Goal: Task Accomplishment & Management: Manage account settings

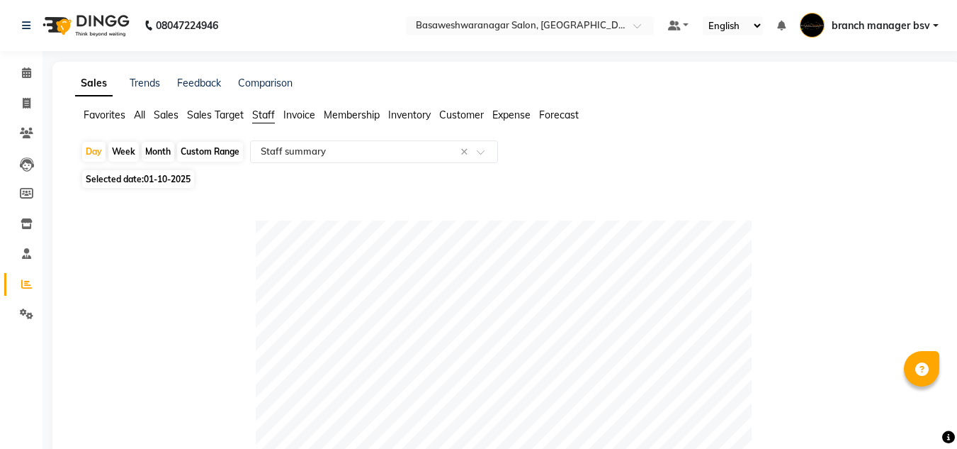
select select "full_report"
select select "csv"
click at [26, 71] on icon at bounding box center [26, 72] width 9 height 11
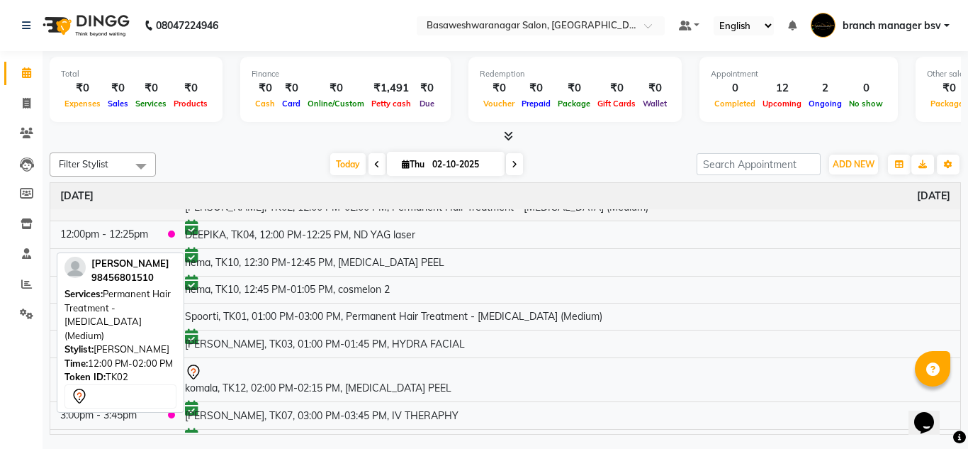
scroll to position [105, 0]
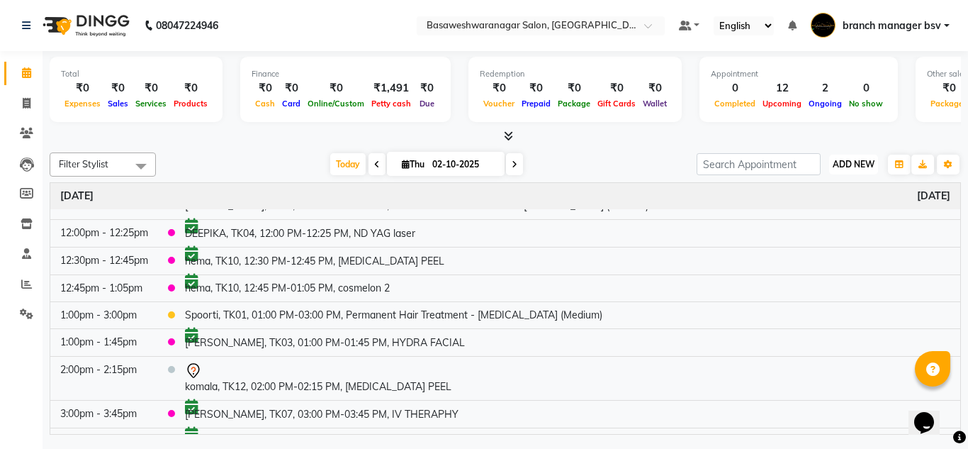
click at [843, 165] on span "ADD NEW" at bounding box center [854, 164] width 42 height 11
click at [822, 196] on button "Add Appointment" at bounding box center [821, 191] width 112 height 18
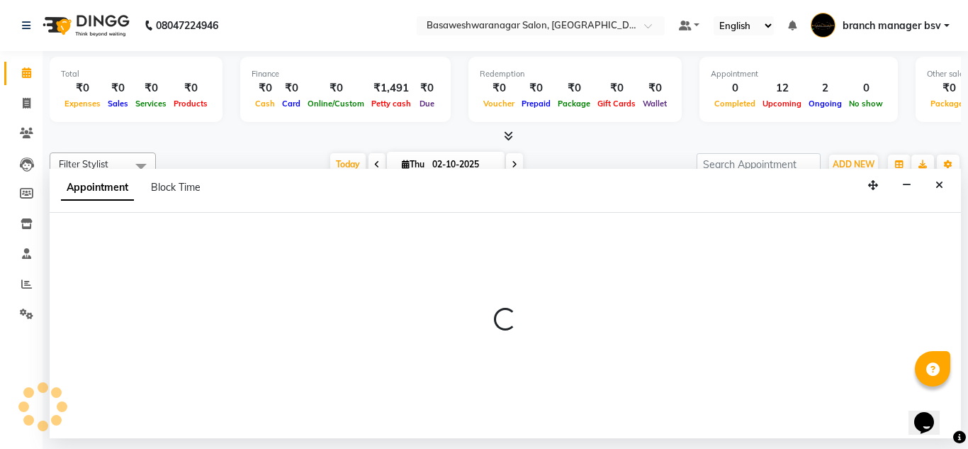
select select "540"
select select "tentative"
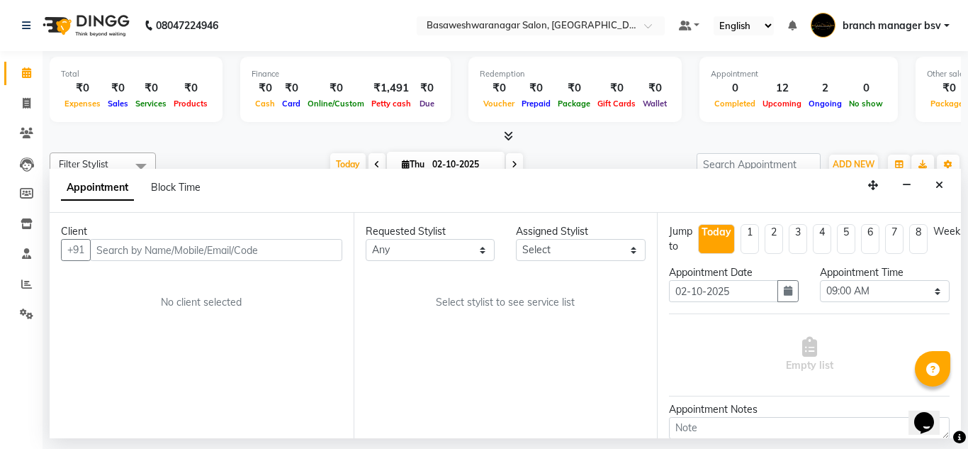
click at [155, 247] on input "text" at bounding box center [216, 250] width 252 height 22
type input "9353357959"
click at [325, 252] on span "Add Client" at bounding box center [312, 249] width 47 height 13
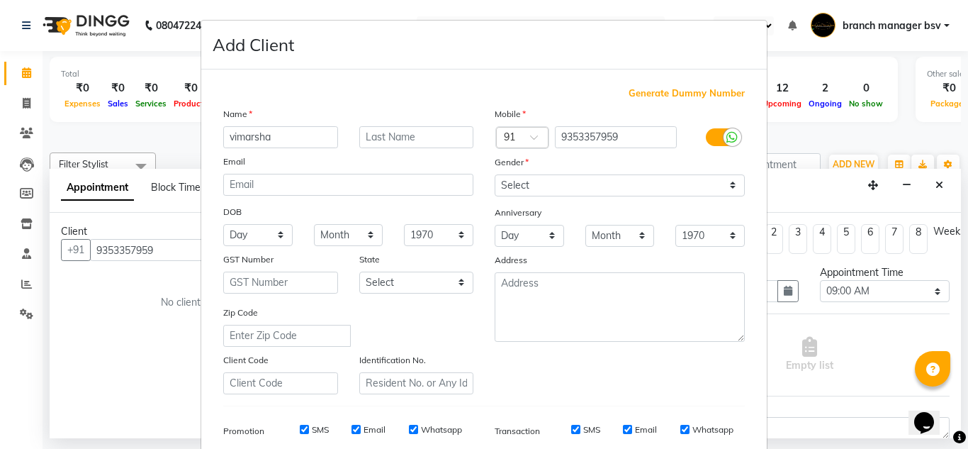
type input "vimarsha"
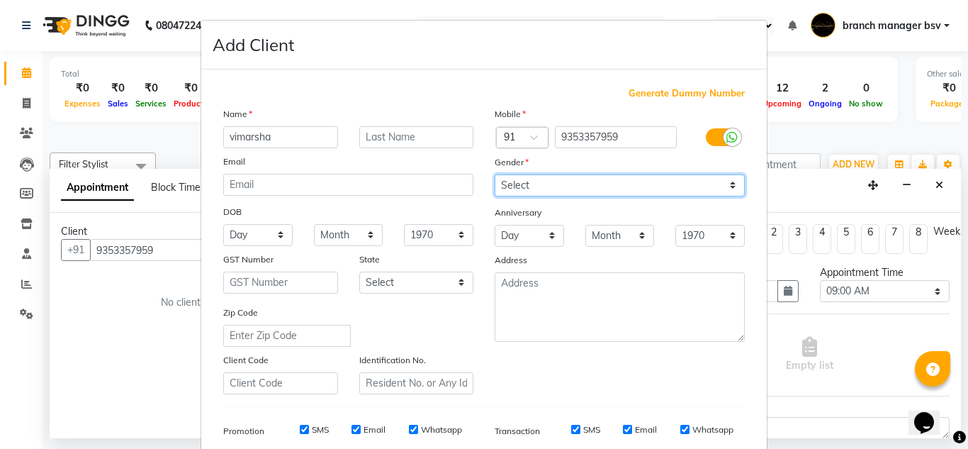
click at [606, 177] on select "Select [DEMOGRAPHIC_DATA] [DEMOGRAPHIC_DATA] Other Prefer Not To Say" at bounding box center [620, 185] width 250 height 22
select select "[DEMOGRAPHIC_DATA]"
click at [495, 174] on select "Select [DEMOGRAPHIC_DATA] [DEMOGRAPHIC_DATA] Other Prefer Not To Say" at bounding box center [620, 185] width 250 height 22
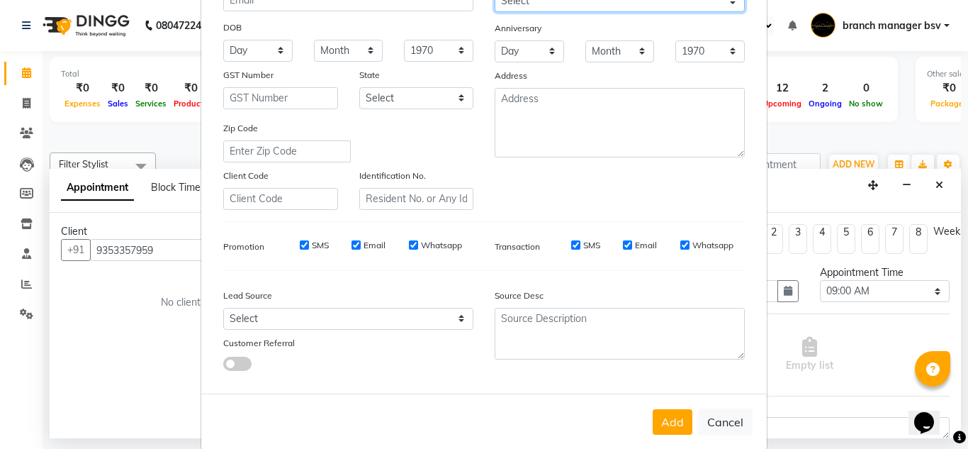
scroll to position [206, 0]
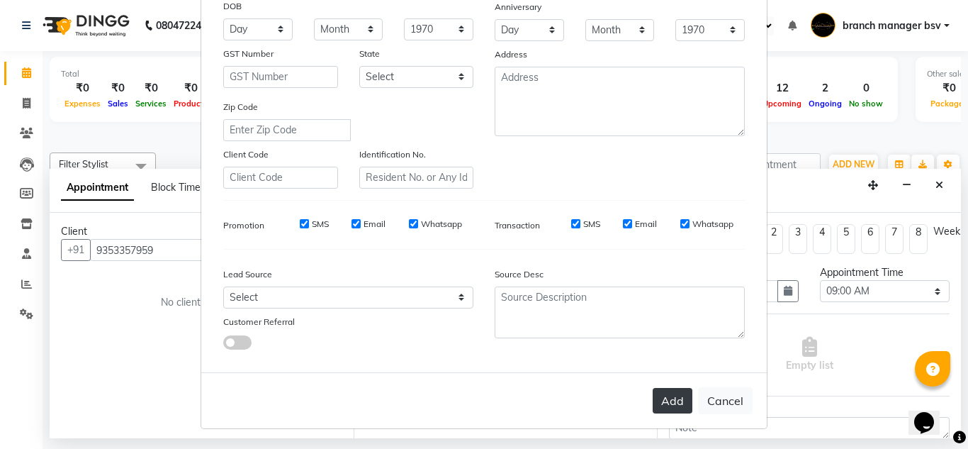
click at [673, 405] on button "Add" at bounding box center [673, 401] width 40 height 26
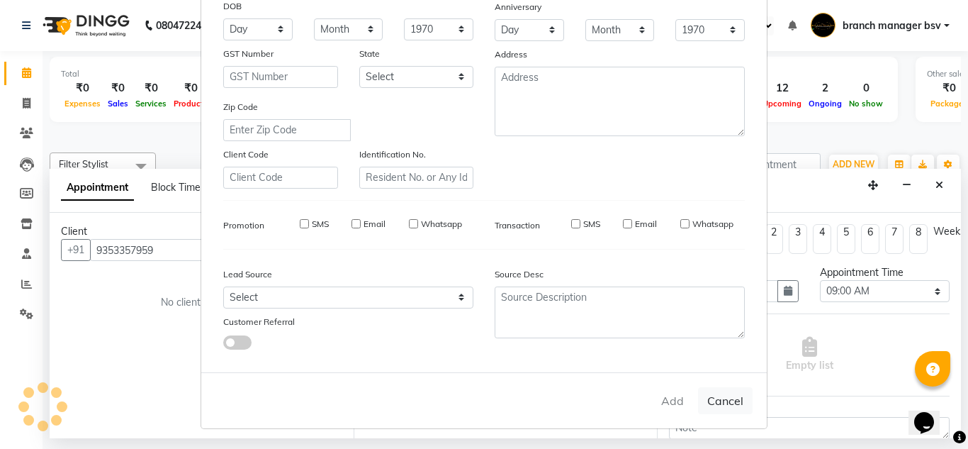
select select
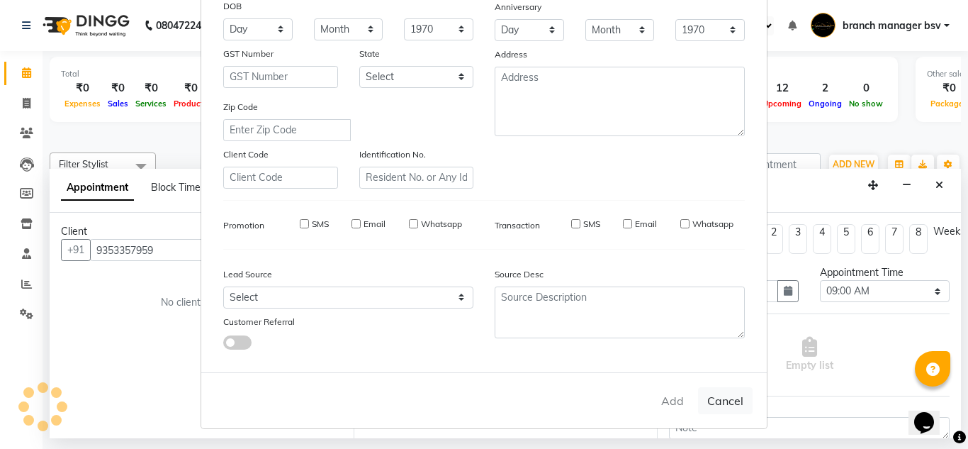
select select
checkbox input "false"
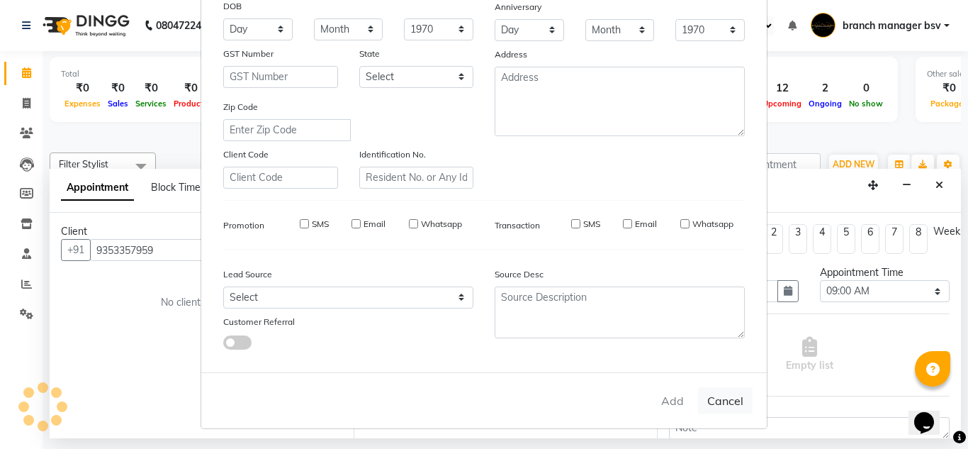
checkbox input "false"
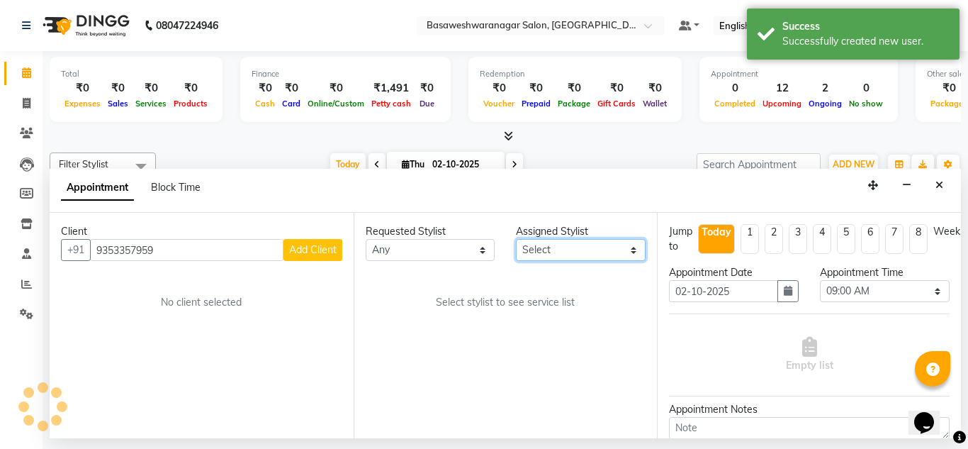
click at [556, 250] on select "Select branch manager bsv [PERSON_NAME] Dr [PERSON_NAME] [PERSON_NAME] [PERSON_…" at bounding box center [581, 250] width 130 height 22
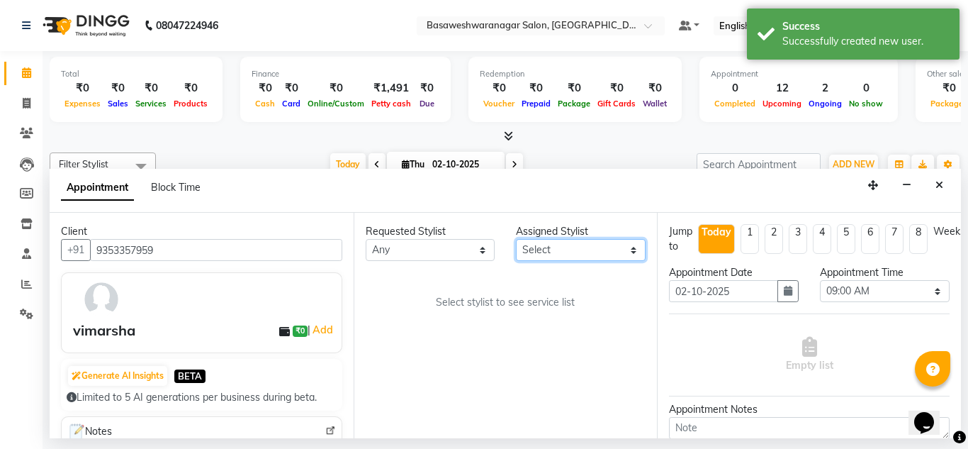
select select "13737"
click at [516, 239] on select "Select branch manager bsv [PERSON_NAME] Dr [PERSON_NAME] [PERSON_NAME] [PERSON_…" at bounding box center [581, 250] width 130 height 22
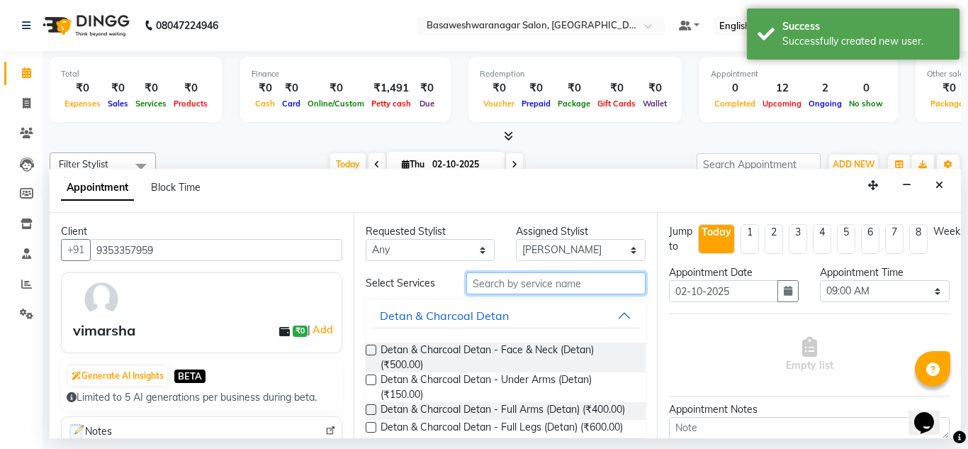
click at [480, 292] on input "text" at bounding box center [556, 283] width 180 height 22
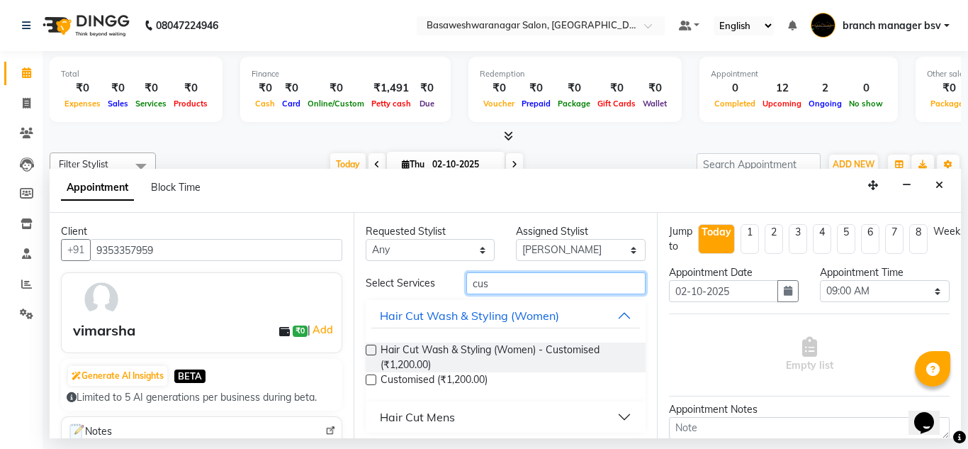
type input "cus"
click at [374, 349] on label at bounding box center [371, 349] width 11 height 11
click at [374, 349] on input "checkbox" at bounding box center [370, 351] width 9 height 9
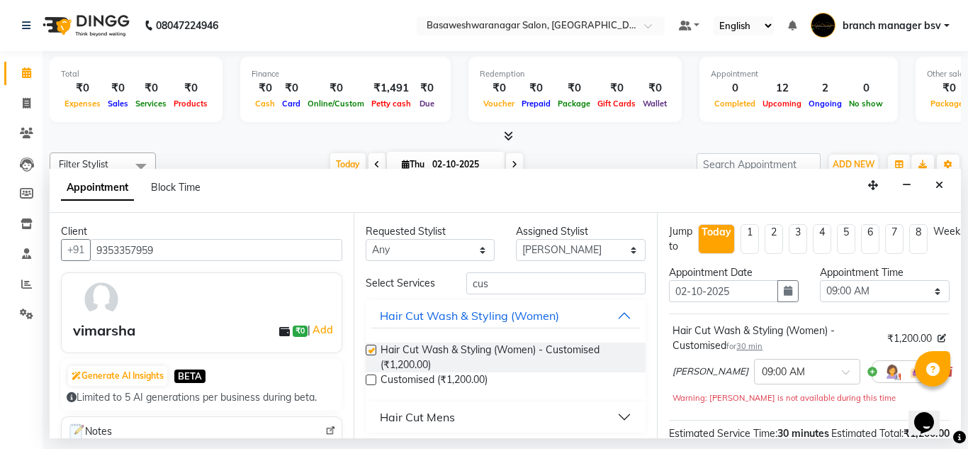
checkbox input "false"
click at [888, 293] on select "Select 09:00 AM 09:15 AM 09:30 AM 09:45 AM 10:00 AM 10:15 AM 10:30 AM 10:45 AM …" at bounding box center [885, 291] width 130 height 22
select select "840"
click at [820, 280] on select "Select 09:00 AM 09:15 AM 09:30 AM 09:45 AM 10:00 AM 10:15 AM 10:30 AM 10:45 AM …" at bounding box center [885, 291] width 130 height 22
click at [777, 293] on button "button" at bounding box center [787, 291] width 21 height 22
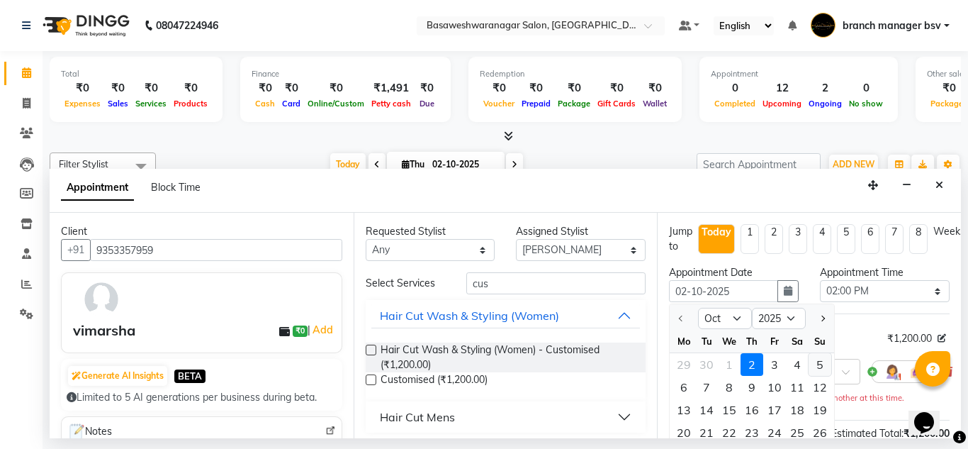
click at [821, 369] on div "5" at bounding box center [820, 364] width 23 height 23
type input "05-10-2025"
select select "840"
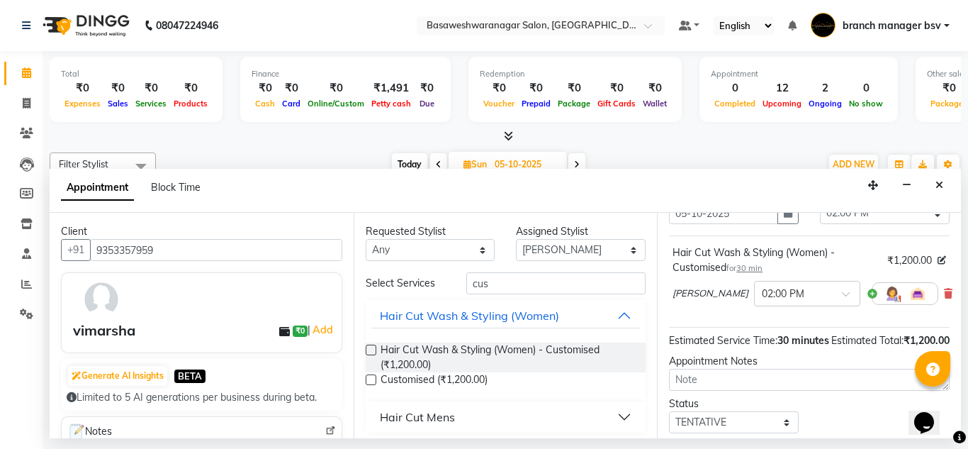
scroll to position [77, 0]
click at [789, 220] on button "button" at bounding box center [787, 214] width 21 height 22
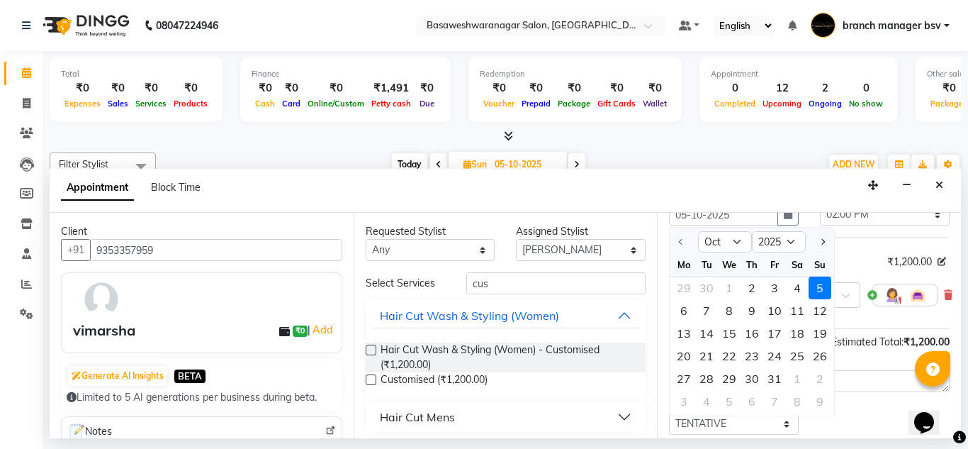
click at [915, 349] on div "Estimated Total: ₹1,200.00" at bounding box center [890, 342] width 118 height 15
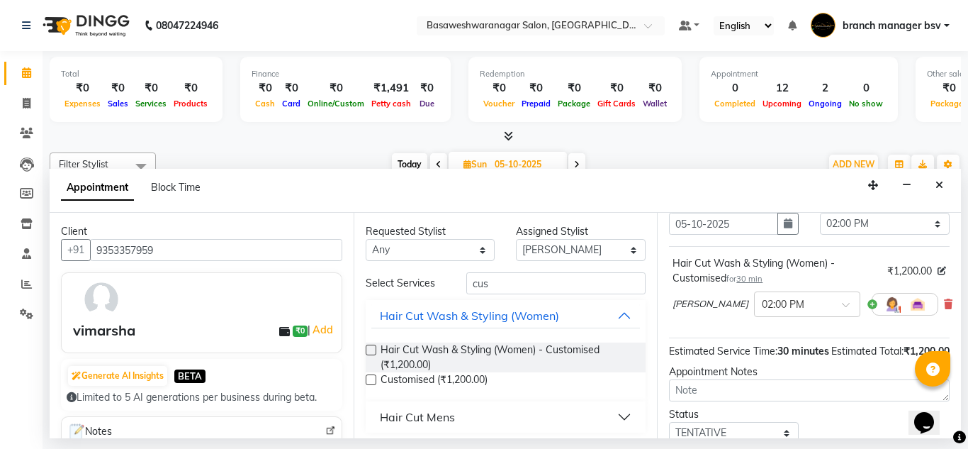
scroll to position [188, 0]
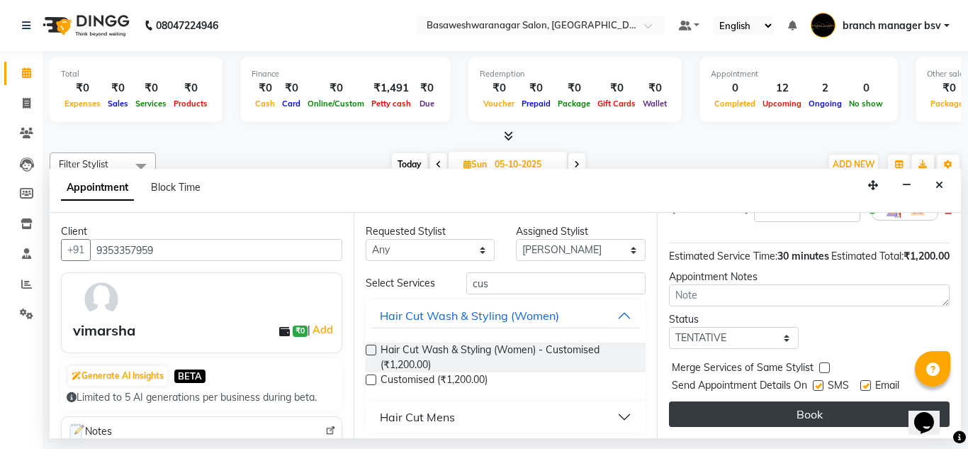
click at [754, 401] on button "Book" at bounding box center [809, 414] width 281 height 26
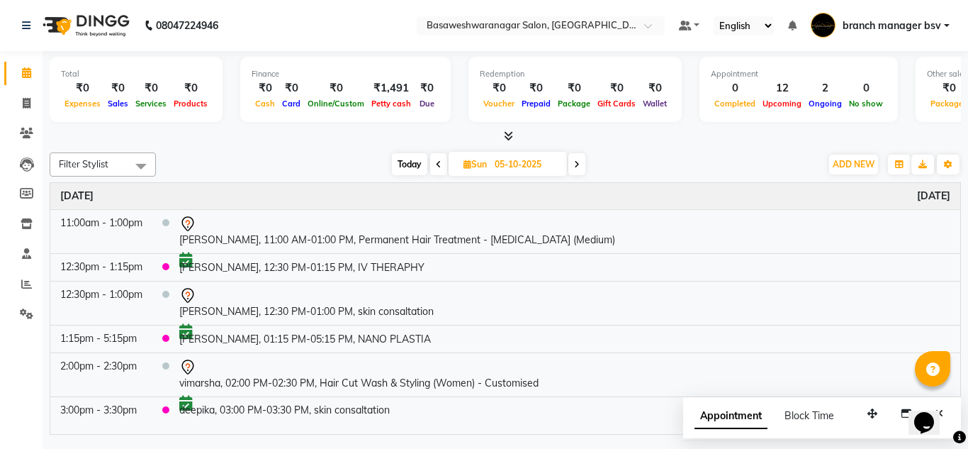
click at [404, 162] on span "Today" at bounding box center [409, 164] width 35 height 22
type input "02-10-2025"
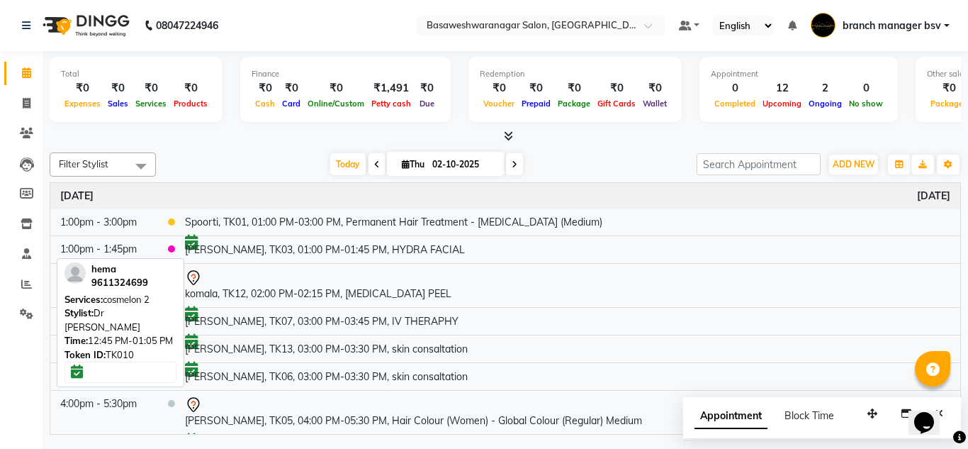
scroll to position [225, 0]
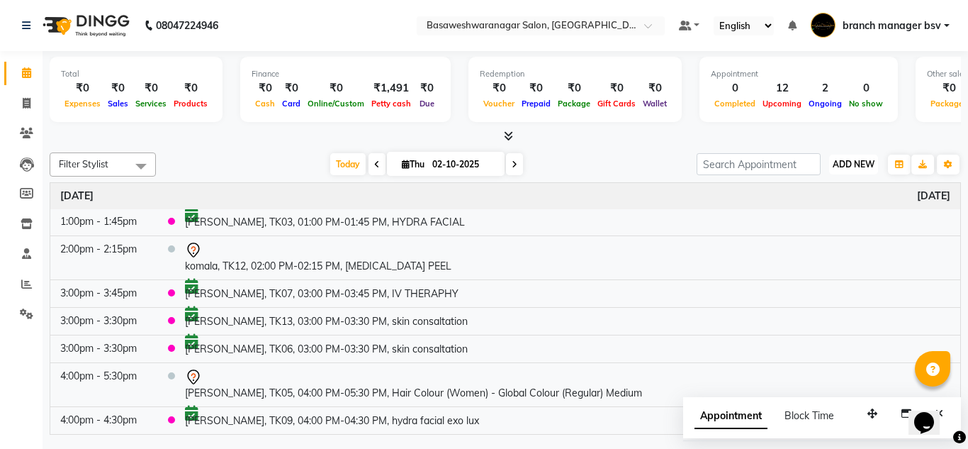
click at [856, 162] on span "ADD NEW" at bounding box center [854, 164] width 42 height 11
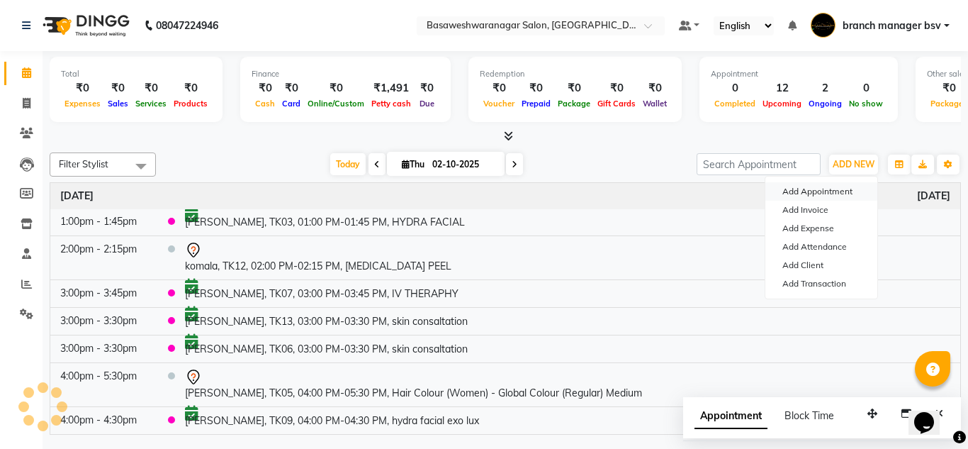
click at [838, 190] on button "Add Appointment" at bounding box center [821, 191] width 112 height 18
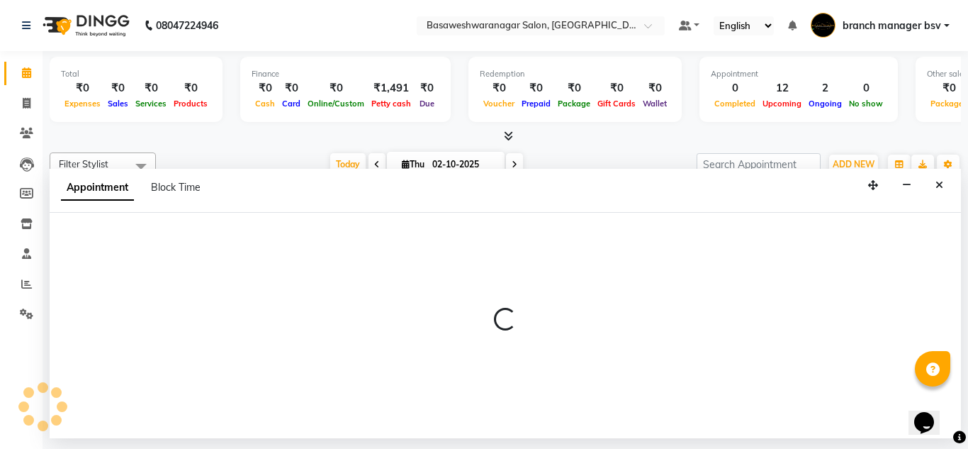
select select "tentative"
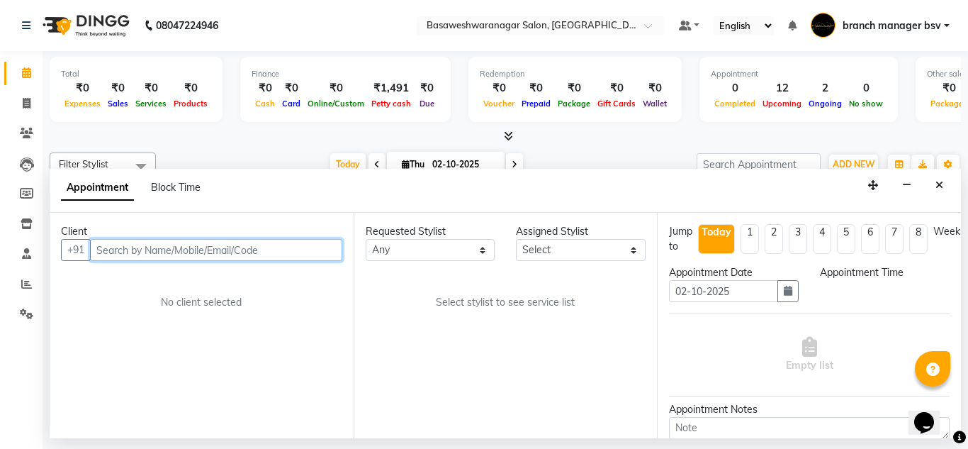
select select "540"
click at [142, 240] on input "text" at bounding box center [216, 250] width 252 height 22
paste input "8903160904"
type input "8903160904"
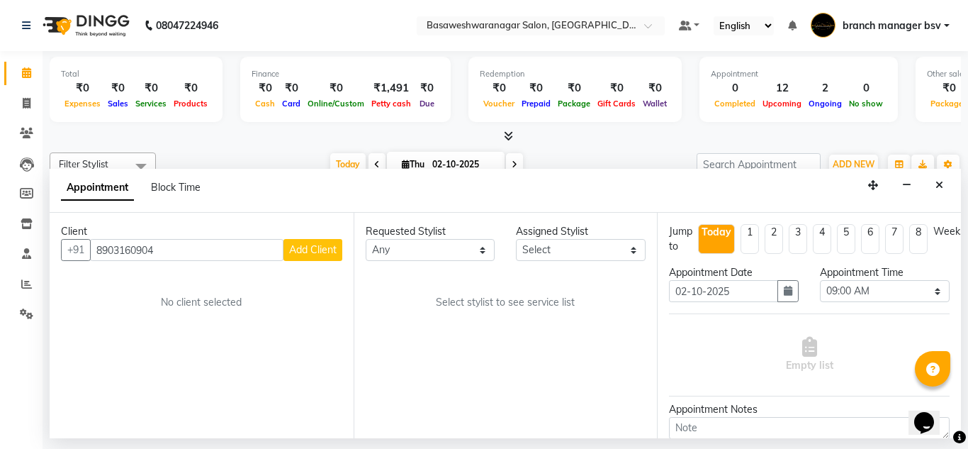
click at [320, 247] on span "Add Client" at bounding box center [312, 249] width 47 height 13
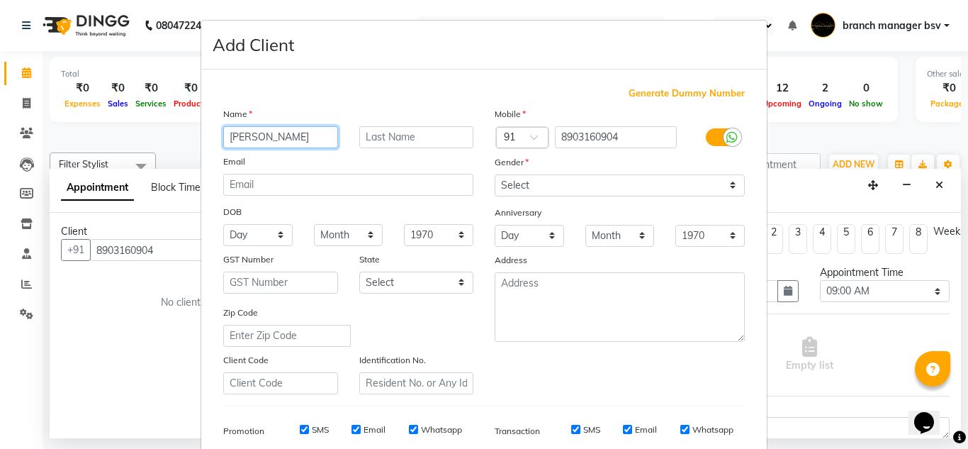
type input "[PERSON_NAME]"
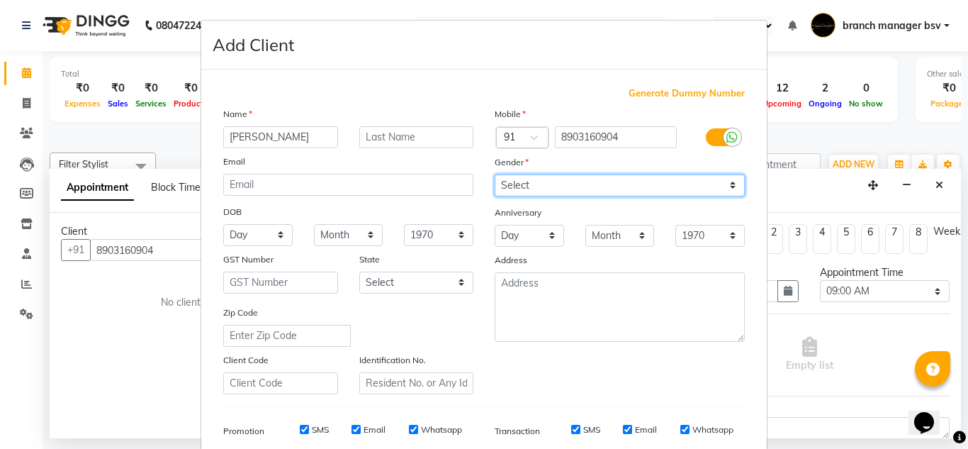
click at [571, 179] on select "Select [DEMOGRAPHIC_DATA] [DEMOGRAPHIC_DATA] Other Prefer Not To Say" at bounding box center [620, 185] width 250 height 22
click at [495, 174] on select "Select [DEMOGRAPHIC_DATA] [DEMOGRAPHIC_DATA] Other Prefer Not To Say" at bounding box center [620, 185] width 250 height 22
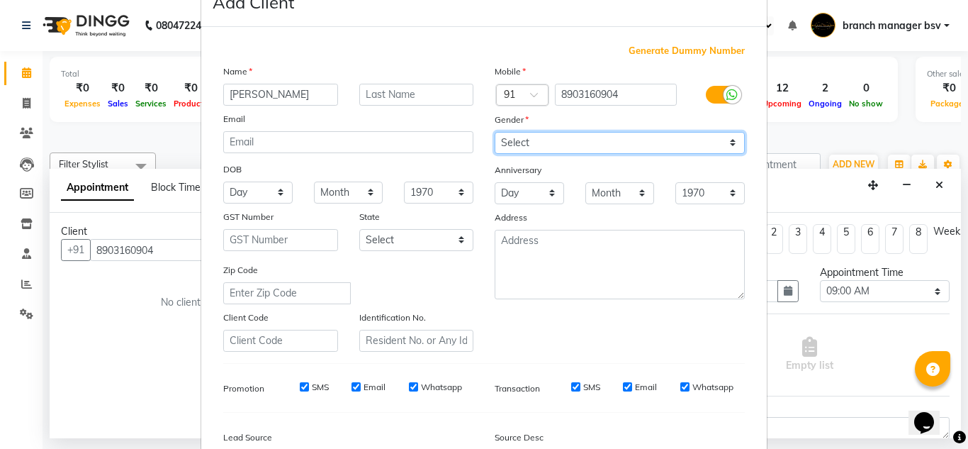
scroll to position [42, 0]
click at [573, 134] on select "Select [DEMOGRAPHIC_DATA] [DEMOGRAPHIC_DATA] Other Prefer Not To Say" at bounding box center [620, 144] width 250 height 22
select select "[DEMOGRAPHIC_DATA]"
click at [495, 133] on select "Select [DEMOGRAPHIC_DATA] [DEMOGRAPHIC_DATA] Other Prefer Not To Say" at bounding box center [620, 144] width 250 height 22
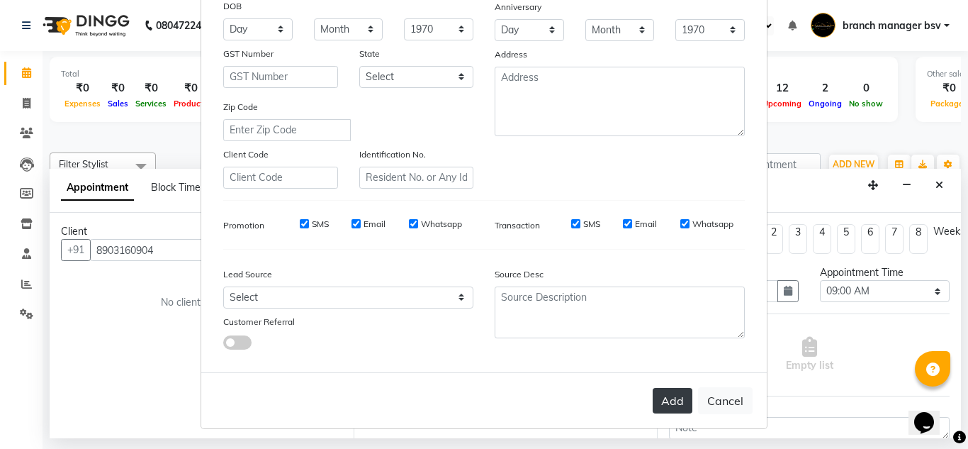
click at [661, 393] on button "Add" at bounding box center [673, 401] width 40 height 26
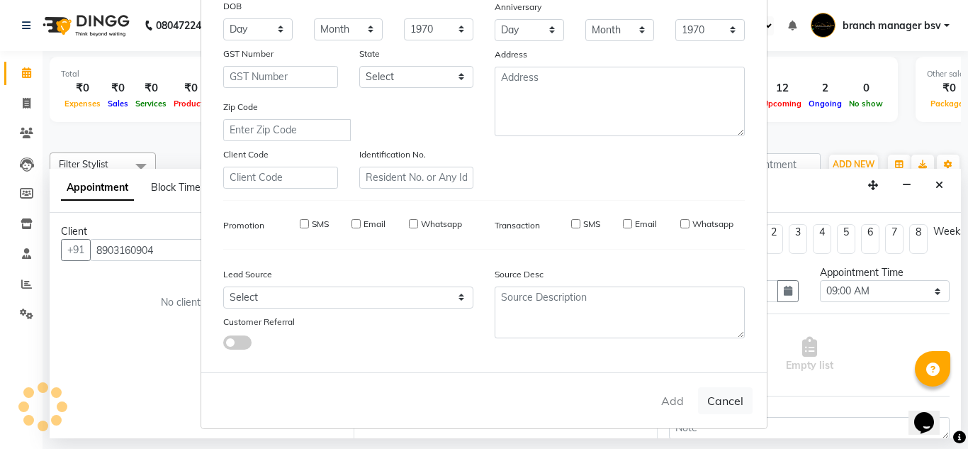
select select
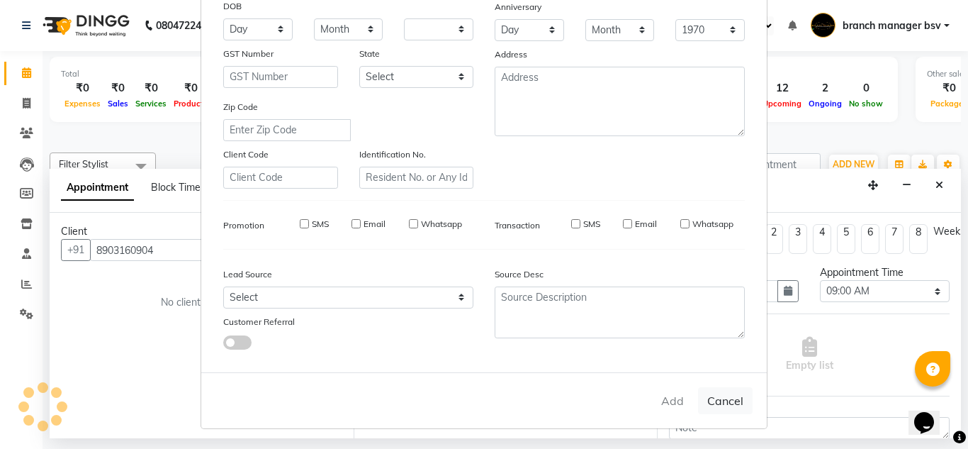
select select
checkbox input "false"
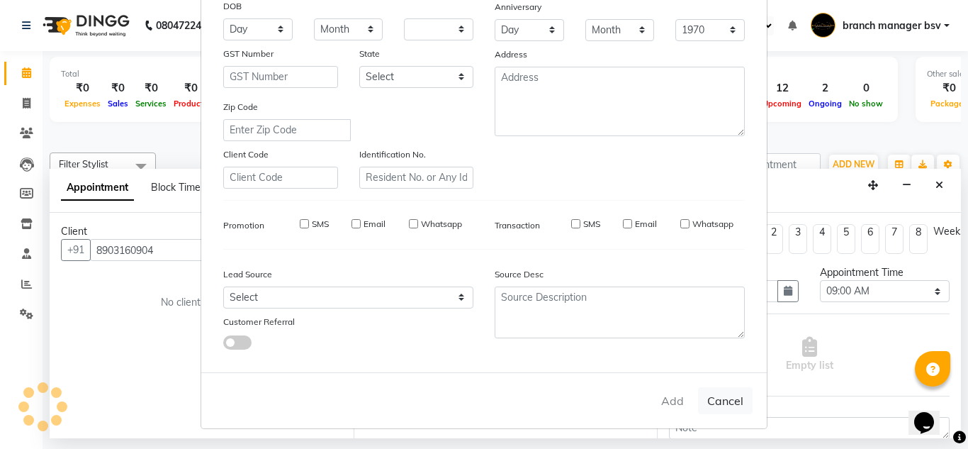
checkbox input "false"
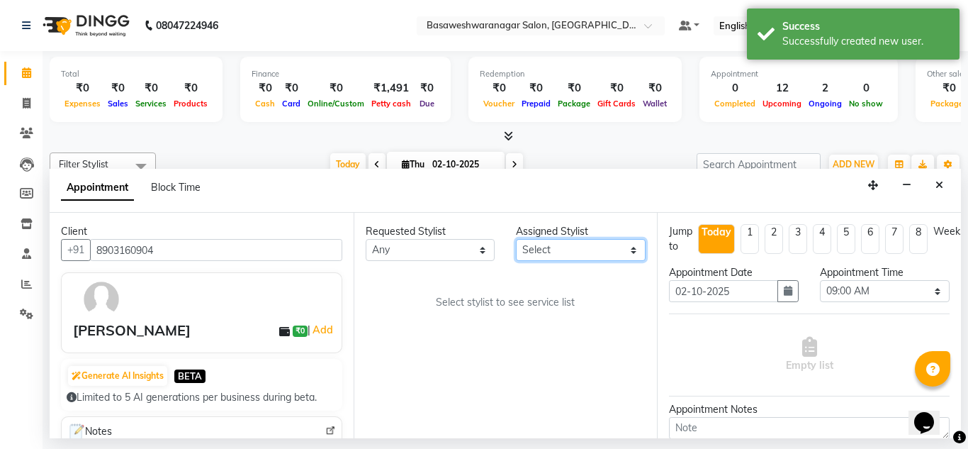
click at [546, 252] on select "Select branch manager bsv [PERSON_NAME] Dr [PERSON_NAME] [PERSON_NAME] [PERSON_…" at bounding box center [581, 250] width 130 height 22
click at [516, 239] on select "Select branch manager bsv [PERSON_NAME] Dr [PERSON_NAME] [PERSON_NAME] [PERSON_…" at bounding box center [581, 250] width 130 height 22
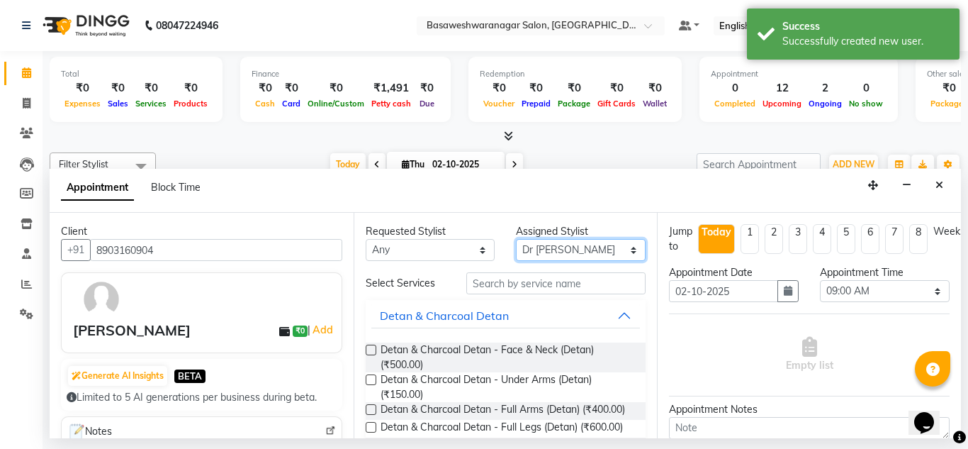
click at [546, 254] on select "Select branch manager bsv [PERSON_NAME] Dr [PERSON_NAME] [PERSON_NAME] [PERSON_…" at bounding box center [581, 250] width 130 height 22
select select "64363"
click at [516, 239] on select "Select branch manager bsv [PERSON_NAME] Dr [PERSON_NAME] [PERSON_NAME] [PERSON_…" at bounding box center [581, 250] width 130 height 22
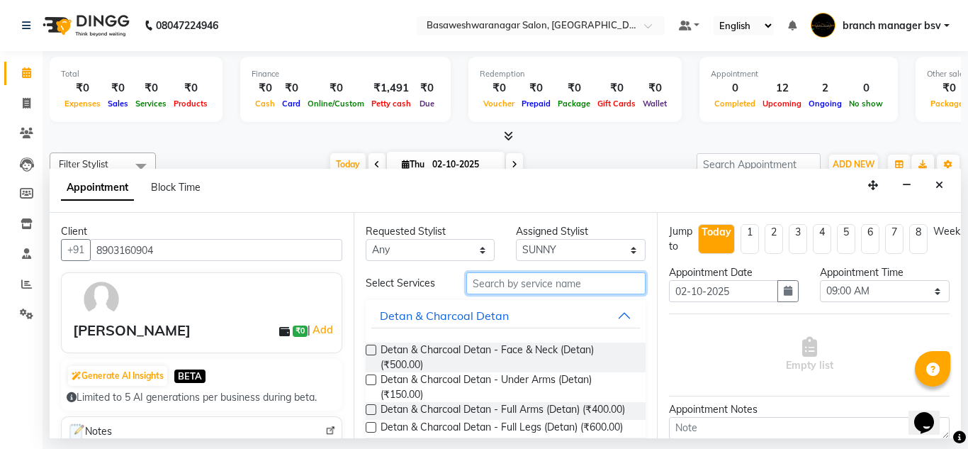
click at [487, 285] on input "text" at bounding box center [556, 283] width 180 height 22
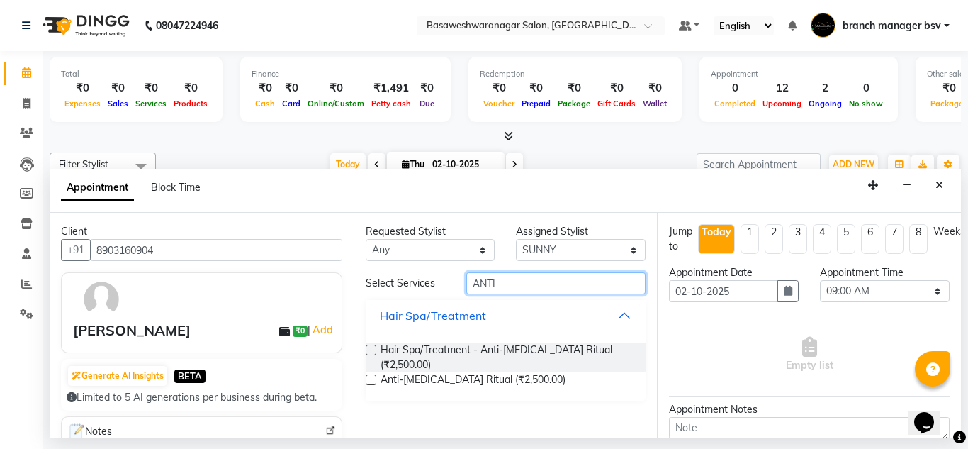
type input "ANTI"
click at [373, 351] on label at bounding box center [371, 349] width 11 height 11
click at [373, 351] on input "checkbox" at bounding box center [370, 351] width 9 height 9
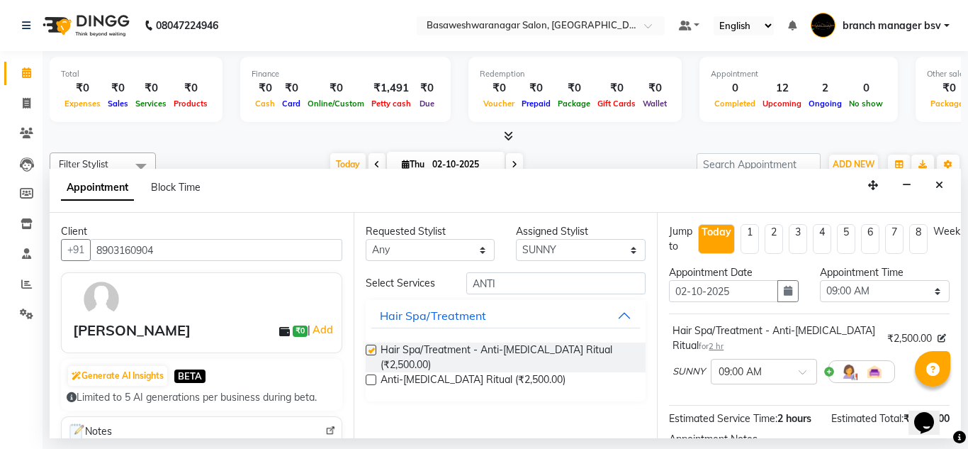
checkbox input "false"
click at [831, 292] on select "Select 09:00 AM 09:15 AM 09:30 AM 09:45 AM 10:00 AM 10:15 AM 10:30 AM 10:45 AM …" at bounding box center [885, 291] width 130 height 22
select select "750"
click at [820, 280] on select "Select 09:00 AM 09:15 AM 09:30 AM 09:45 AM 10:00 AM 10:15 AM 10:30 AM 10:45 AM …" at bounding box center [885, 291] width 130 height 22
click at [784, 295] on icon "button" at bounding box center [788, 291] width 9 height 10
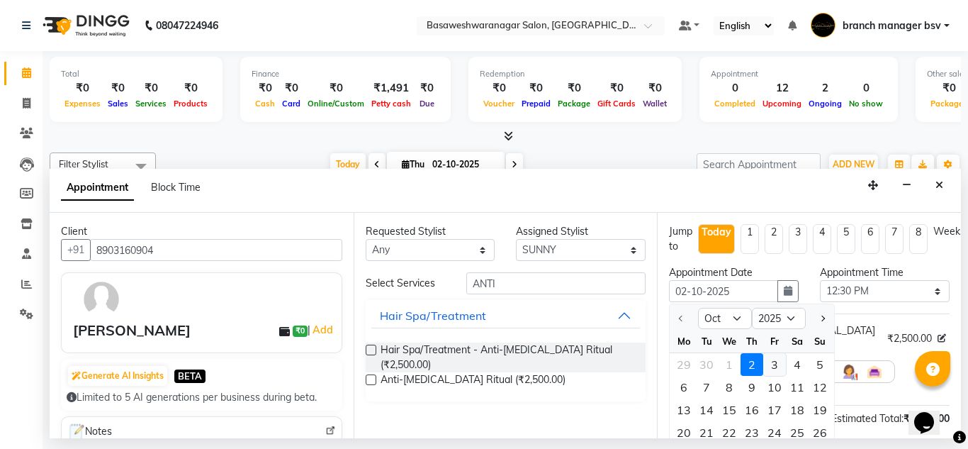
click at [779, 364] on div "3" at bounding box center [774, 364] width 23 height 23
type input "03-10-2025"
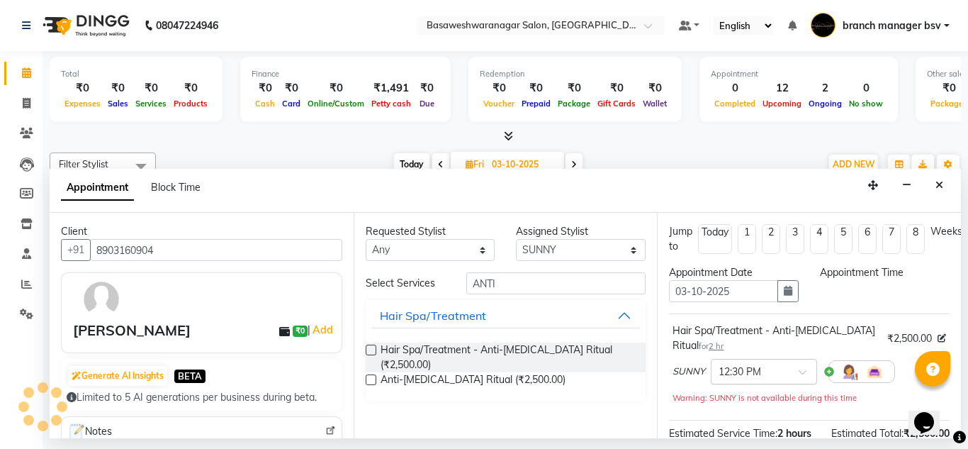
select select "750"
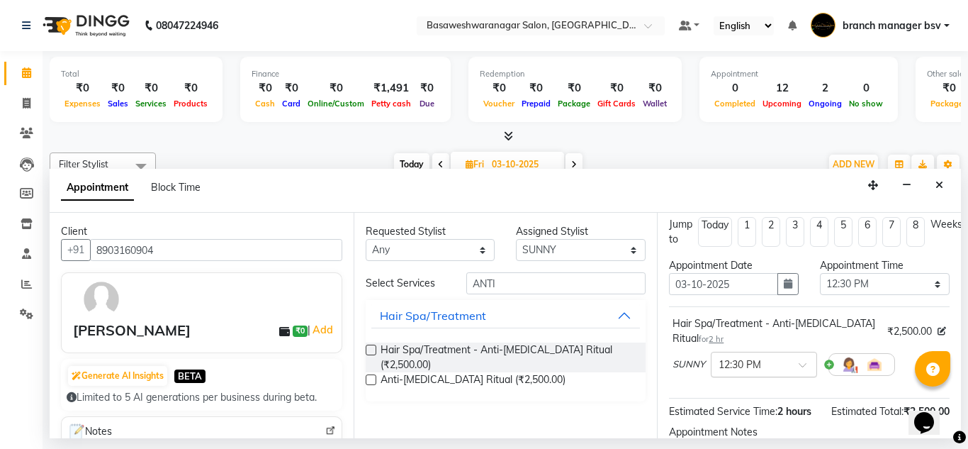
scroll to position [6, 0]
click at [785, 280] on icon "button" at bounding box center [788, 285] width 9 height 10
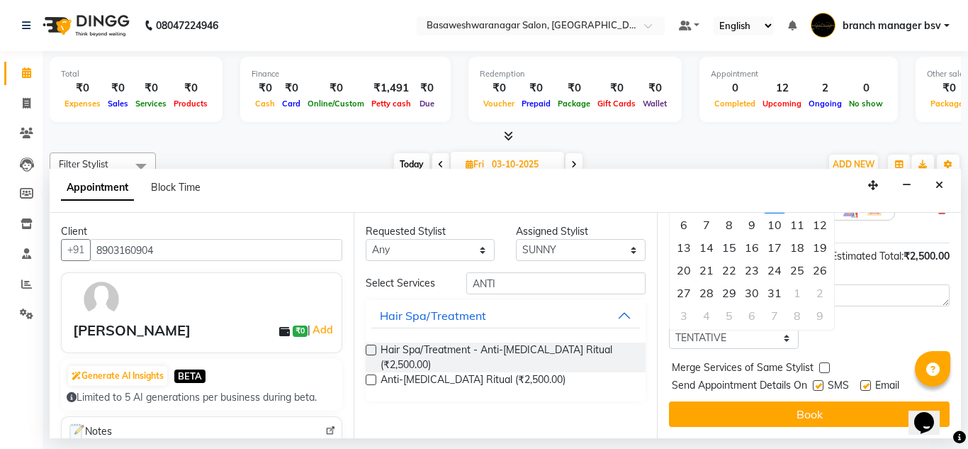
scroll to position [188, 0]
click at [875, 331] on div "Status Select TENTATIVE CONFIRM UPCOMING" at bounding box center [809, 330] width 302 height 37
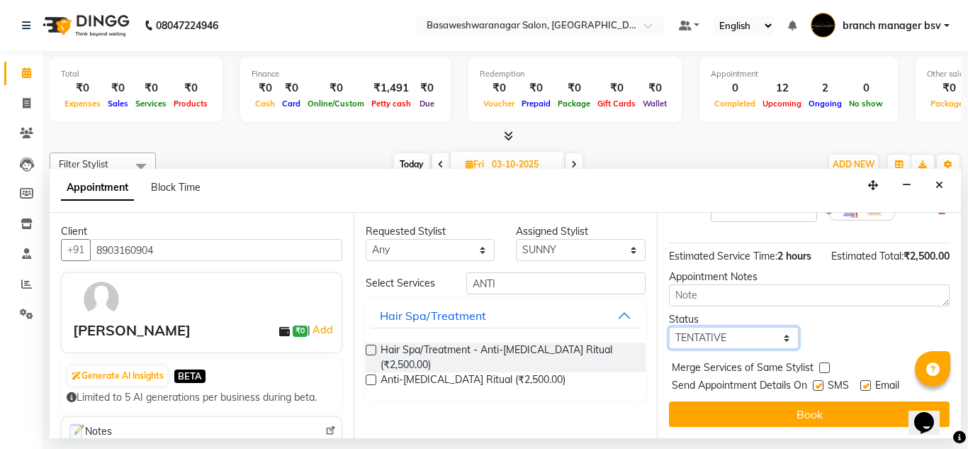
click at [748, 327] on select "Select TENTATIVE CONFIRM UPCOMING" at bounding box center [734, 338] width 130 height 22
select select "confirm booking"
click at [669, 327] on select "Select TENTATIVE CONFIRM UPCOMING" at bounding box center [734, 338] width 130 height 22
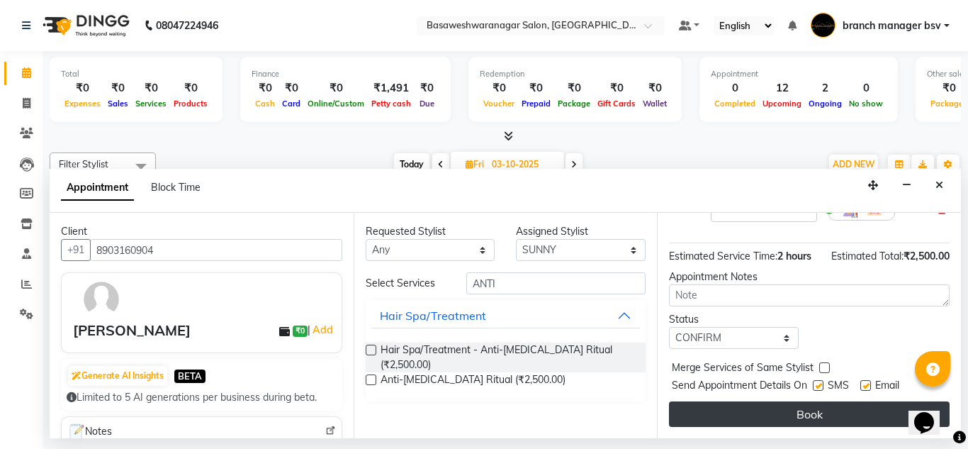
click at [765, 401] on button "Book" at bounding box center [809, 414] width 281 height 26
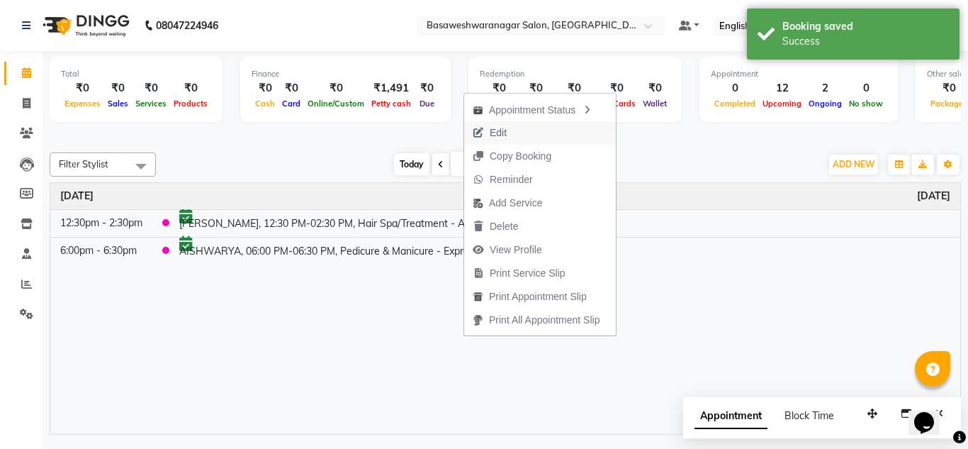
click at [531, 135] on button "Edit" at bounding box center [540, 132] width 152 height 23
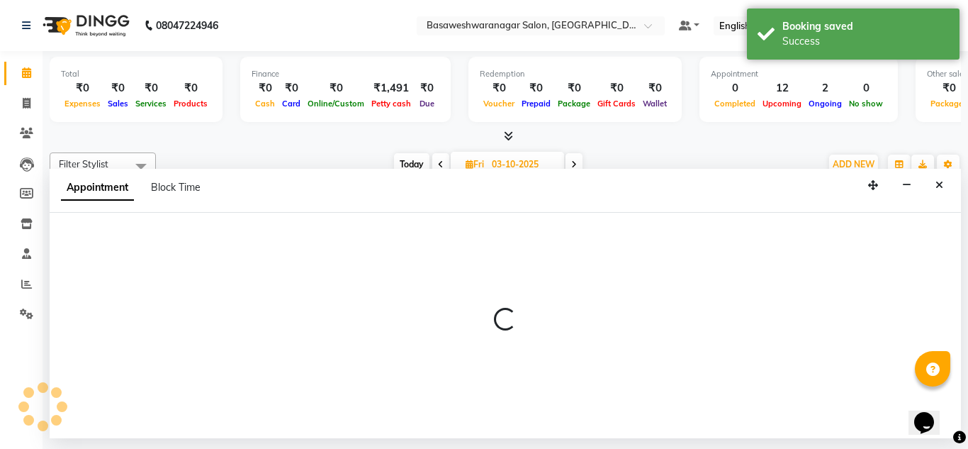
select select "tentative"
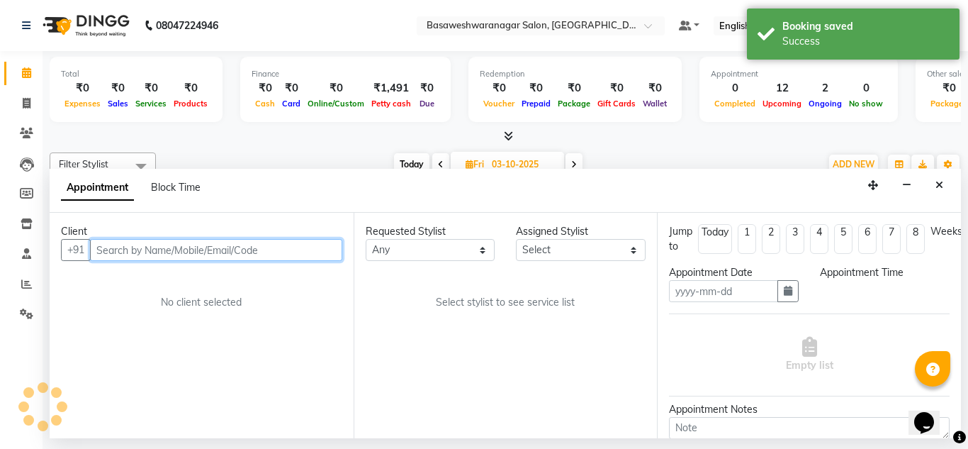
type input "03-10-2025"
select select "64363"
select select "confirm booking"
select select "750"
select select "1239"
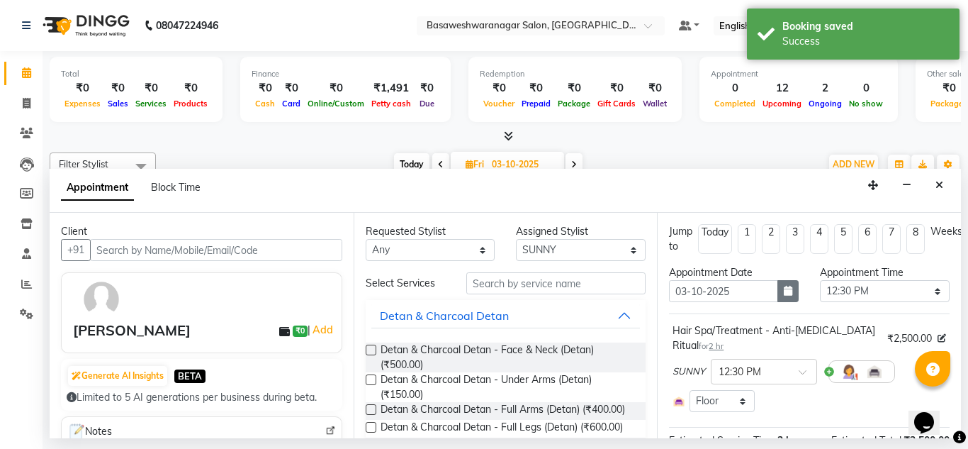
click at [783, 284] on button "button" at bounding box center [787, 291] width 21 height 22
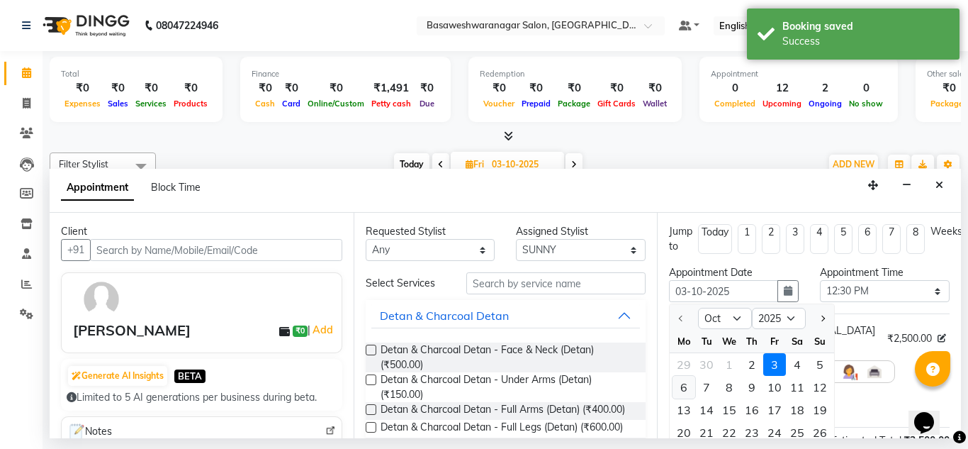
click at [688, 384] on div "6" at bounding box center [684, 387] width 23 height 23
type input "[DATE]"
select select "750"
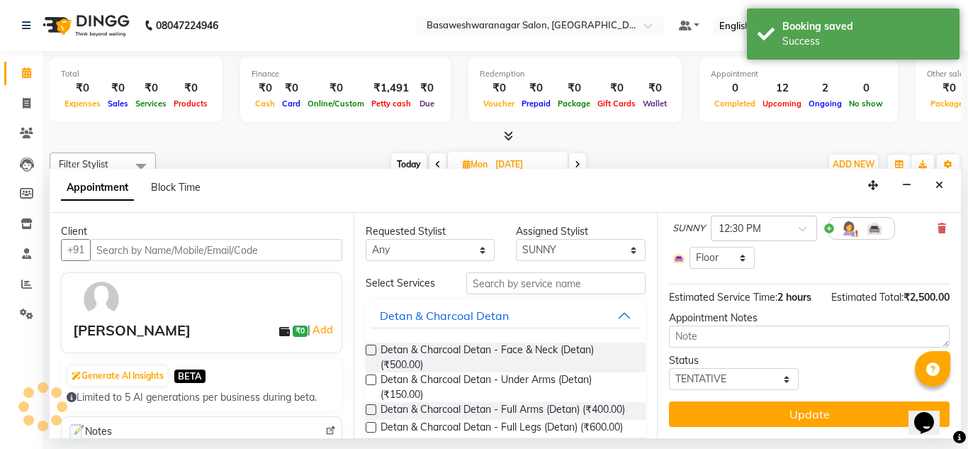
scroll to position [169, 0]
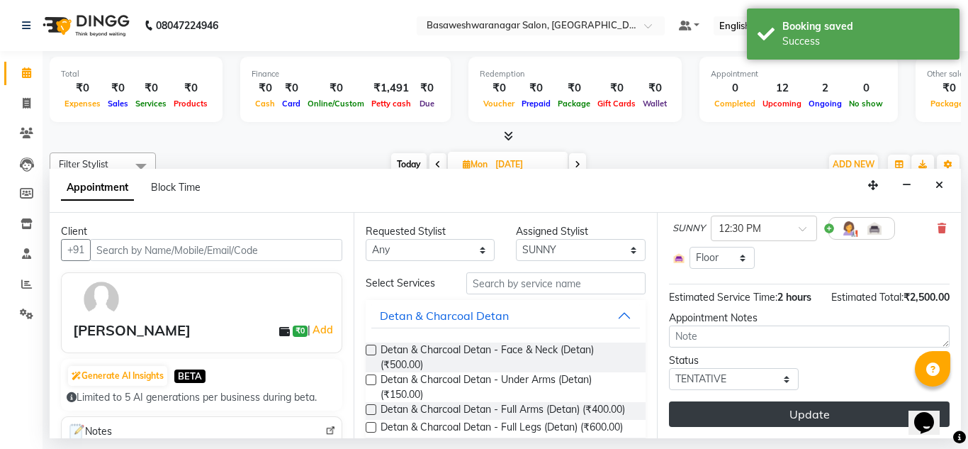
click at [730, 403] on button "Update" at bounding box center [809, 414] width 281 height 26
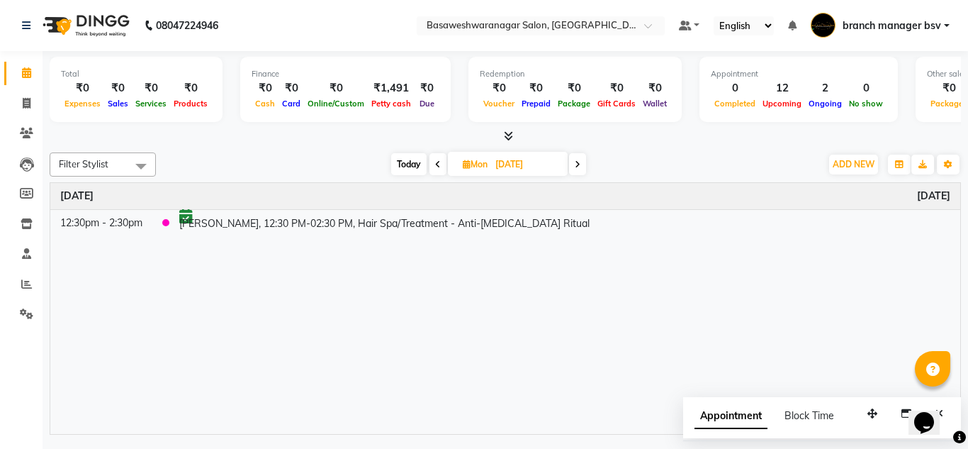
click at [400, 170] on span "Today" at bounding box center [408, 164] width 35 height 22
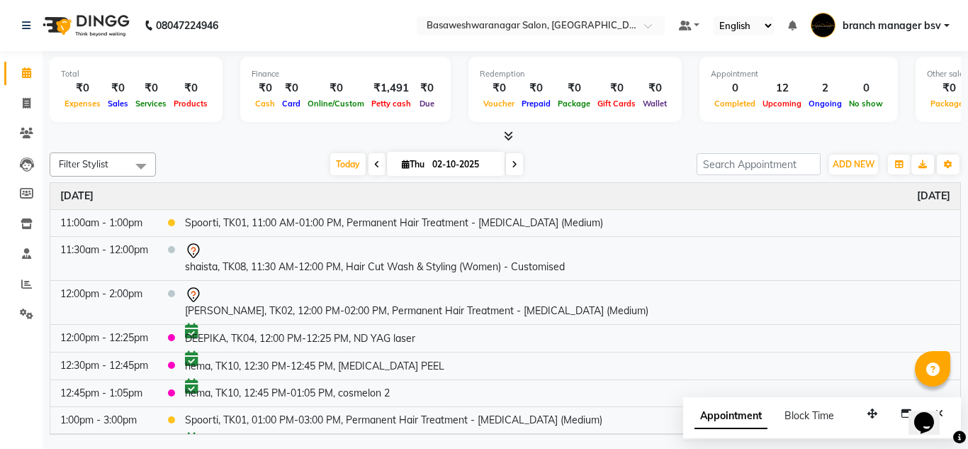
click at [514, 165] on icon at bounding box center [515, 164] width 6 height 9
type input "03-10-2025"
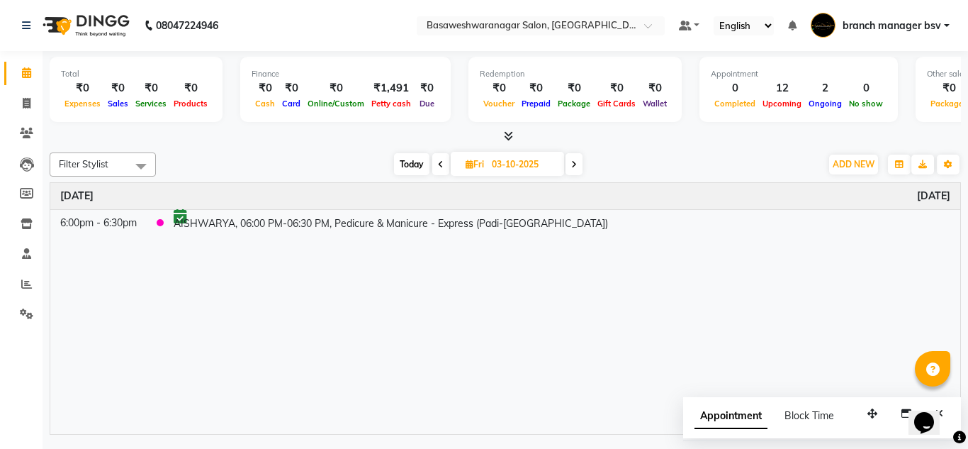
click at [486, 169] on span "Fri" at bounding box center [475, 164] width 26 height 11
select select "10"
select select "2025"
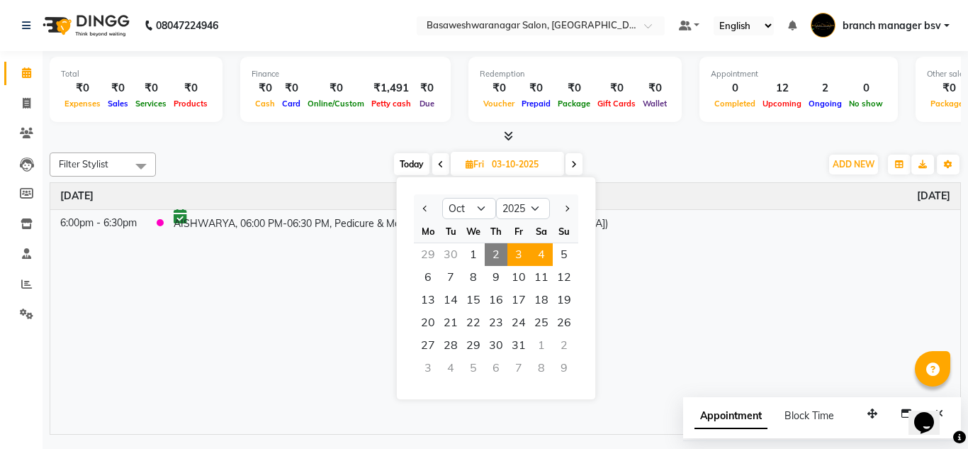
click at [549, 249] on span "4" at bounding box center [541, 254] width 23 height 23
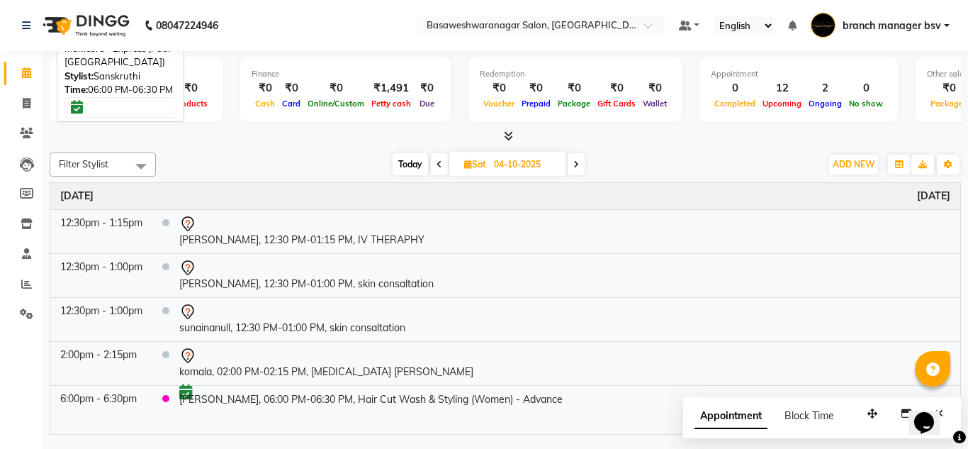
click at [404, 164] on span "Today" at bounding box center [410, 164] width 35 height 22
type input "02-10-2025"
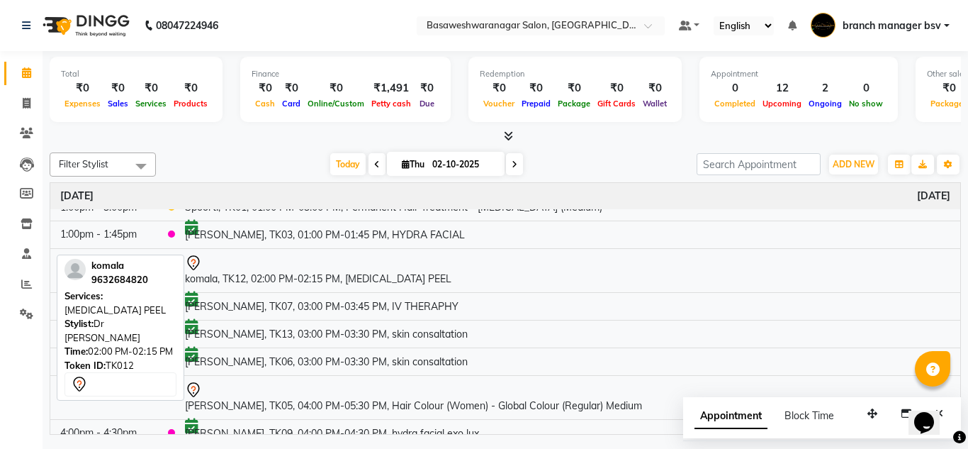
scroll to position [225, 0]
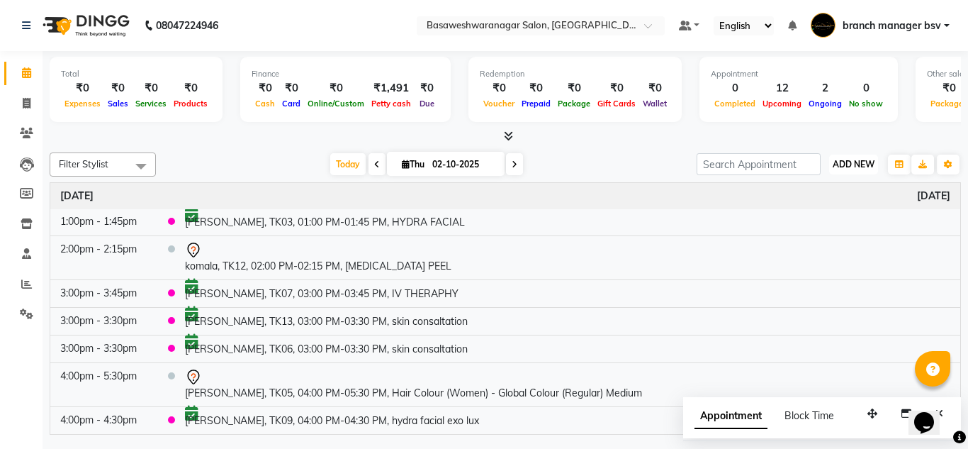
click at [853, 172] on button "ADD NEW Toggle Dropdown" at bounding box center [853, 165] width 49 height 20
click at [840, 193] on button "Add Appointment" at bounding box center [821, 191] width 112 height 18
select select "tentative"
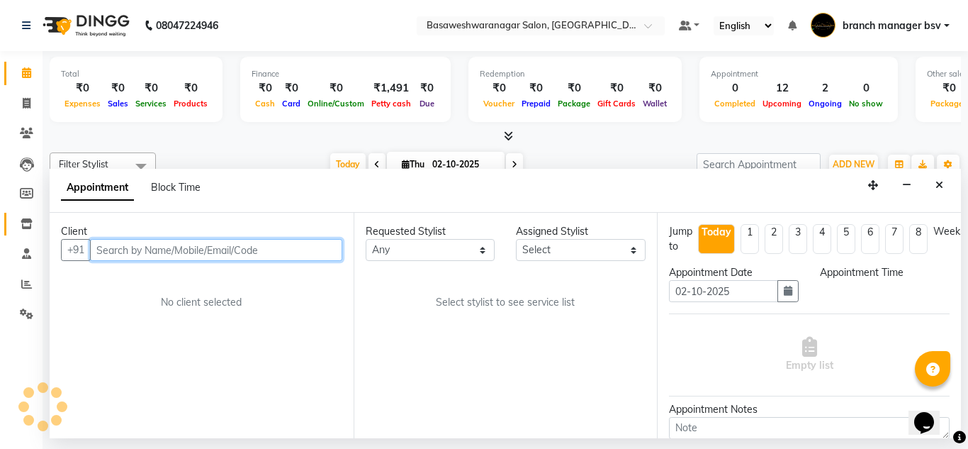
select select "540"
click at [121, 244] on input "text" at bounding box center [216, 250] width 252 height 22
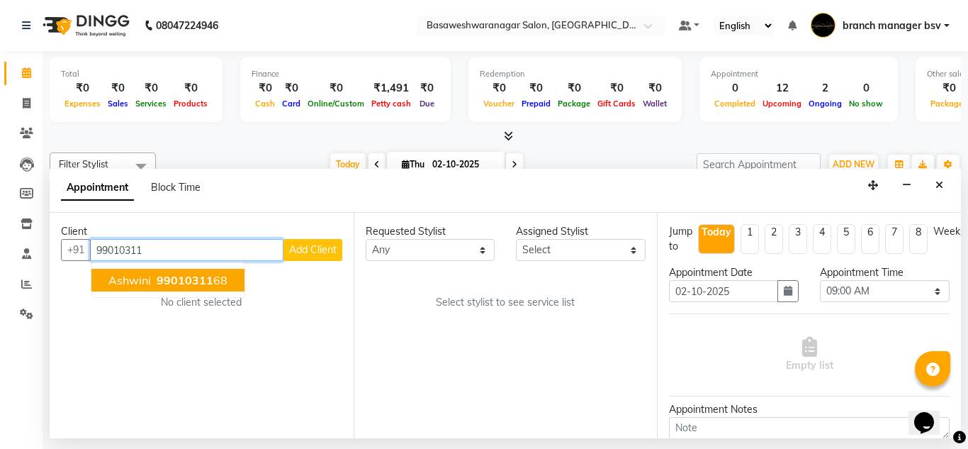
click at [218, 286] on ngb-highlight "99010311 68" at bounding box center [191, 280] width 74 height 14
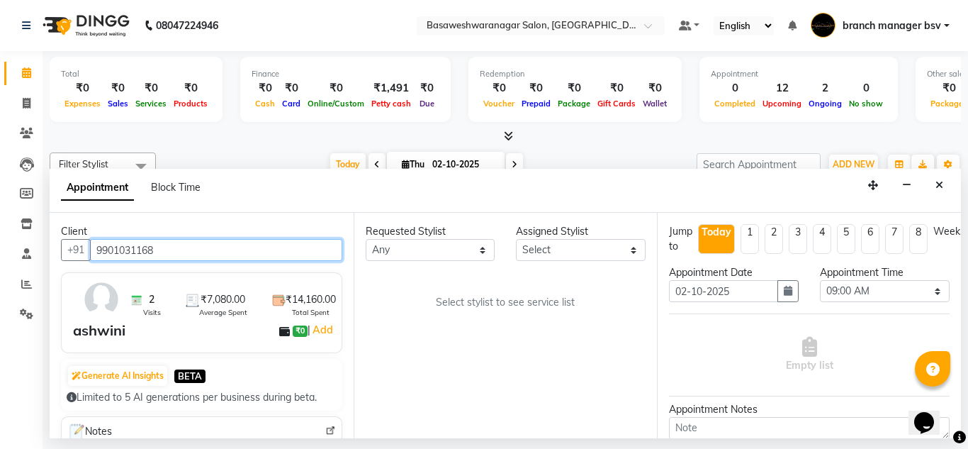
type input "9901031168"
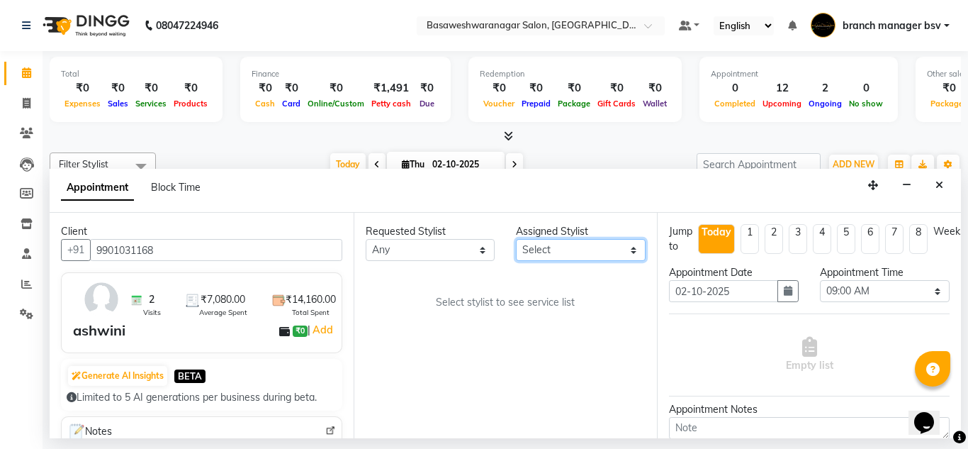
click at [592, 249] on select "Select branch manager bsv [PERSON_NAME] Dr [PERSON_NAME] [PERSON_NAME] [PERSON_…" at bounding box center [581, 250] width 130 height 22
click at [516, 239] on select "Select branch manager bsv [PERSON_NAME] Dr [PERSON_NAME] [PERSON_NAME] [PERSON_…" at bounding box center [581, 250] width 130 height 22
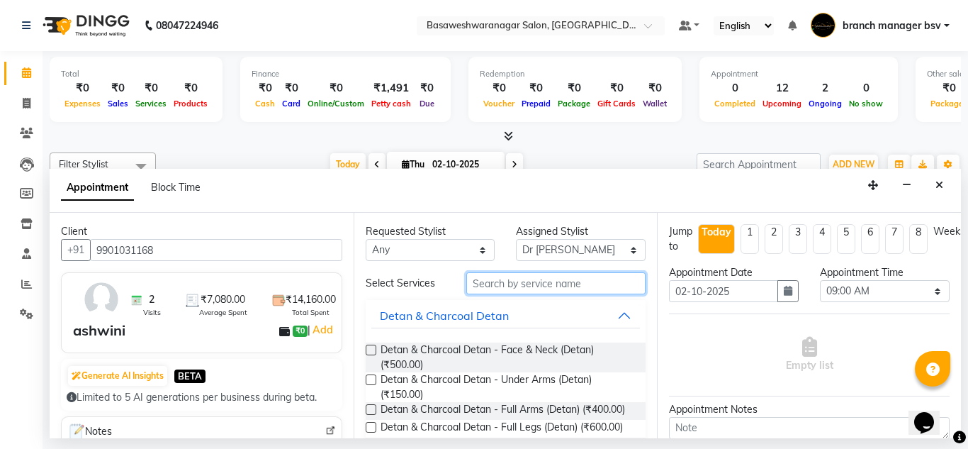
click at [476, 285] on input "text" at bounding box center [556, 283] width 180 height 22
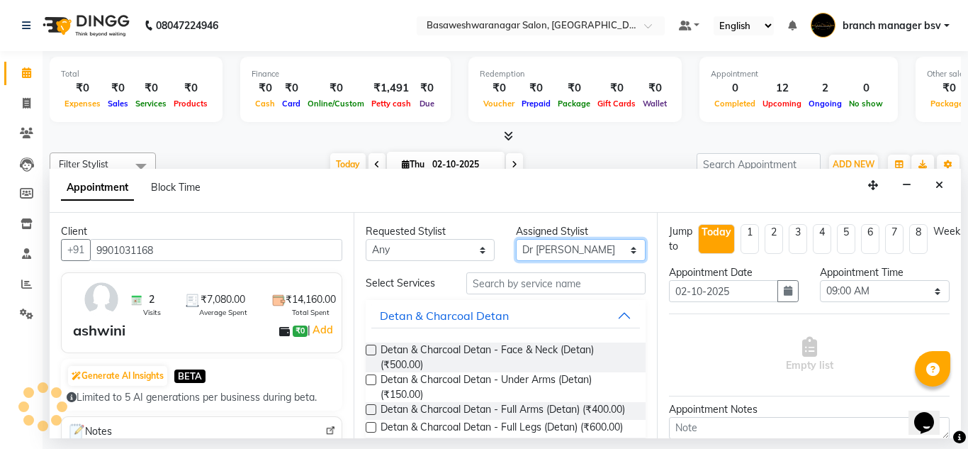
click at [583, 245] on select "Select branch manager bsv [PERSON_NAME] Dr [PERSON_NAME] [PERSON_NAME] [PERSON_…" at bounding box center [581, 250] width 130 height 22
select select "64364"
click at [516, 239] on select "Select branch manager bsv [PERSON_NAME] Dr [PERSON_NAME] [PERSON_NAME] [PERSON_…" at bounding box center [581, 250] width 130 height 22
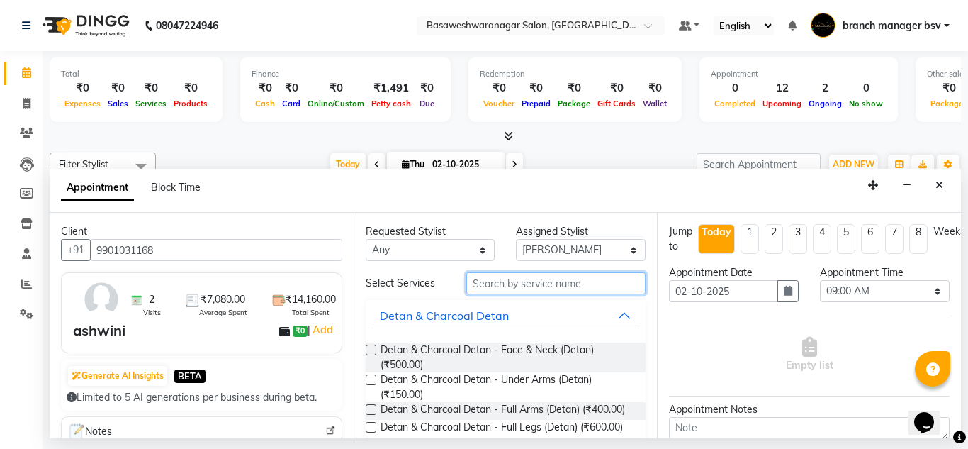
click at [530, 278] on input "text" at bounding box center [556, 283] width 180 height 22
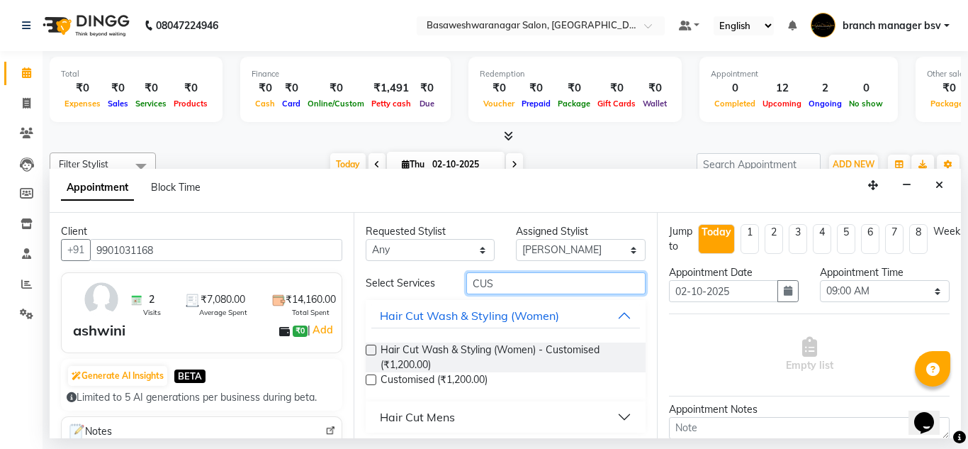
type input "CUS"
click at [371, 349] on label at bounding box center [371, 349] width 11 height 11
click at [371, 349] on input "checkbox" at bounding box center [370, 351] width 9 height 9
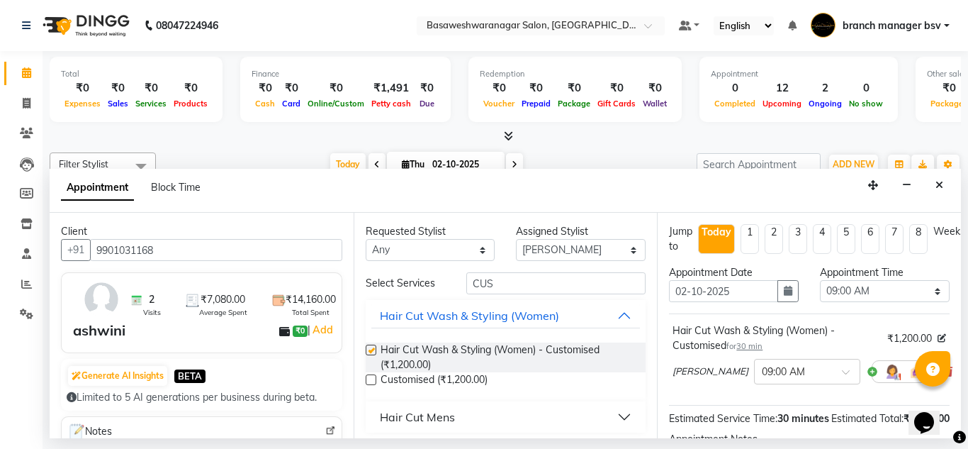
checkbox input "false"
click at [865, 295] on select "Select 09:00 AM 09:15 AM 09:30 AM 09:45 AM 10:00 AM 10:15 AM 10:30 AM 10:45 AM …" at bounding box center [885, 291] width 130 height 22
select select "750"
click at [820, 280] on select "Select 09:00 AM 09:15 AM 09:30 AM 09:45 AM 10:00 AM 10:15 AM 10:30 AM 10:45 AM …" at bounding box center [885, 291] width 130 height 22
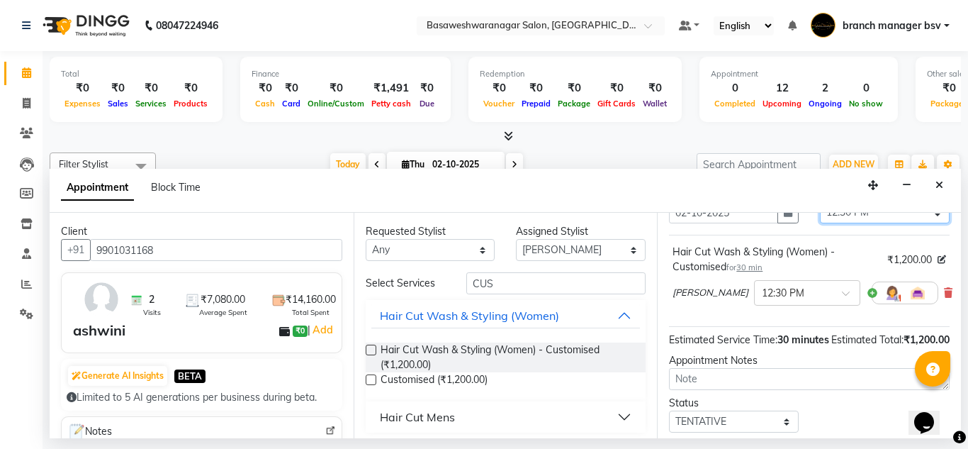
scroll to position [78, 0]
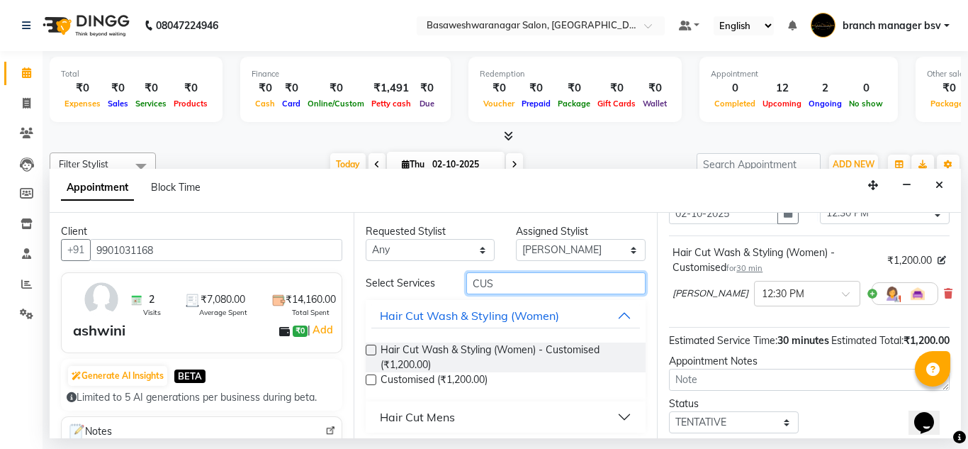
click at [511, 281] on input "CUS" at bounding box center [556, 283] width 180 height 22
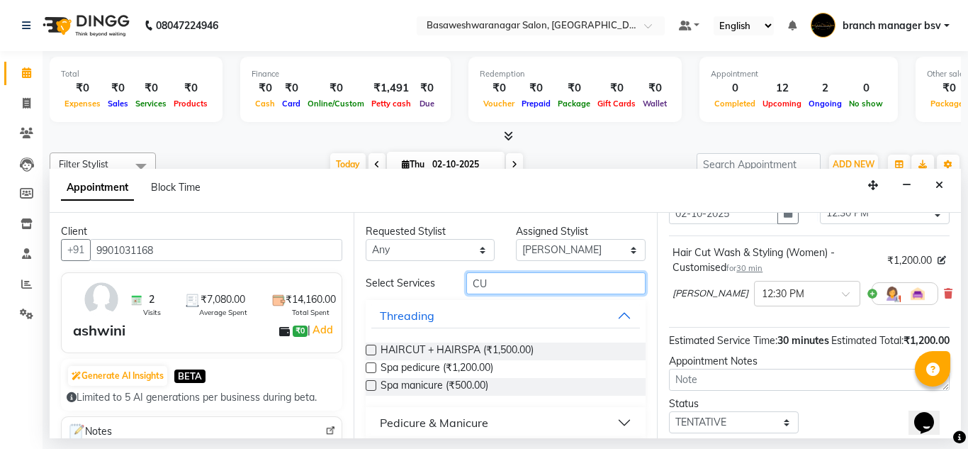
type input "C"
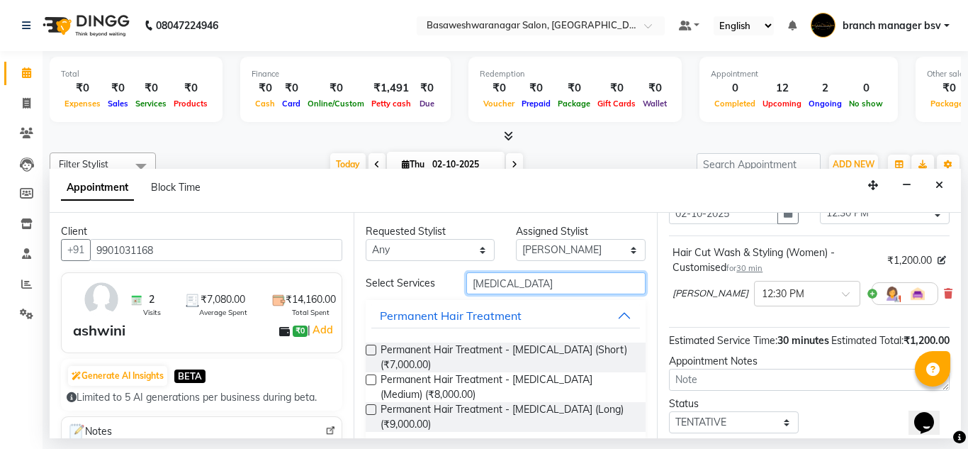
type input "[MEDICAL_DATA]"
click at [377, 382] on div "Permanent Hair Treatment - [MEDICAL_DATA] (Medium) (₹8,000.00)" at bounding box center [506, 387] width 281 height 30
click at [374, 380] on label at bounding box center [371, 379] width 11 height 11
click at [374, 380] on input "checkbox" at bounding box center [370, 380] width 9 height 9
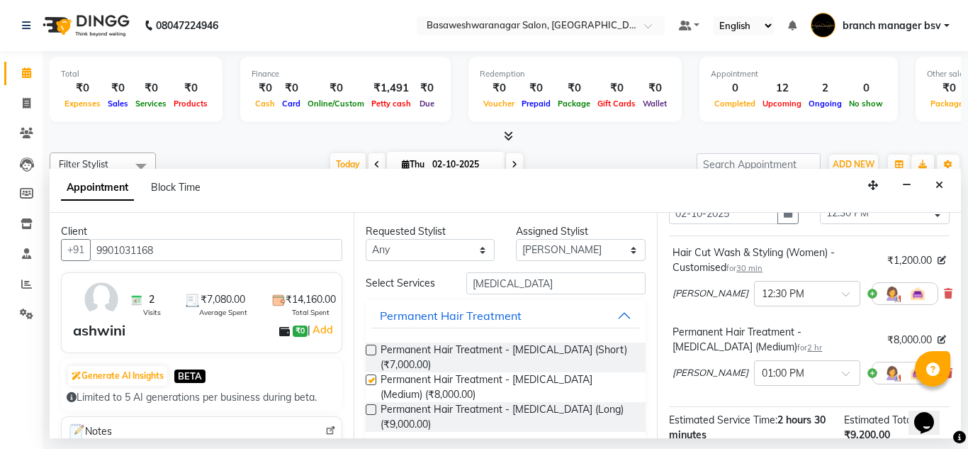
checkbox input "false"
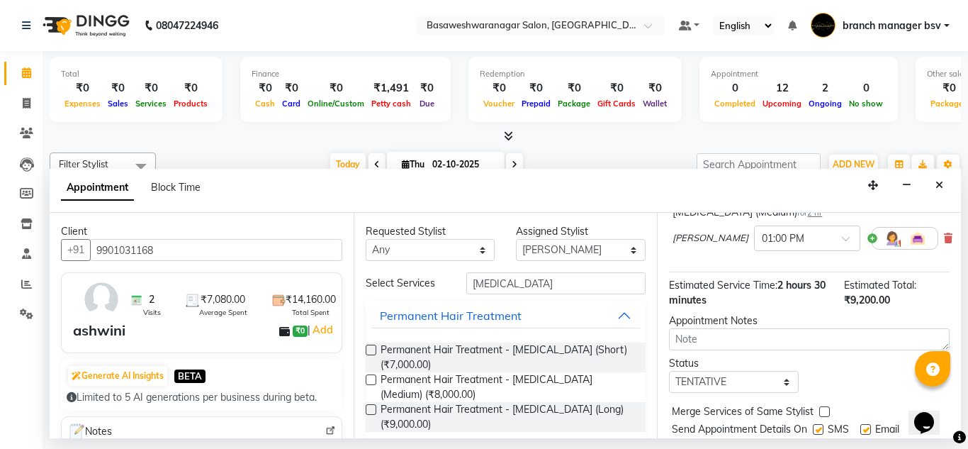
scroll to position [267, 0]
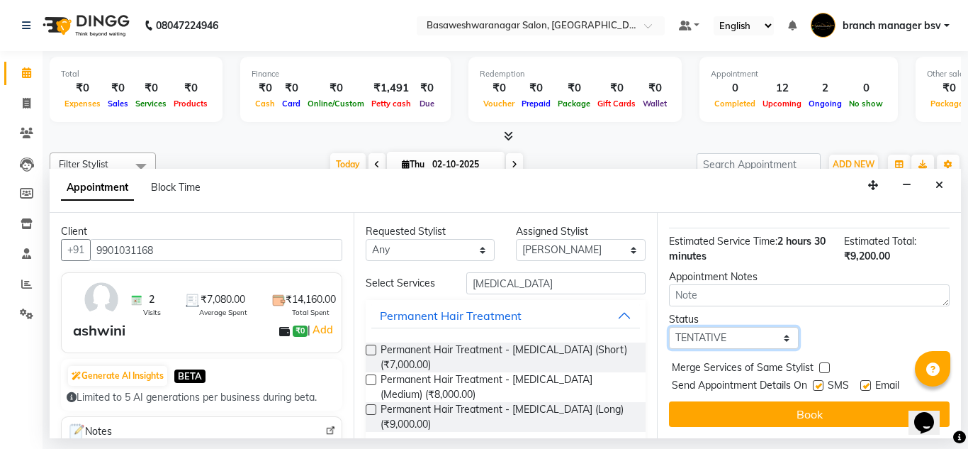
click at [724, 329] on select "Select TENTATIVE CONFIRM CHECK-IN UPCOMING" at bounding box center [734, 338] width 130 height 22
select select "confirm booking"
click at [669, 327] on select "Select TENTATIVE CONFIRM CHECK-IN UPCOMING" at bounding box center [734, 338] width 130 height 22
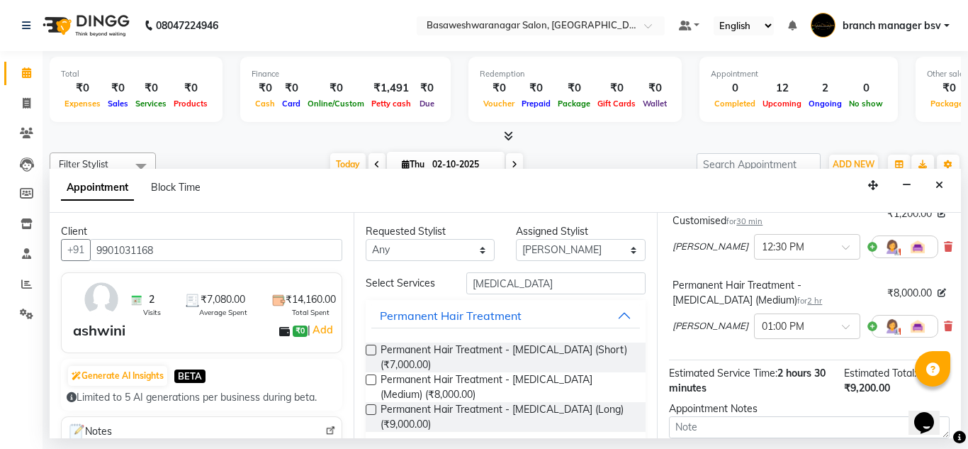
scroll to position [0, 0]
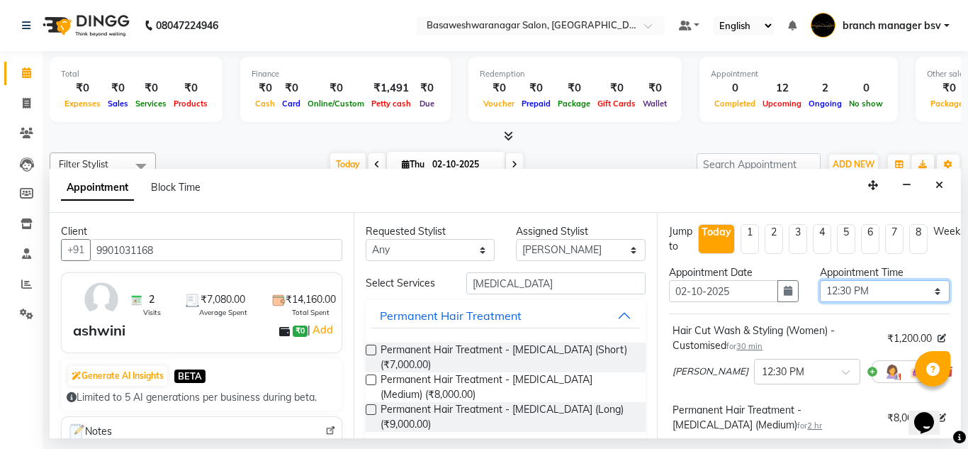
click at [843, 291] on select "Select 09:00 AM 09:15 AM 09:30 AM 09:45 AM 10:00 AM 10:15 AM 10:30 AM 10:45 AM …" at bounding box center [885, 291] width 130 height 22
select select "960"
click at [820, 280] on select "Select 09:00 AM 09:15 AM 09:30 AM 09:45 AM 10:00 AM 10:15 AM 10:30 AM 10:45 AM …" at bounding box center [885, 291] width 130 height 22
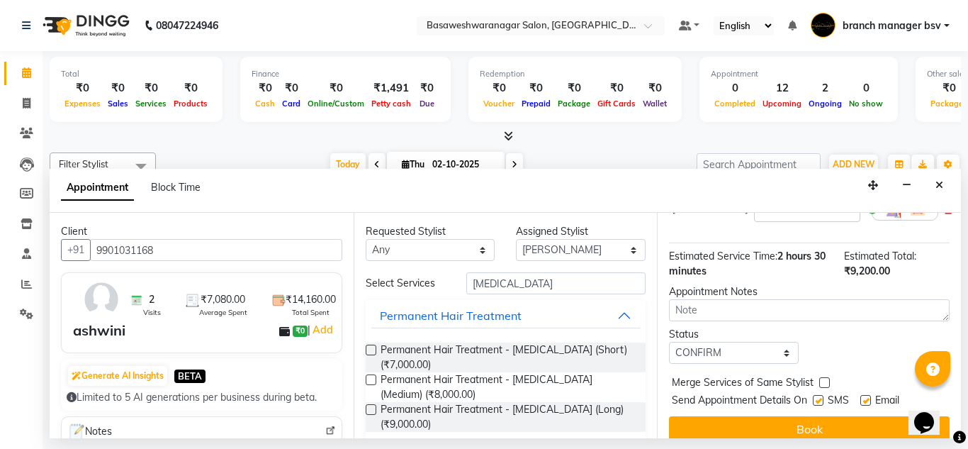
scroll to position [267, 0]
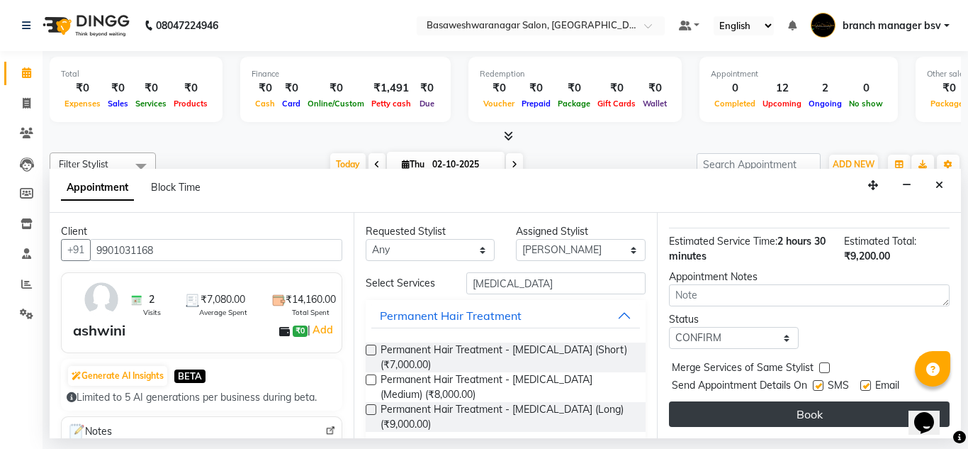
click at [729, 413] on button "Book" at bounding box center [809, 414] width 281 height 26
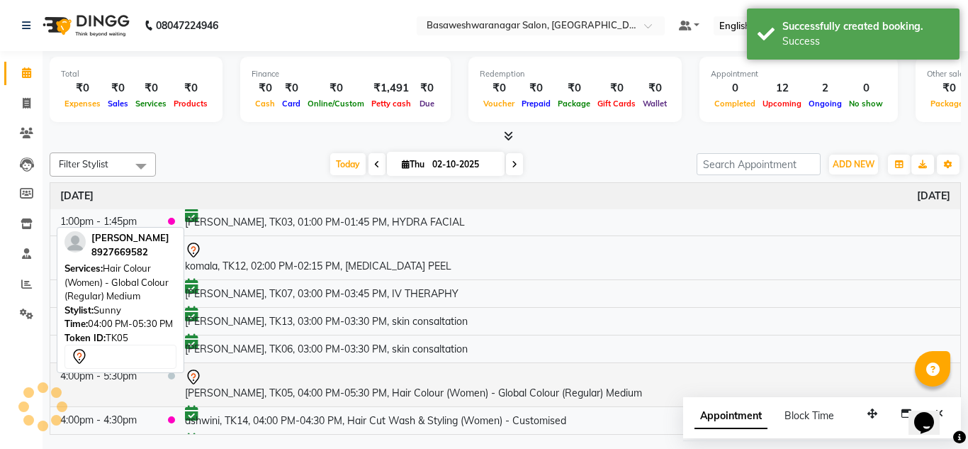
scroll to position [281, 0]
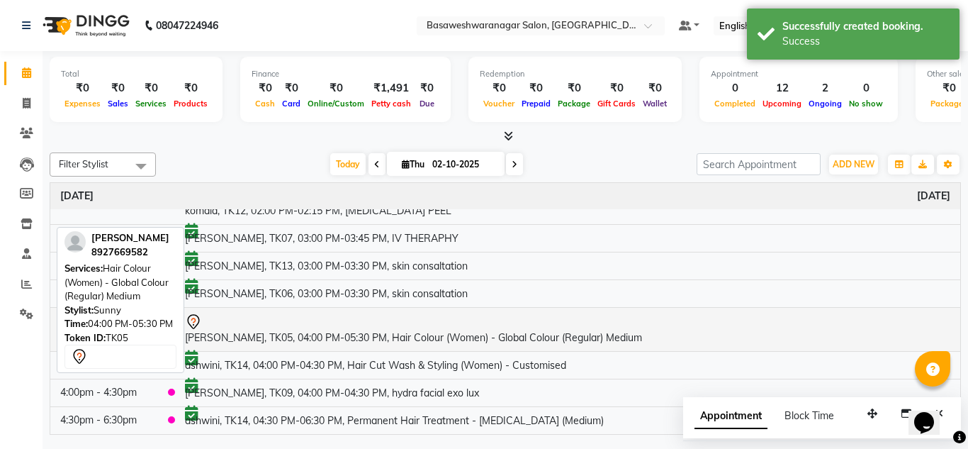
click at [360, 320] on div at bounding box center [567, 321] width 765 height 17
select select "7"
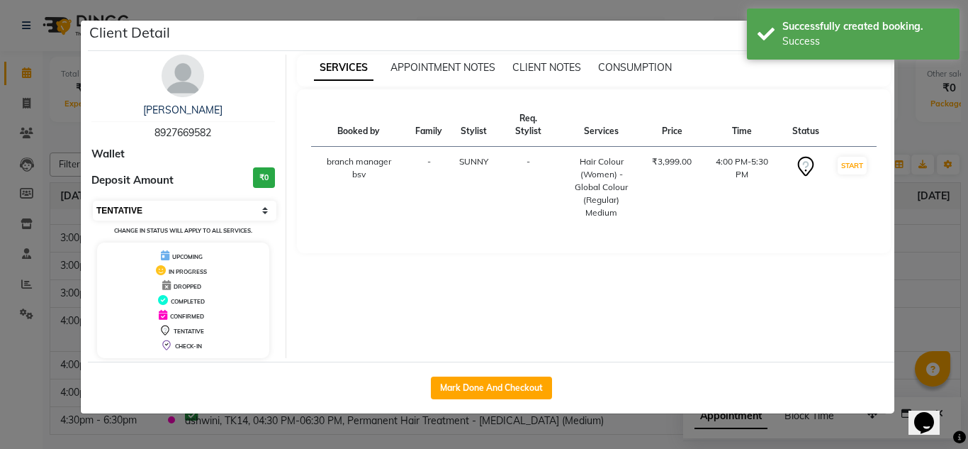
click at [193, 212] on select "Select IN SERVICE CONFIRMED TENTATIVE CHECK IN MARK DONE DROPPED UPCOMING" at bounding box center [185, 211] width 184 height 20
click at [28, 231] on ngb-modal-window "Client Detail [PERSON_NAME] 8927669582 Wallet Deposit Amount ₹0 Select IN SERVI…" at bounding box center [484, 224] width 968 height 449
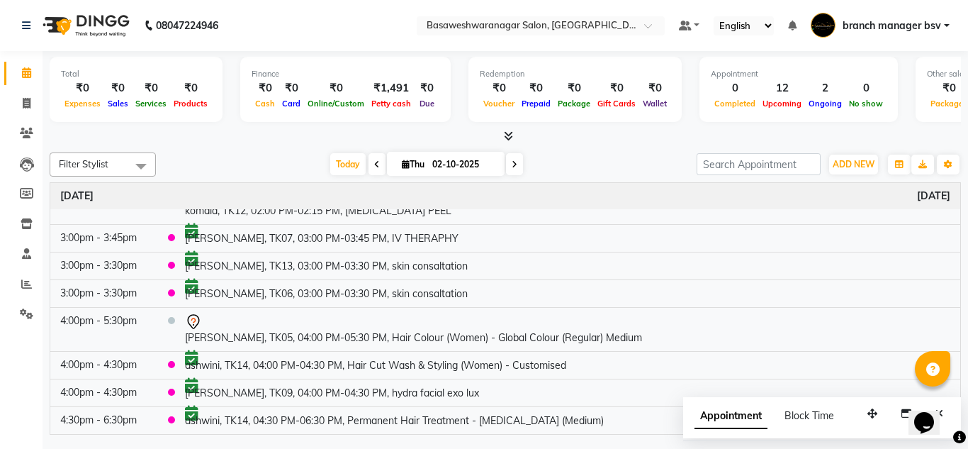
click at [510, 137] on icon at bounding box center [508, 135] width 9 height 11
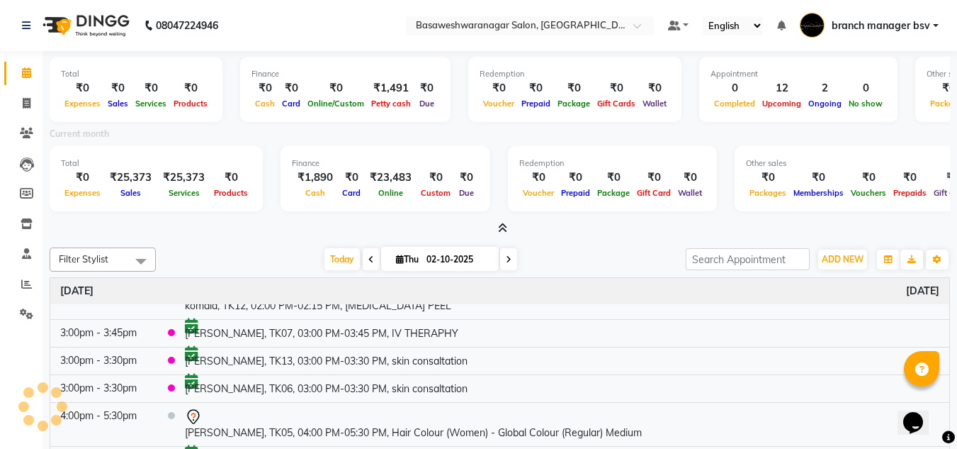
click at [502, 227] on icon at bounding box center [502, 228] width 9 height 11
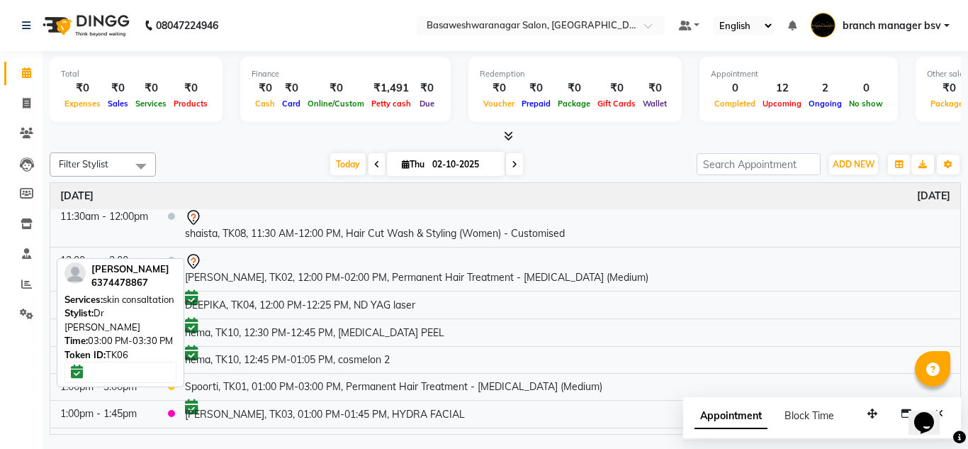
scroll to position [0, 0]
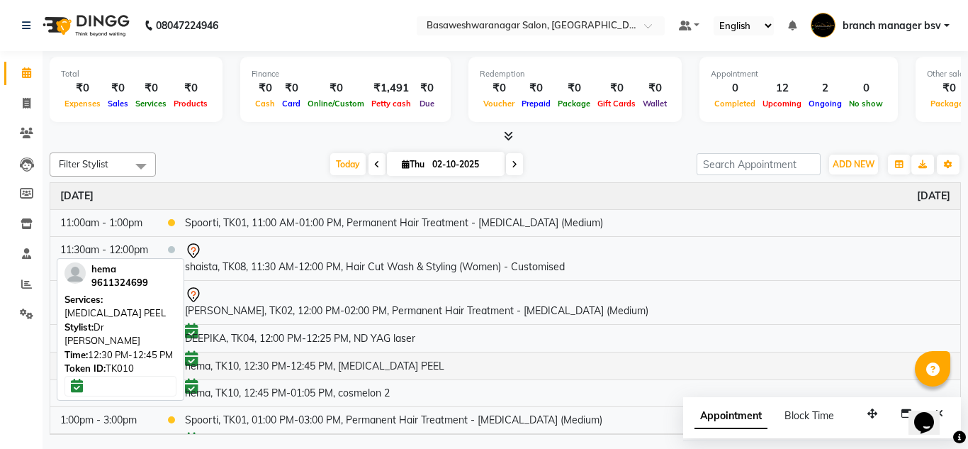
click at [292, 364] on td "hema, TK10, 12:30 PM-12:45 PM, [MEDICAL_DATA] PEEL" at bounding box center [567, 366] width 785 height 28
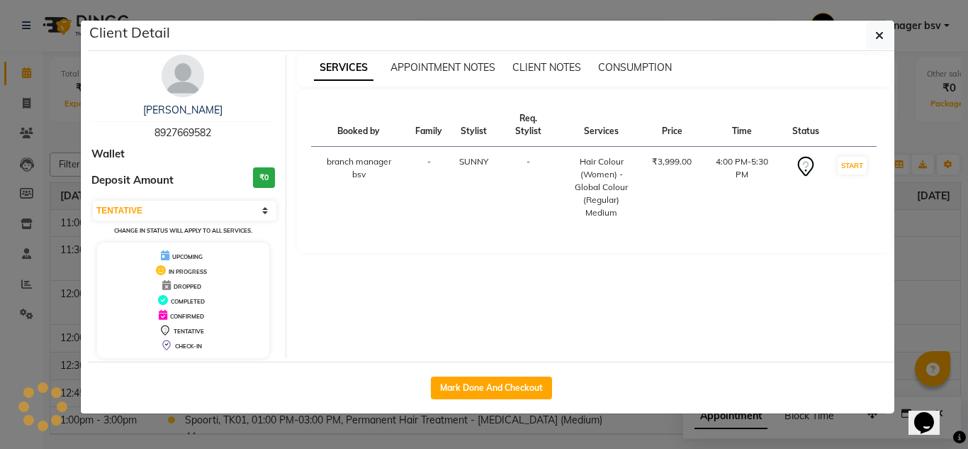
select select "6"
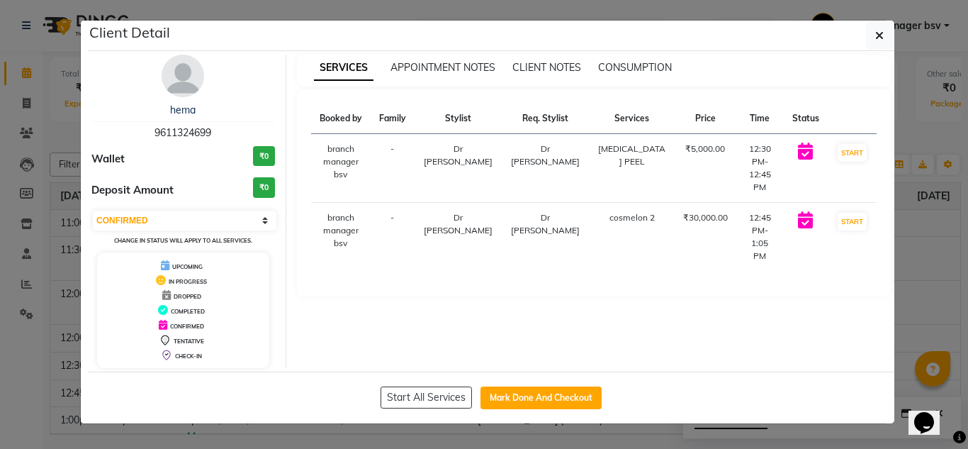
click at [193, 130] on span "9611324699" at bounding box center [183, 132] width 57 height 13
copy span "9611324699"
click at [882, 215] on div "Booked by Family Stylist Req. Stylist Services Price Time Status branch manager…" at bounding box center [594, 192] width 595 height 207
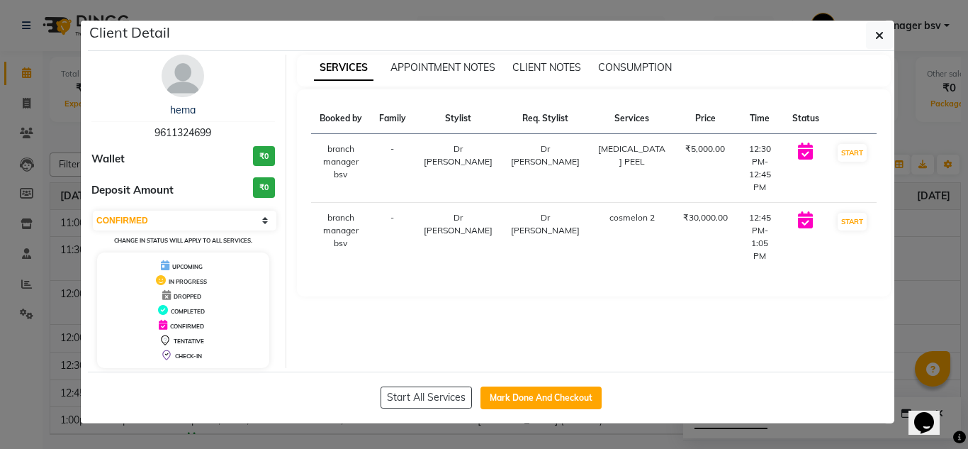
click at [9, 230] on ngb-modal-window "Client Detail hema 9611324699 Wallet ₹0 Deposit Amount ₹0 Select IN SERVICE CON…" at bounding box center [484, 224] width 968 height 449
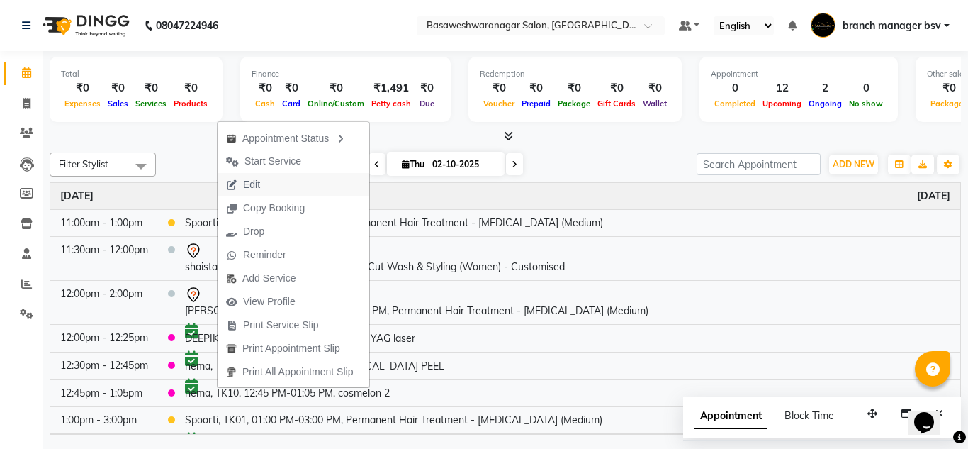
click at [285, 178] on button "Edit" at bounding box center [294, 184] width 152 height 23
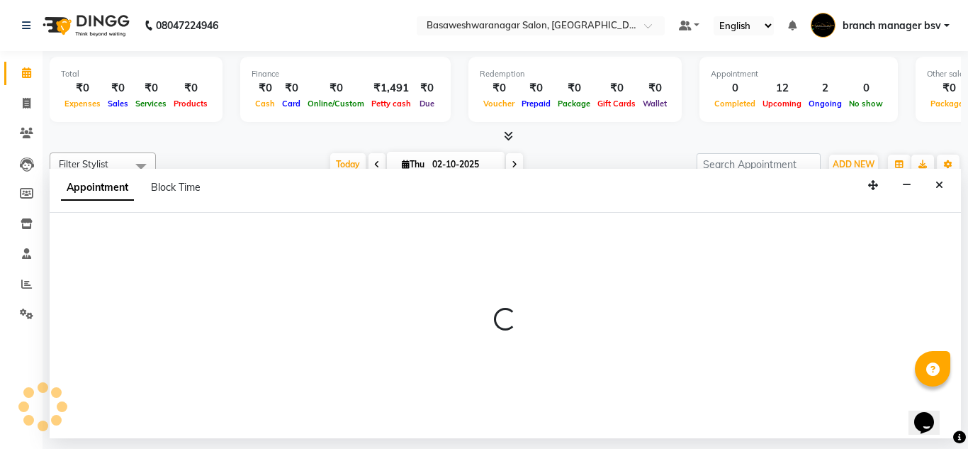
select select "tentative"
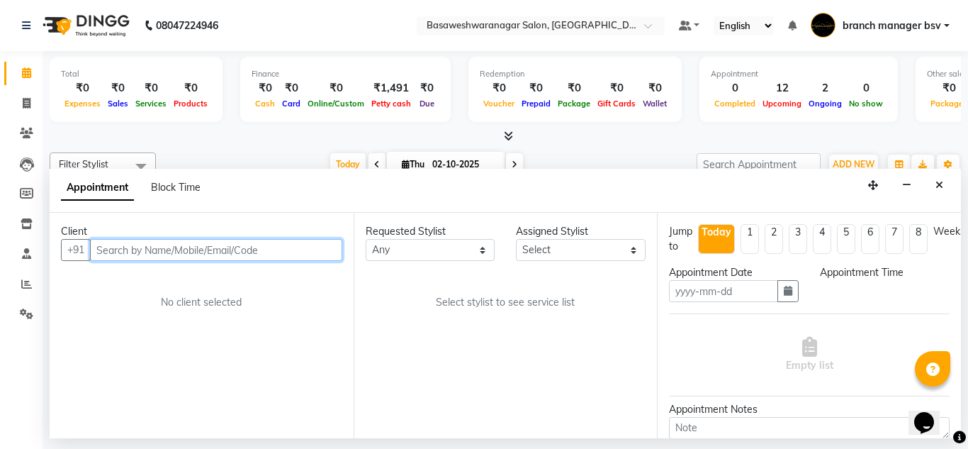
type input "02-10-2025"
select select "690"
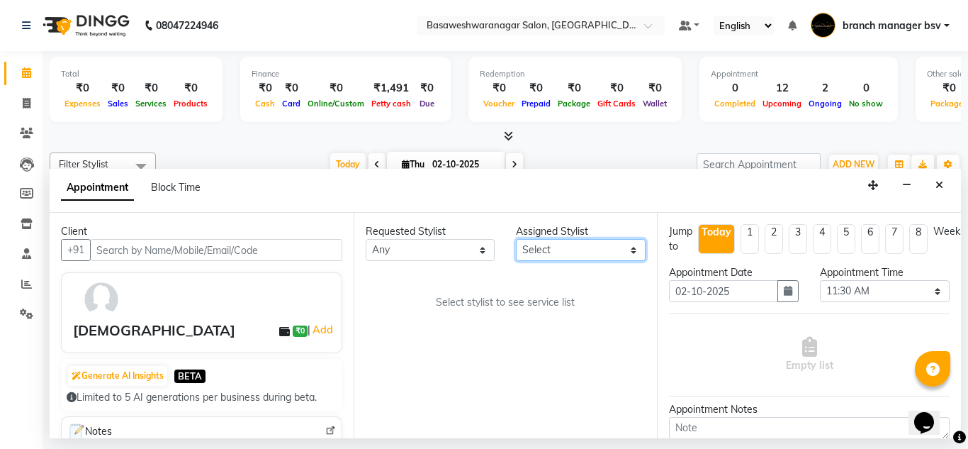
click at [556, 252] on select "Select branch manager bsv [PERSON_NAME] Dr [PERSON_NAME] [PERSON_NAME] [PERSON_…" at bounding box center [581, 250] width 130 height 22
select select "13737"
click at [516, 239] on select "Select branch manager bsv [PERSON_NAME] Dr [PERSON_NAME] [PERSON_NAME] [PERSON_…" at bounding box center [581, 250] width 130 height 22
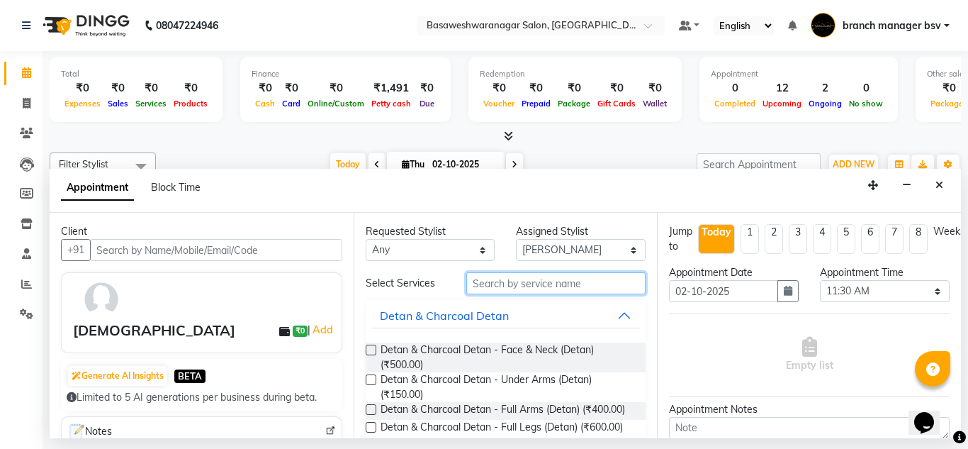
click at [501, 287] on input "text" at bounding box center [556, 283] width 180 height 22
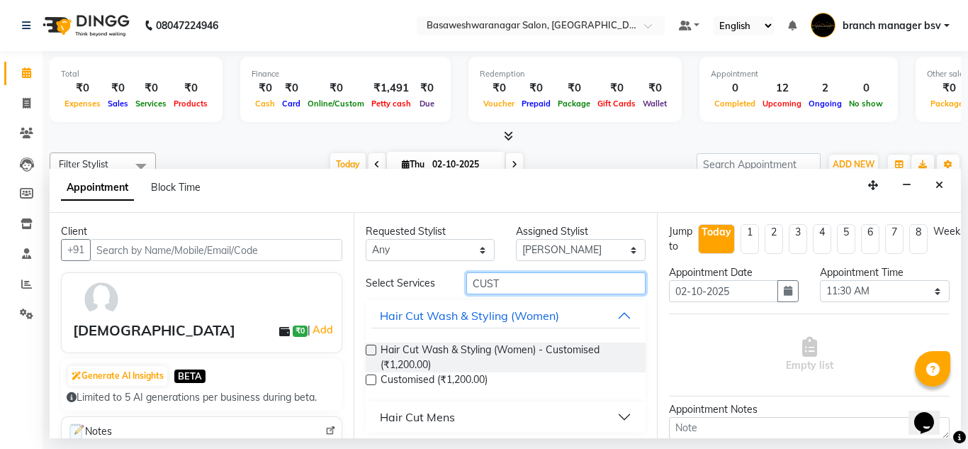
type input "CUST"
click at [375, 349] on label at bounding box center [371, 349] width 11 height 11
click at [375, 349] on input "checkbox" at bounding box center [370, 351] width 9 height 9
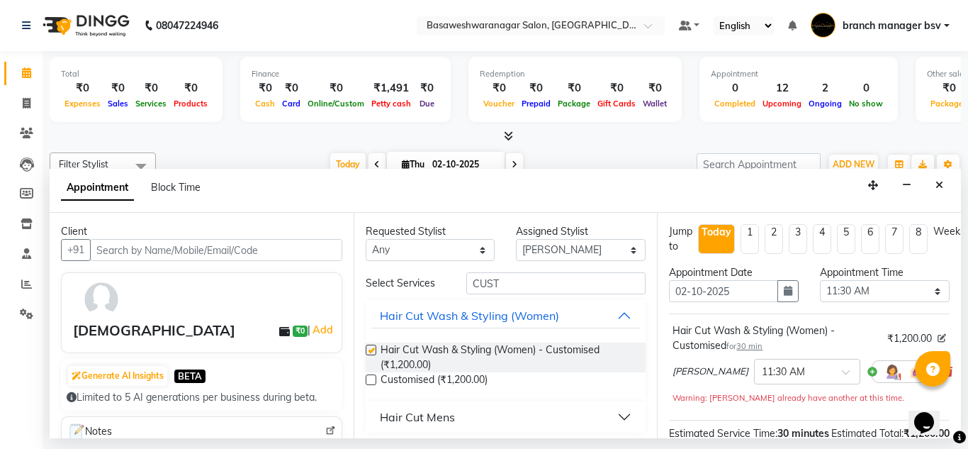
checkbox input "false"
click at [785, 283] on button "button" at bounding box center [787, 291] width 21 height 22
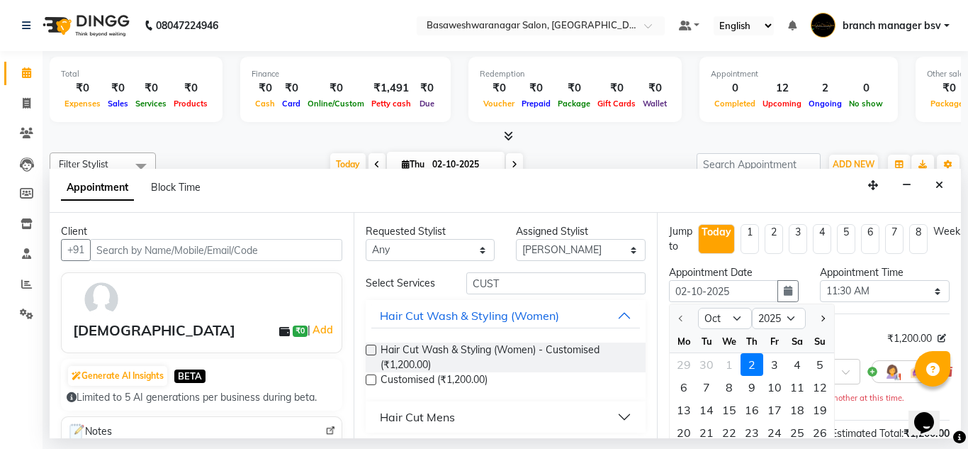
click at [887, 334] on span "₹1,200.00" at bounding box center [909, 338] width 45 height 15
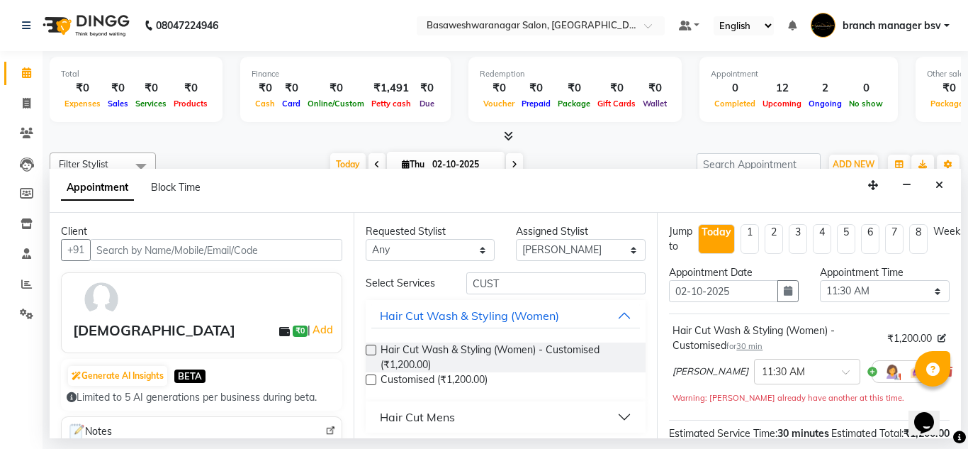
scroll to position [162, 0]
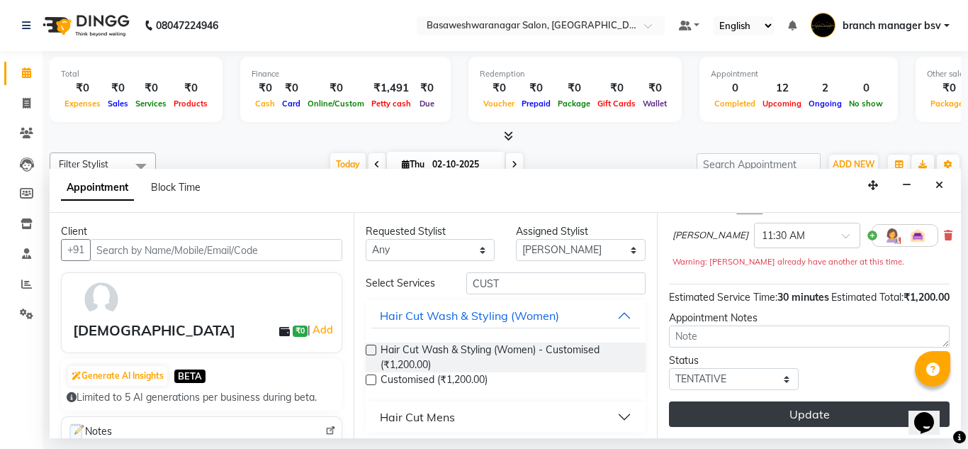
click at [817, 403] on button "Update" at bounding box center [809, 414] width 281 height 26
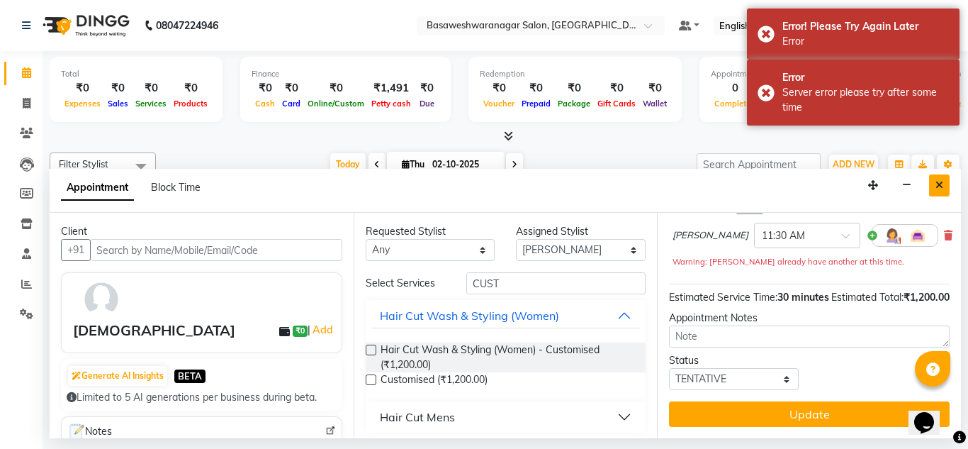
click at [943, 186] on button "Close" at bounding box center [939, 185] width 21 height 22
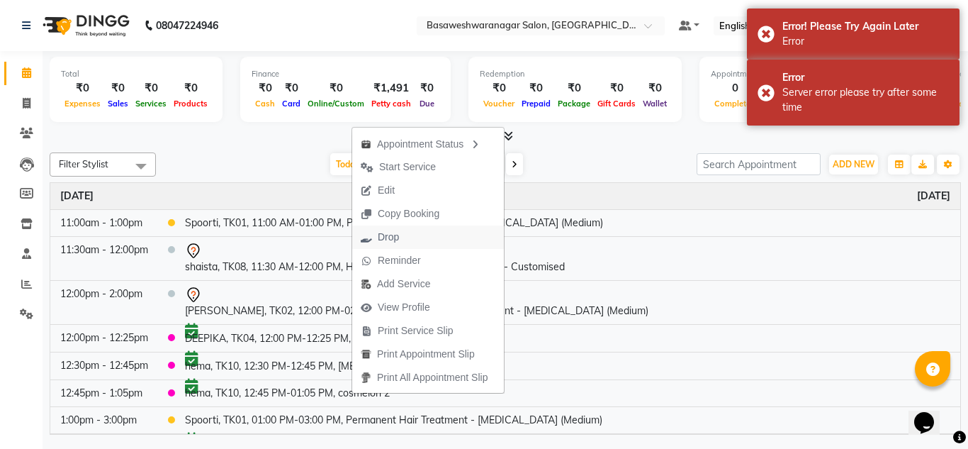
click at [410, 237] on button "Drop" at bounding box center [428, 236] width 152 height 23
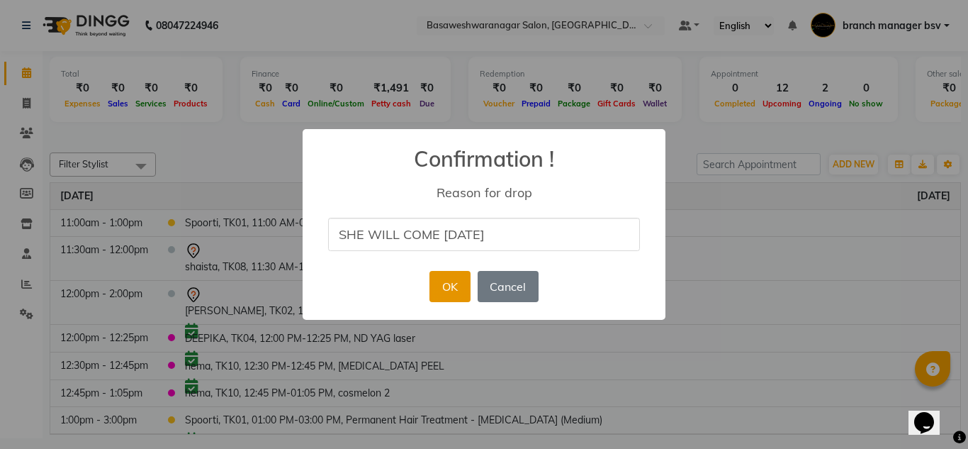
type input "SHE WILL COME [DATE]"
click at [442, 299] on button "OK" at bounding box center [449, 286] width 40 height 31
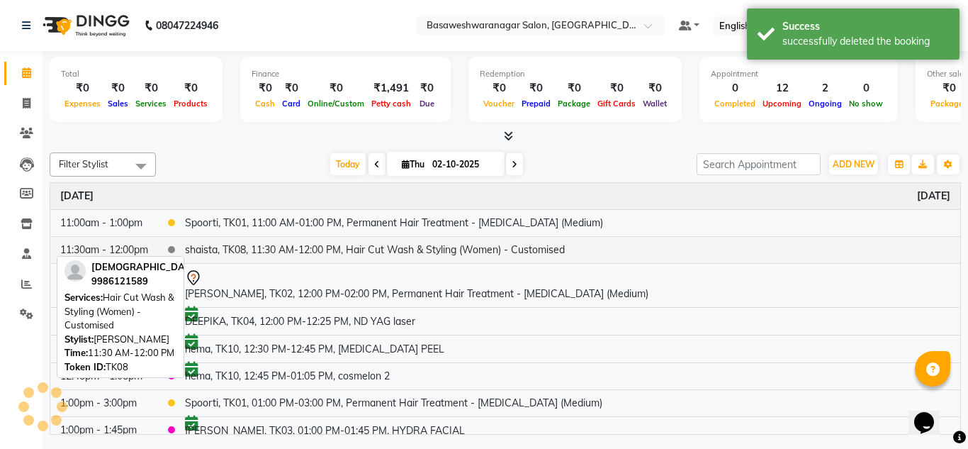
click at [331, 252] on td "shaista, TK08, 11:30 AM-12:00 PM, Hair Cut Wash & Styling (Women) - Customised" at bounding box center [567, 249] width 785 height 27
select select "7"
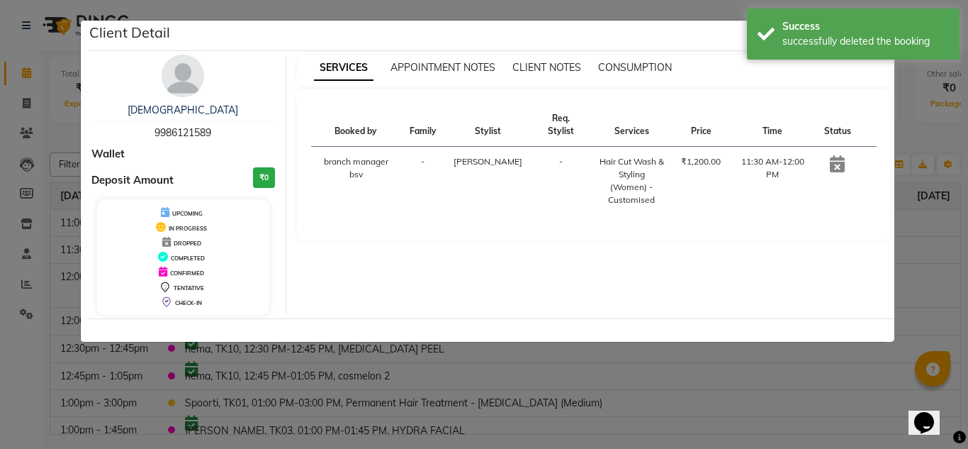
click at [170, 138] on span "9986121589" at bounding box center [183, 132] width 57 height 13
copy span "9986121589"
click at [170, 138] on span "9986121589" at bounding box center [183, 132] width 57 height 13
click at [695, 406] on ngb-modal-window "Client Detail shaista 9986121589 Wallet Deposit Amount ₹0 UPCOMING IN PROGRESS …" at bounding box center [484, 224] width 968 height 449
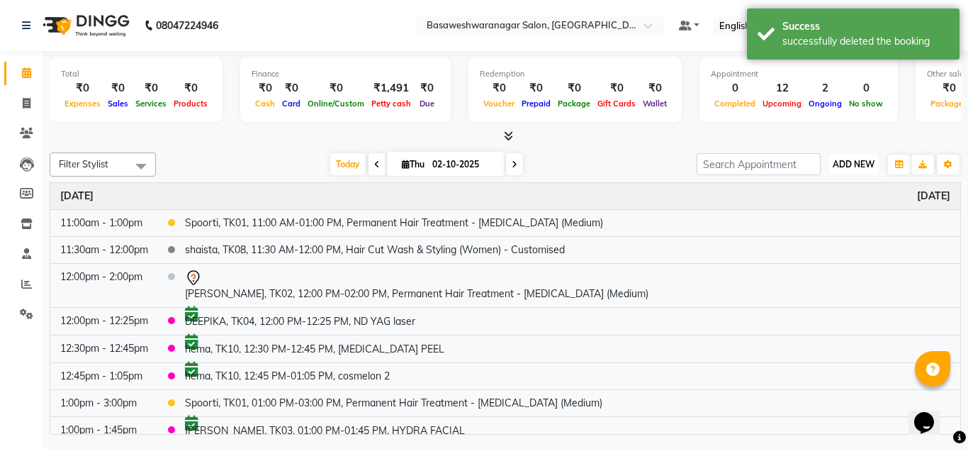
click at [857, 159] on span "ADD NEW" at bounding box center [854, 164] width 42 height 11
click at [799, 193] on button "Add Appointment" at bounding box center [821, 191] width 112 height 18
select select "tentative"
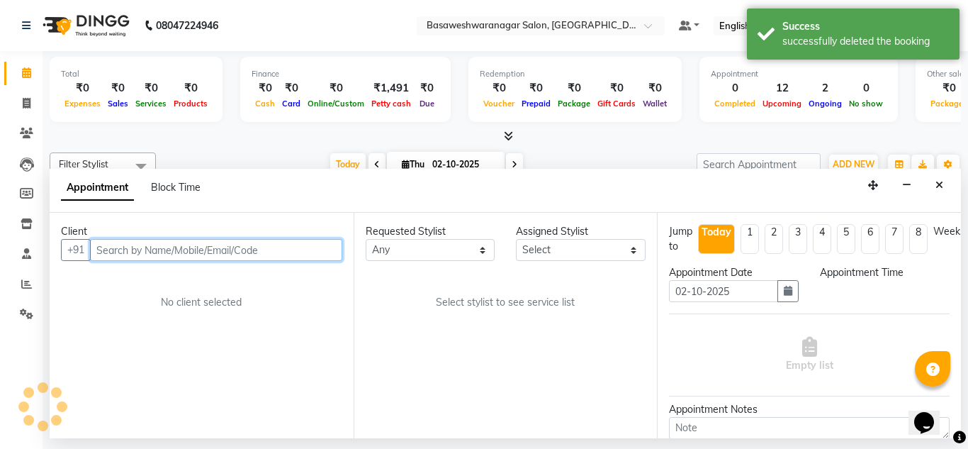
select select "540"
paste input "9986121589"
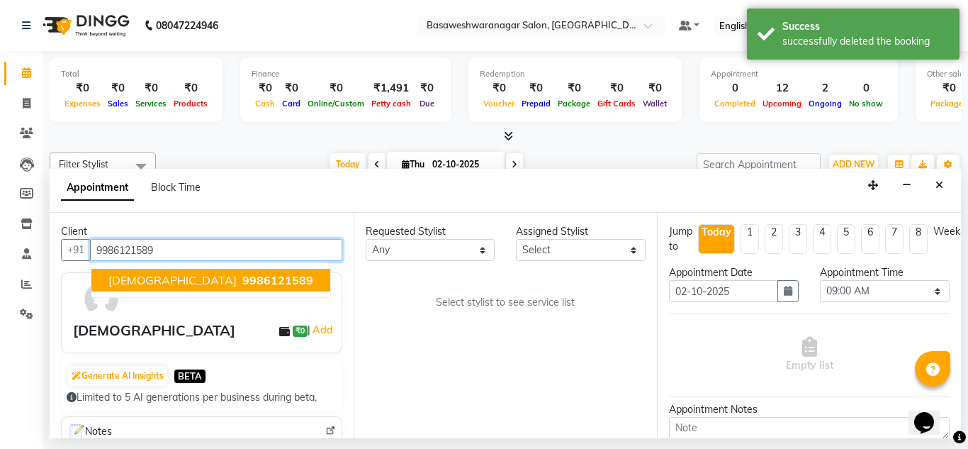
type input "9986121589"
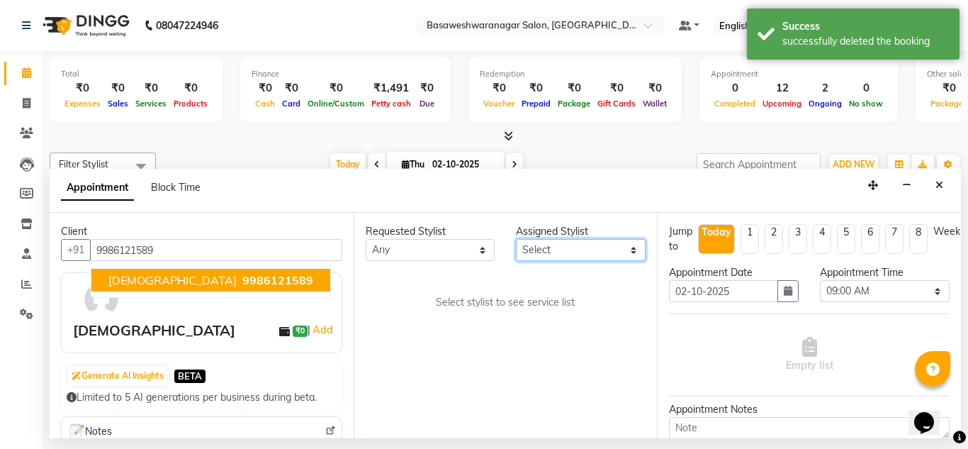
click at [565, 253] on select "Select branch manager bsv [PERSON_NAME] Dr [PERSON_NAME] [PERSON_NAME] [PERSON_…" at bounding box center [581, 250] width 130 height 22
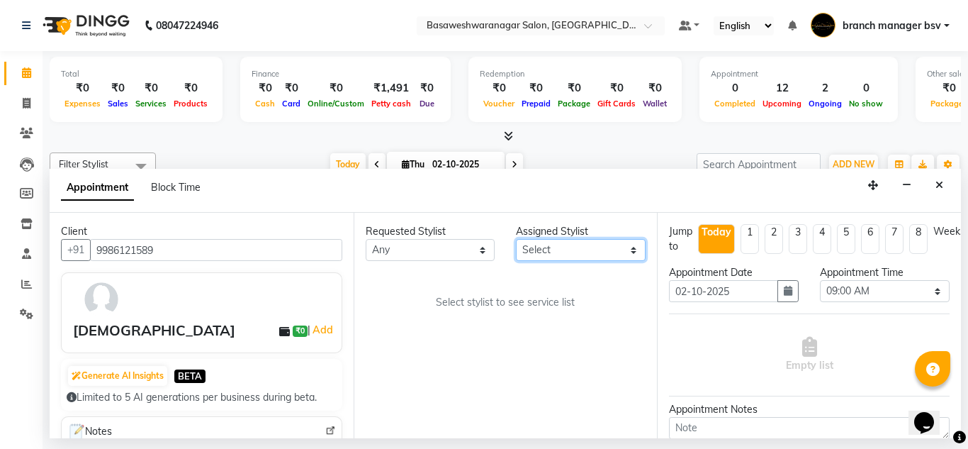
select select "13737"
click at [516, 239] on select "Select branch manager bsv [PERSON_NAME] Dr [PERSON_NAME] [PERSON_NAME] [PERSON_…" at bounding box center [581, 250] width 130 height 22
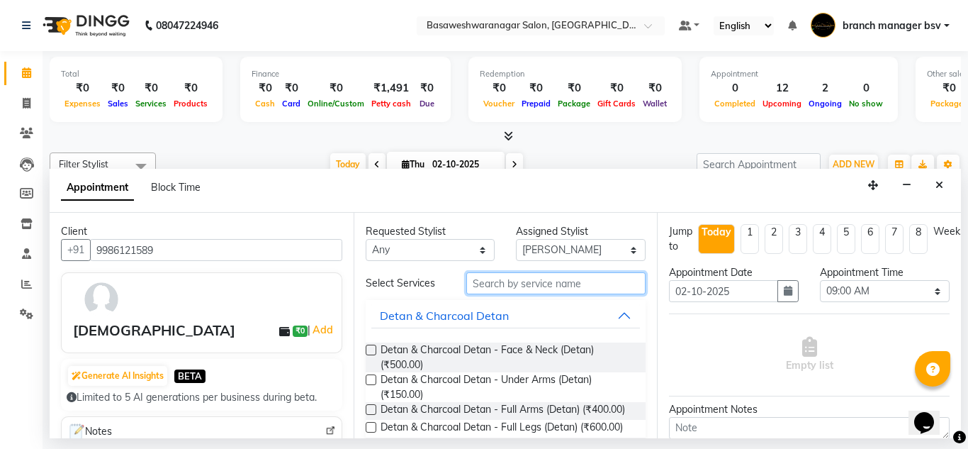
click at [504, 280] on input "text" at bounding box center [556, 283] width 180 height 22
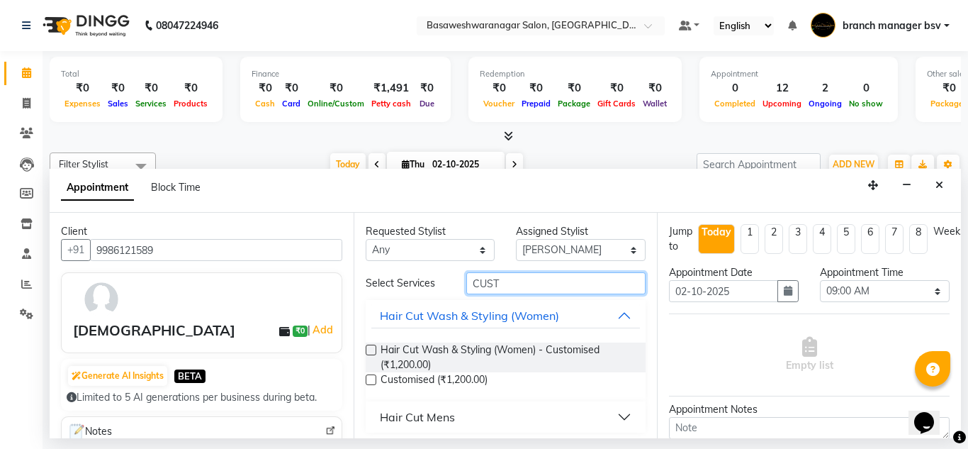
type input "CUST"
click at [371, 353] on label at bounding box center [371, 349] width 11 height 11
click at [371, 353] on input "checkbox" at bounding box center [370, 351] width 9 height 9
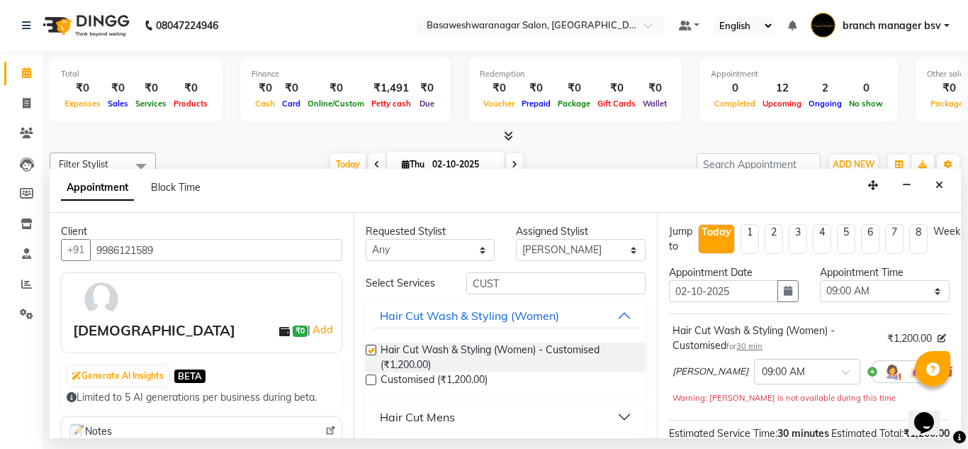
checkbox input "false"
click at [784, 283] on button "button" at bounding box center [787, 291] width 21 height 22
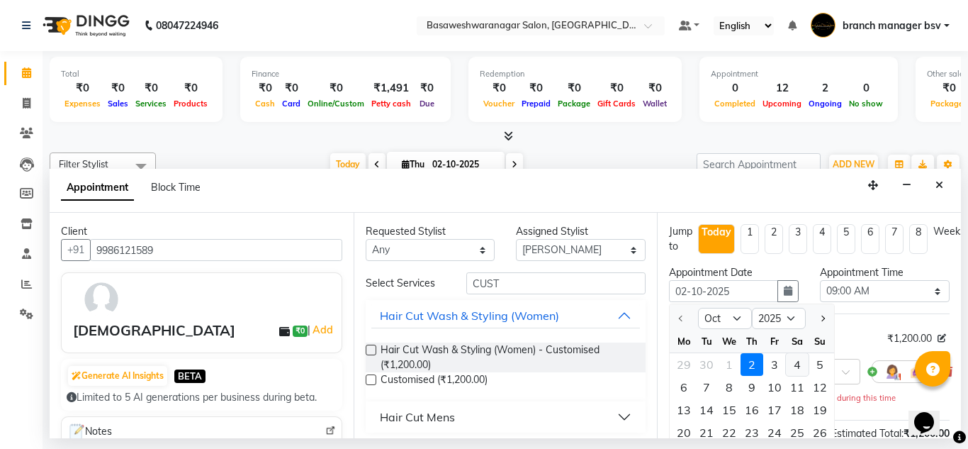
click at [798, 363] on div "4" at bounding box center [797, 364] width 23 height 23
type input "04-10-2025"
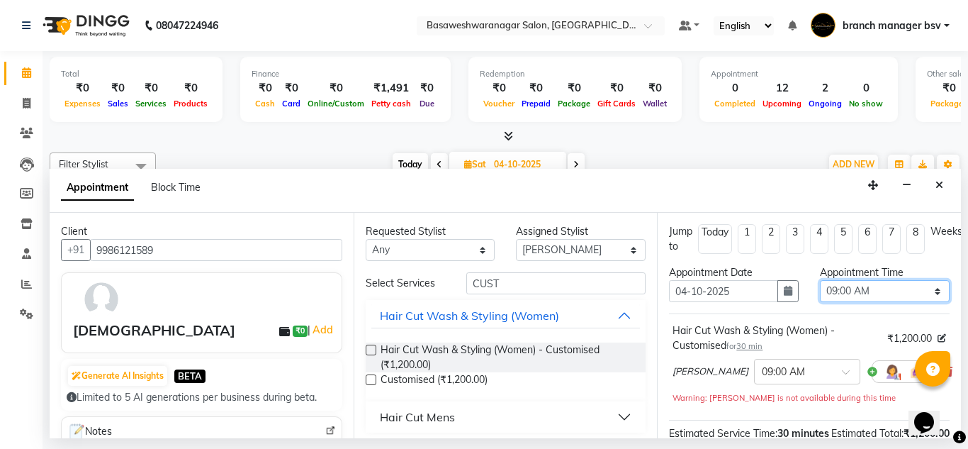
click at [867, 291] on select "Select 09:00 AM 09:15 AM 09:30 AM 09:45 AM 10:00 AM 10:15 AM 10:30 AM 10:45 AM …" at bounding box center [885, 291] width 130 height 22
select select "660"
click at [820, 280] on select "Select 09:00 AM 09:15 AM 09:30 AM 09:45 AM 10:00 AM 10:15 AM 10:30 AM 10:45 AM …" at bounding box center [885, 291] width 130 height 22
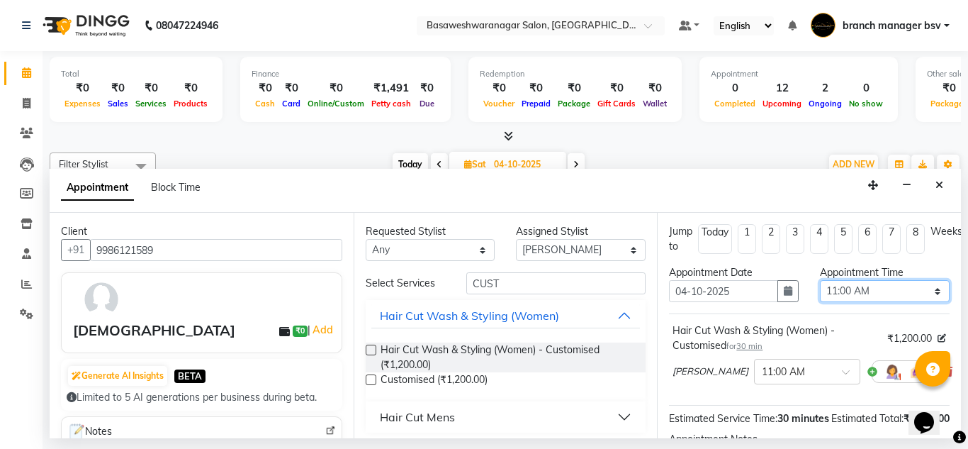
scroll to position [188, 0]
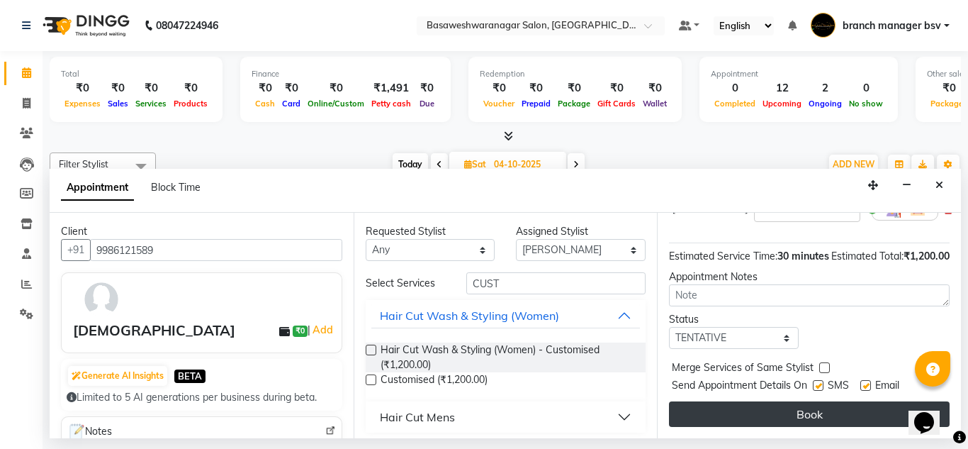
click at [762, 403] on button "Book" at bounding box center [809, 414] width 281 height 26
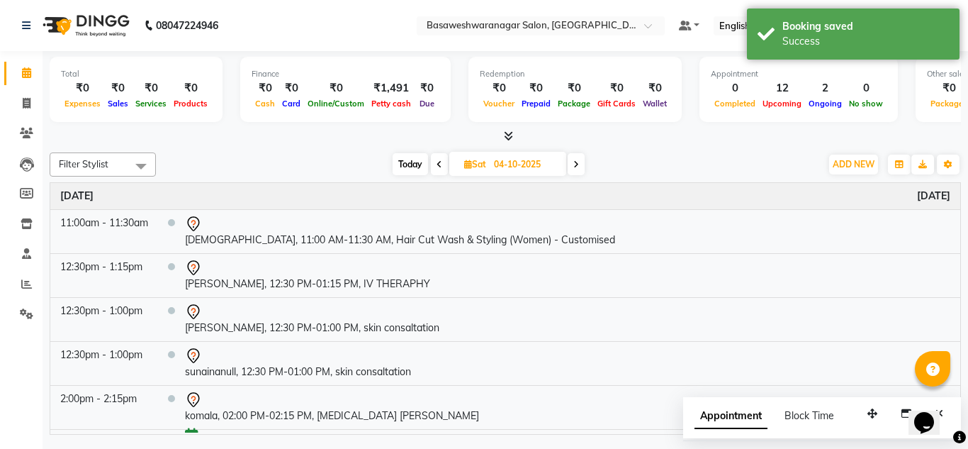
click at [419, 159] on span "Today" at bounding box center [410, 164] width 35 height 22
type input "02-10-2025"
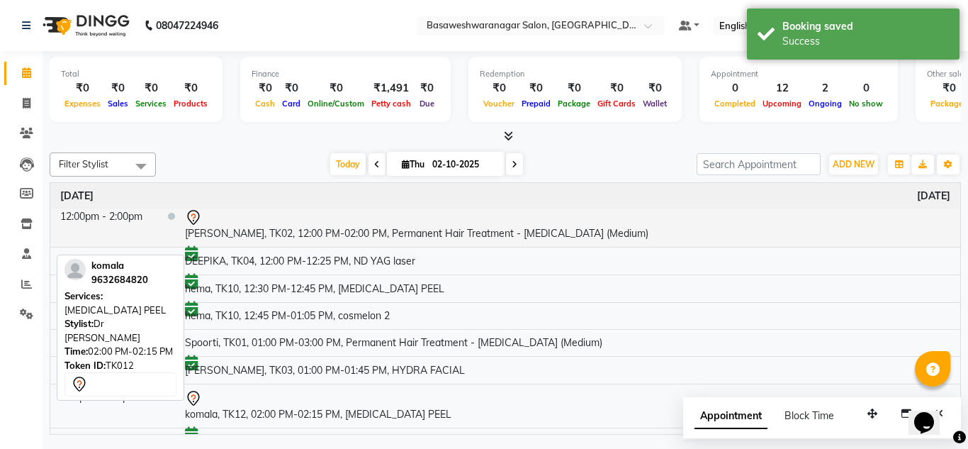
scroll to position [0, 0]
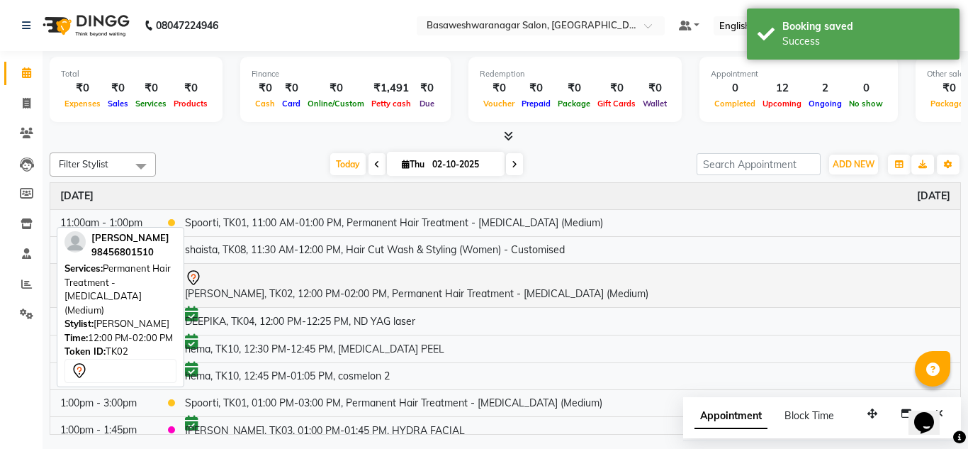
click at [347, 272] on div at bounding box center [567, 277] width 765 height 17
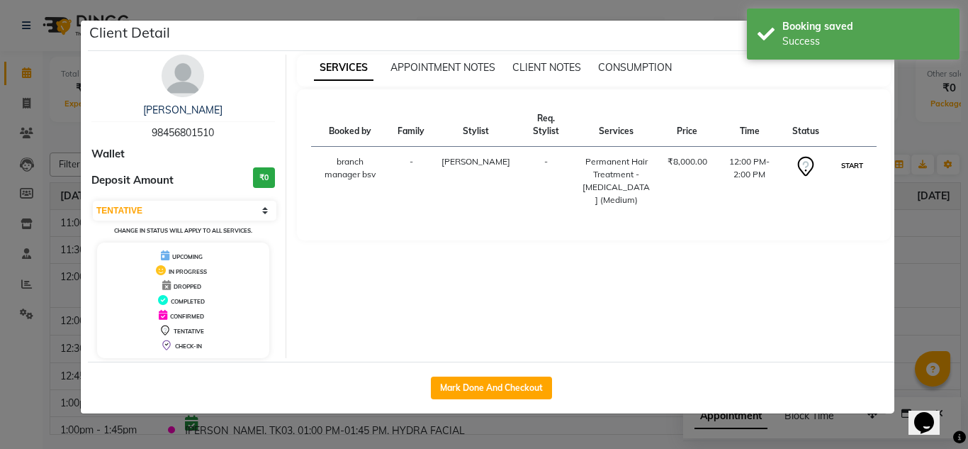
click at [850, 164] on button "START" at bounding box center [852, 166] width 29 height 18
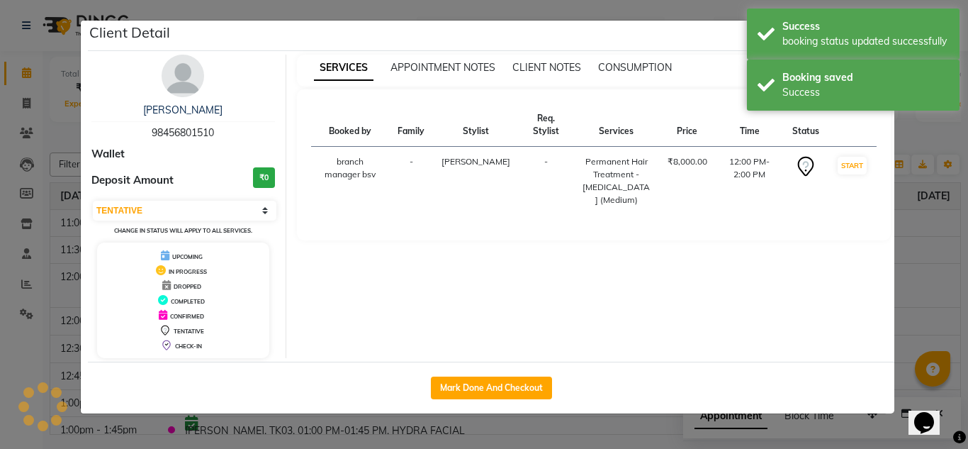
select select "1"
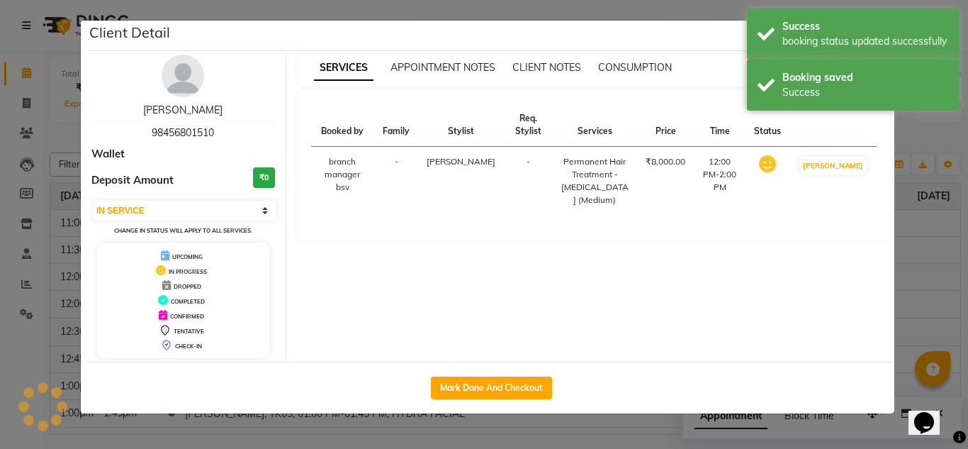
click at [927, 231] on ngb-modal-window "Client Detail [PERSON_NAME] 98456801510 Wallet Deposit Amount ₹0 Select IN SERV…" at bounding box center [484, 224] width 968 height 449
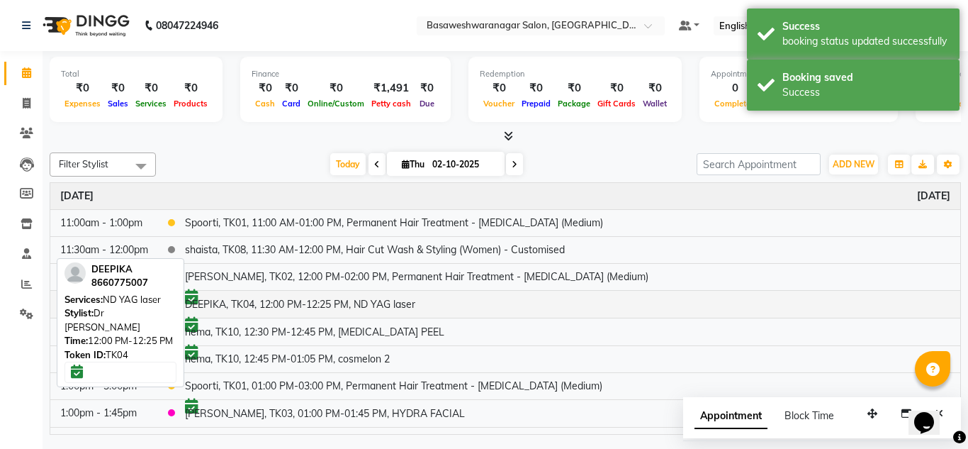
click at [415, 300] on td "DEEPIKA, TK04, 12:00 PM-12:25 PM, ND YAG laser" at bounding box center [567, 304] width 785 height 28
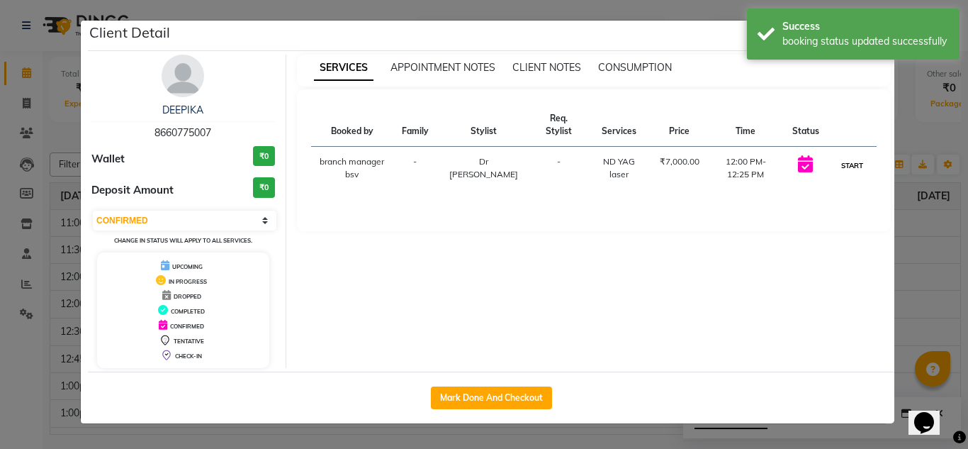
click at [853, 160] on button "START" at bounding box center [852, 166] width 29 height 18
select select "1"
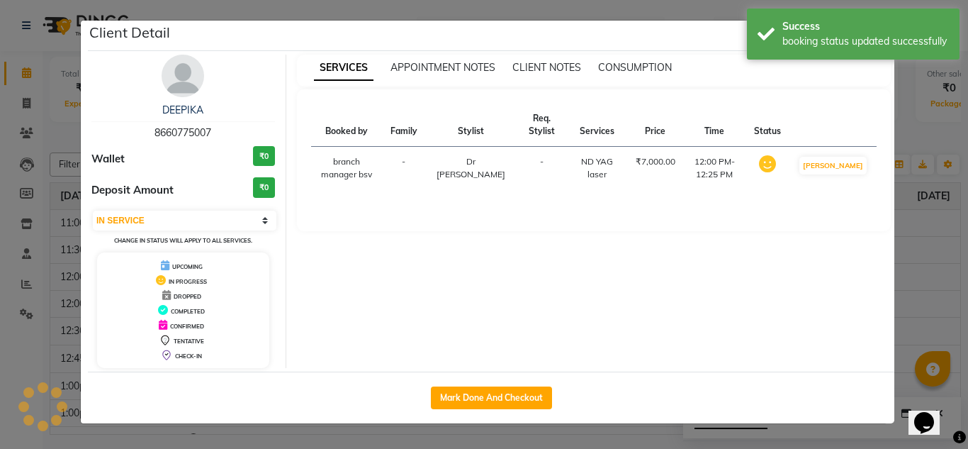
click at [957, 241] on ngb-modal-window "Client Detail DEEPIKA 8660775007 Wallet ₹0 Deposit Amount ₹0 Select IN SERVICE …" at bounding box center [484, 224] width 968 height 449
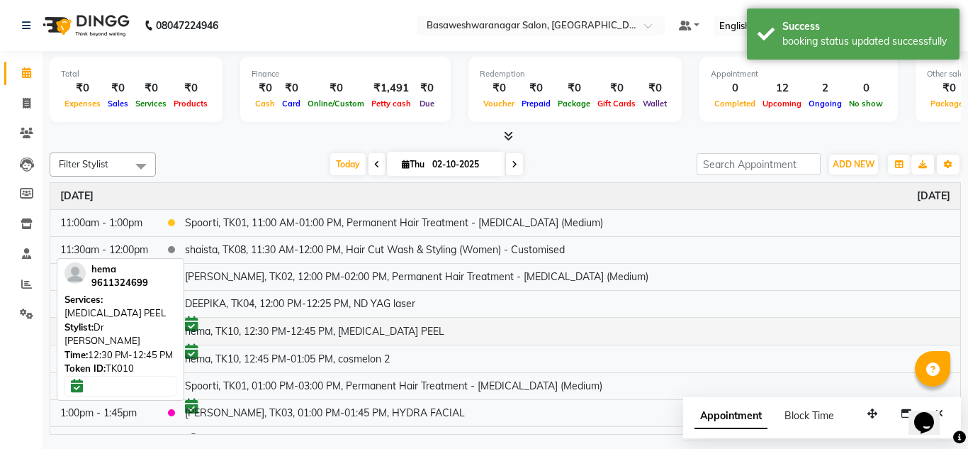
click at [420, 326] on td "hema, TK10, 12:30 PM-12:45 PM, [MEDICAL_DATA] PEEL" at bounding box center [567, 331] width 785 height 28
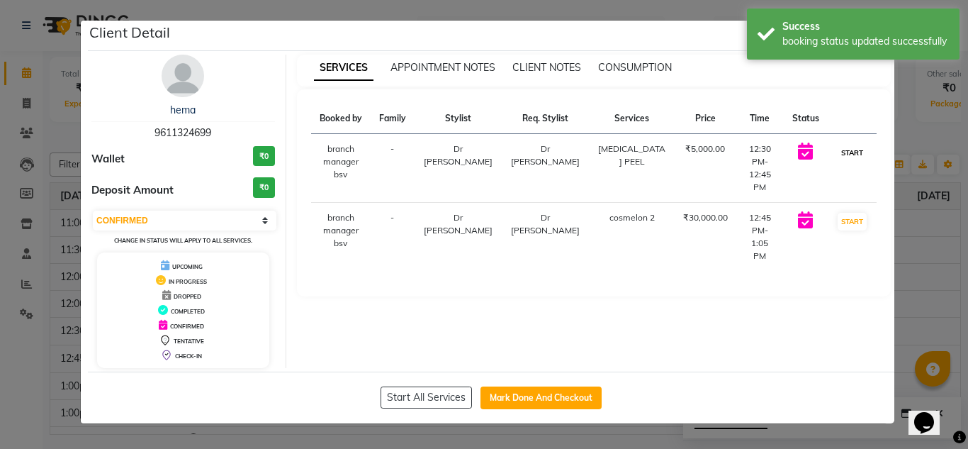
click at [863, 152] on button "START" at bounding box center [852, 153] width 29 height 18
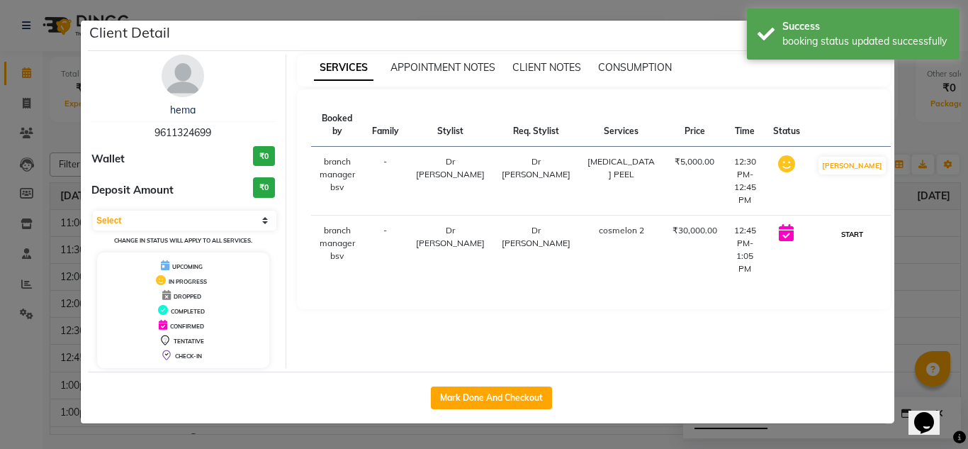
click at [843, 225] on button "START" at bounding box center [852, 234] width 29 height 18
select select "1"
click at [909, 265] on ngb-modal-window "Client Detail hema 9611324699 Wallet ₹0 Deposit Amount ₹0 Select IN SERVICE CON…" at bounding box center [484, 224] width 968 height 449
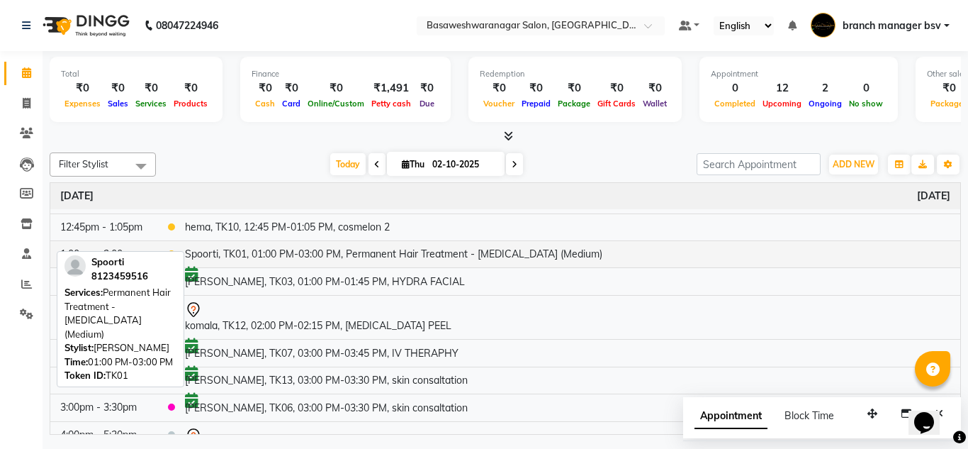
scroll to position [132, 0]
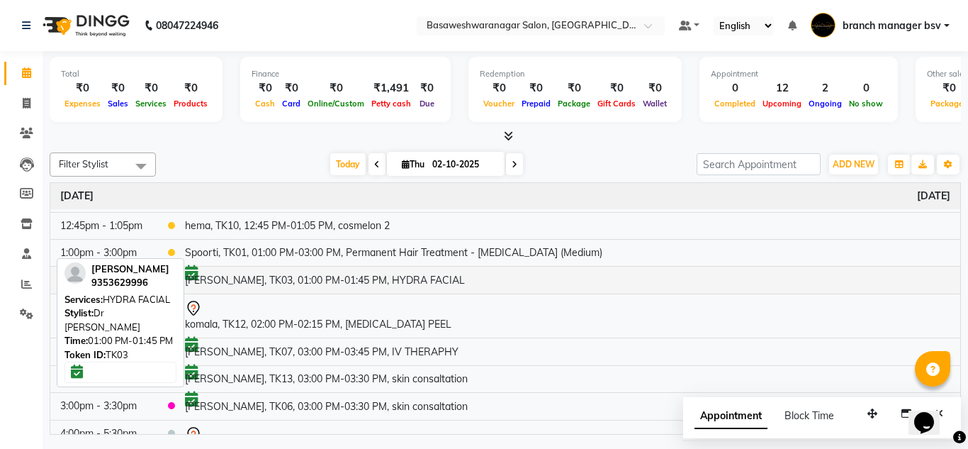
click at [354, 274] on td "[PERSON_NAME], TK03, 01:00 PM-01:45 PM, HYDRA FACIAL" at bounding box center [567, 280] width 785 height 28
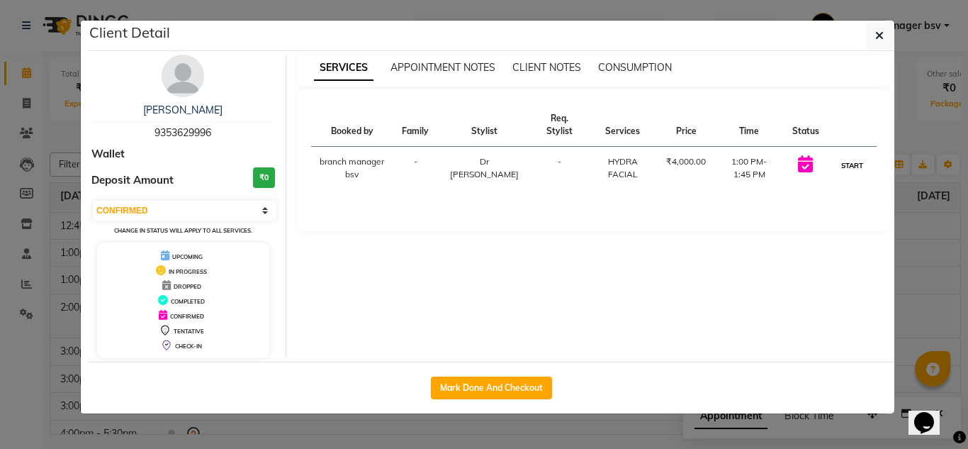
click at [861, 159] on button "START" at bounding box center [852, 166] width 29 height 18
select select "1"
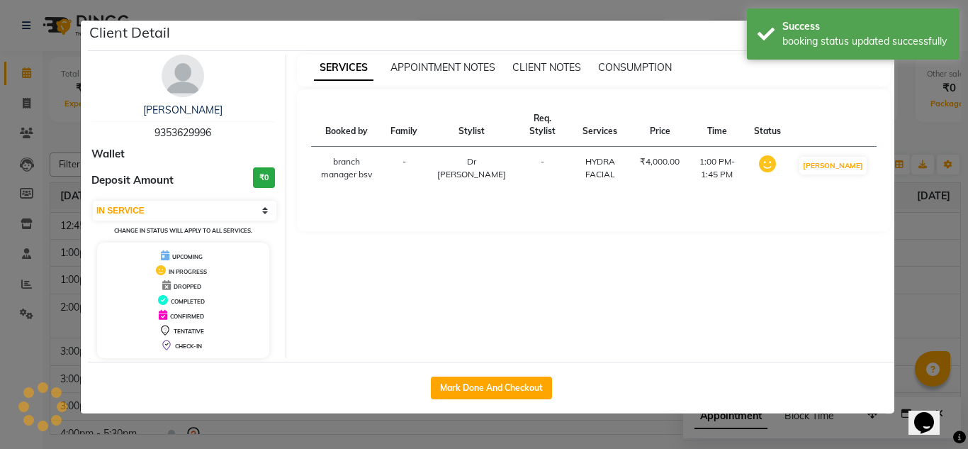
click at [957, 210] on ngb-modal-window "Client Detail [PERSON_NAME] 9353629996 Wallet Deposit Amount ₹0 Select IN SERVI…" at bounding box center [484, 224] width 968 height 449
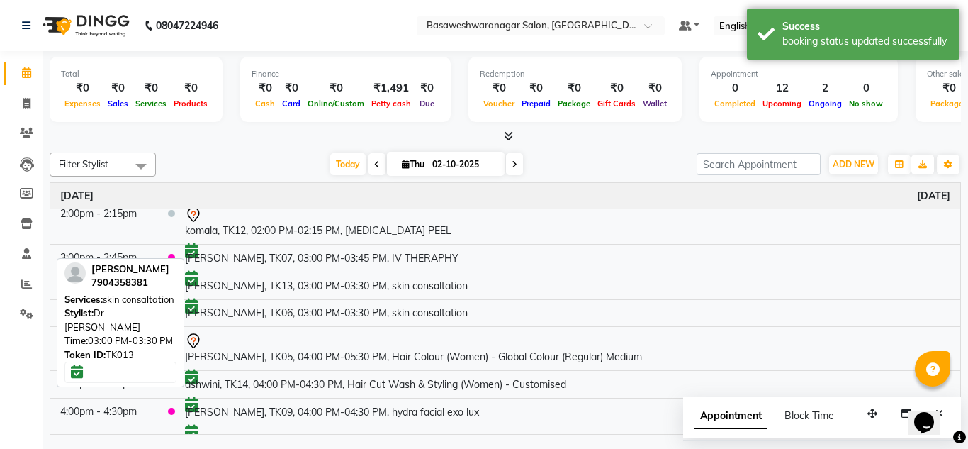
scroll to position [244, 0]
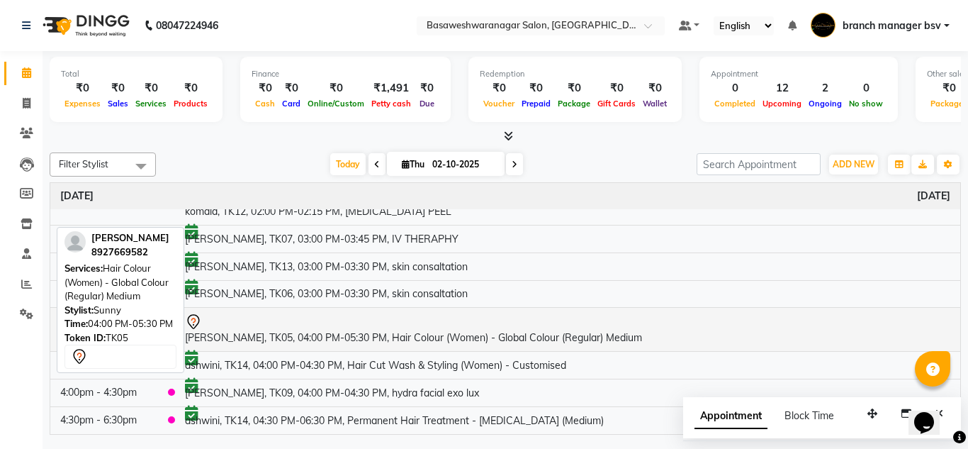
click at [403, 312] on td "[PERSON_NAME], TK05, 04:00 PM-05:30 PM, Hair Colour (Women) - Global Colour (Re…" at bounding box center [567, 330] width 785 height 44
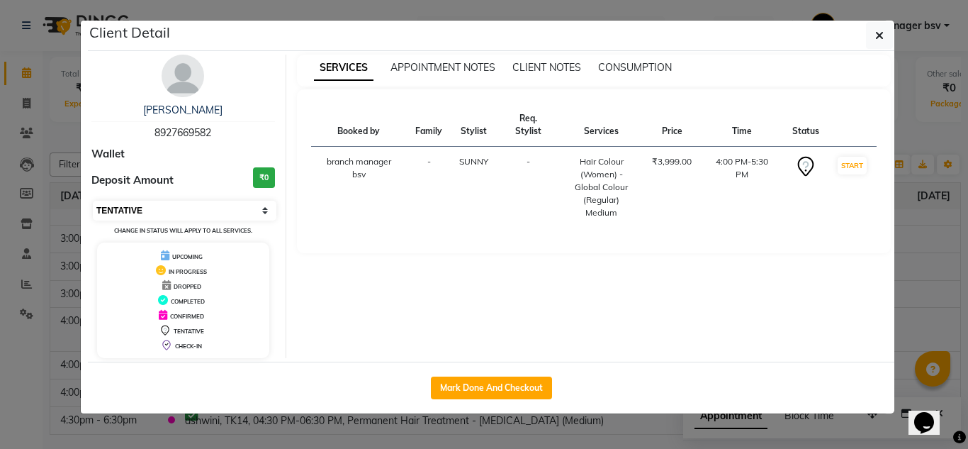
click at [193, 210] on select "Select IN SERVICE CONFIRMED TENTATIVE CHECK IN MARK DONE DROPPED UPCOMING" at bounding box center [185, 211] width 184 height 20
select select "6"
click at [93, 201] on select "Select IN SERVICE CONFIRMED TENTATIVE CHECK IN MARK DONE DROPPED UPCOMING" at bounding box center [185, 211] width 184 height 20
click at [40, 257] on ngb-modal-window "Client Detail [PERSON_NAME] 8927669582 Wallet Deposit Amount ₹0 Select IN SERVI…" at bounding box center [484, 224] width 968 height 449
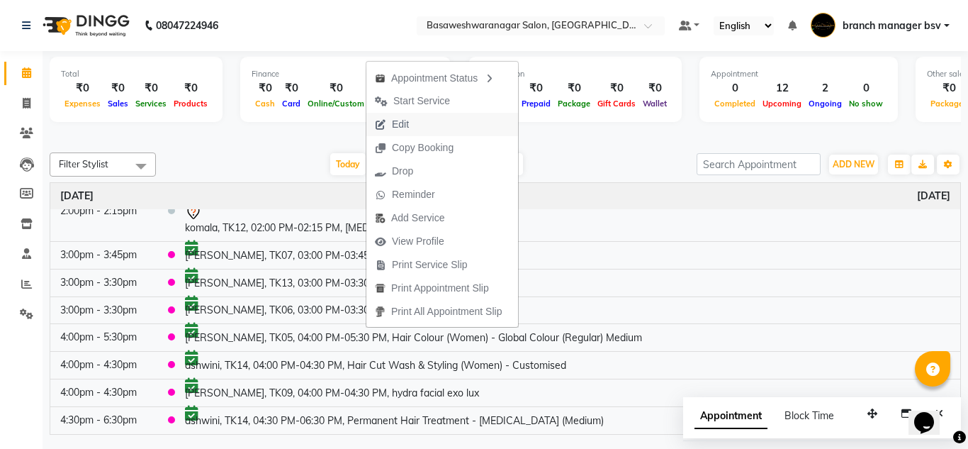
click at [411, 123] on span "Edit" at bounding box center [391, 124] width 51 height 23
select select "tentative"
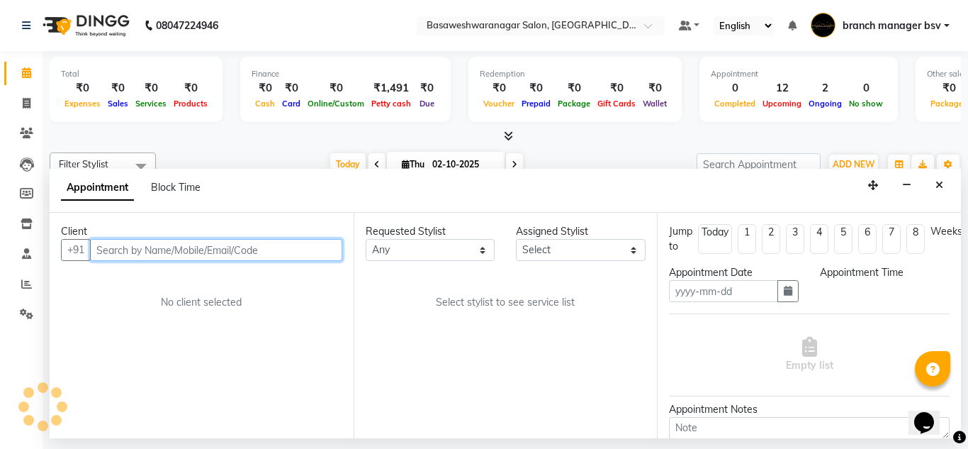
type input "02-10-2025"
select select "64363"
select select "confirm booking"
select select "960"
select select "1239"
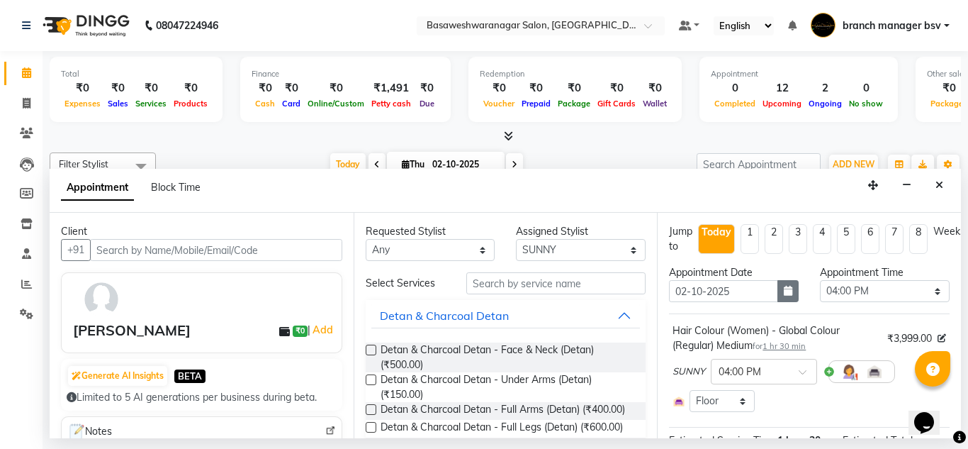
click at [784, 288] on icon "button" at bounding box center [788, 291] width 9 height 10
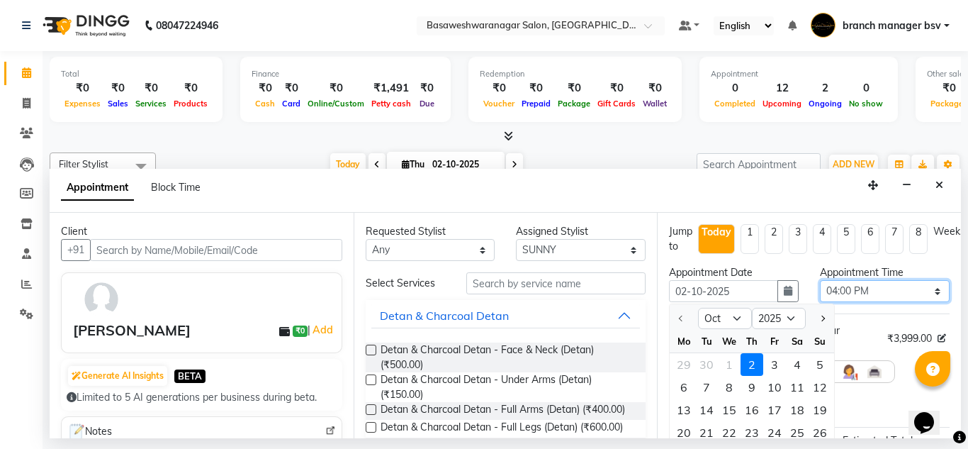
click at [832, 290] on select "Select 09:00 AM 09:15 AM 09:30 AM 09:45 AM 10:00 AM 10:15 AM 10:30 AM 10:45 AM …" at bounding box center [885, 291] width 130 height 22
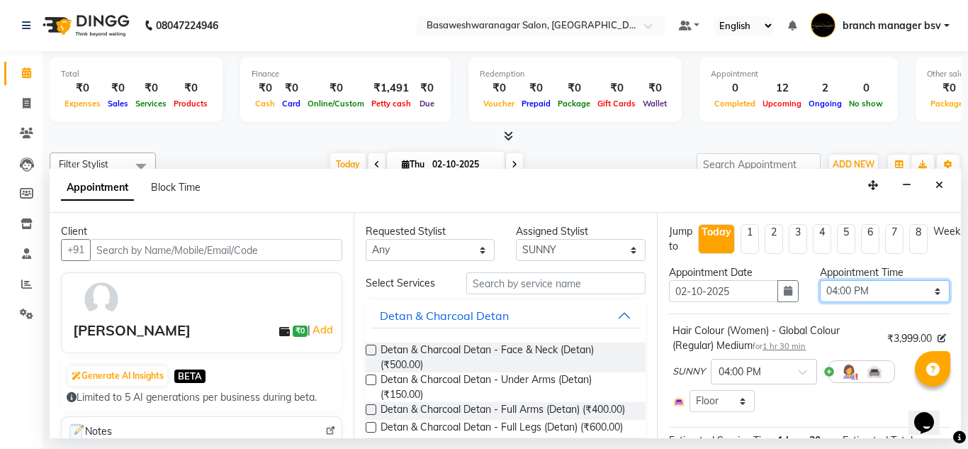
click at [855, 291] on select "Select 09:00 AM 09:15 AM 09:30 AM 09:45 AM 10:00 AM 10:15 AM 10:30 AM 10:45 AM …" at bounding box center [885, 291] width 130 height 22
select select "990"
click at [820, 280] on select "Select 09:00 AM 09:15 AM 09:30 AM 09:45 AM 10:00 AM 10:15 AM 10:30 AM 10:45 AM …" at bounding box center [885, 291] width 130 height 22
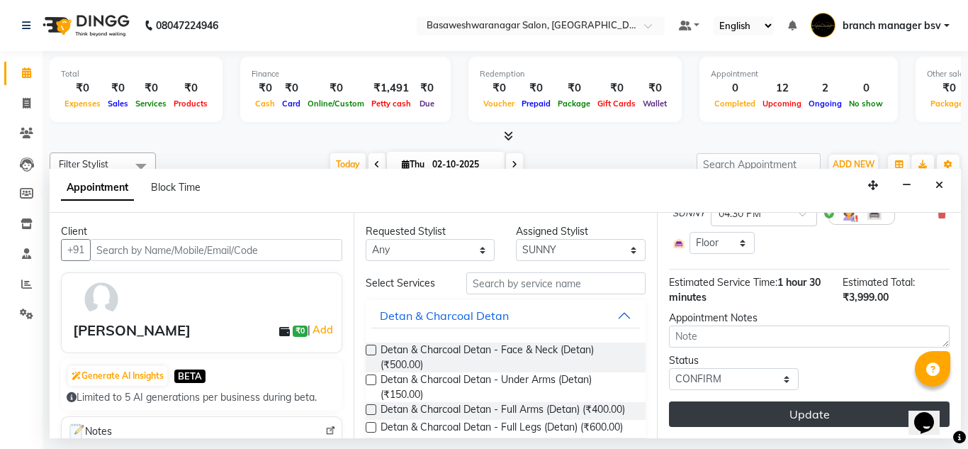
click at [726, 415] on button "Update" at bounding box center [809, 414] width 281 height 26
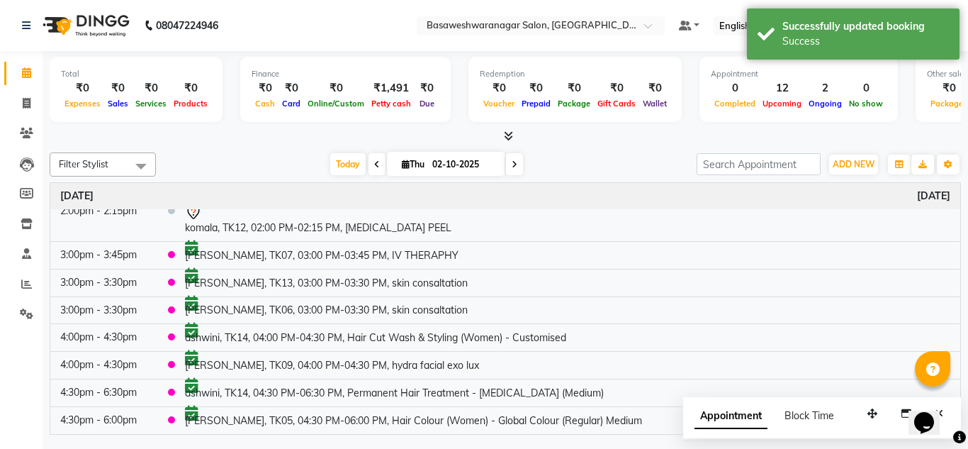
click at [520, 169] on span at bounding box center [514, 164] width 17 height 22
type input "03-10-2025"
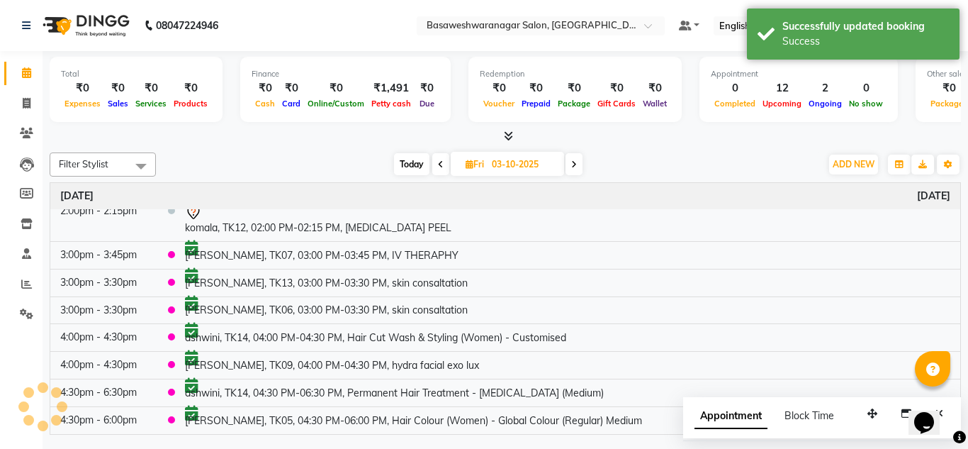
scroll to position [0, 0]
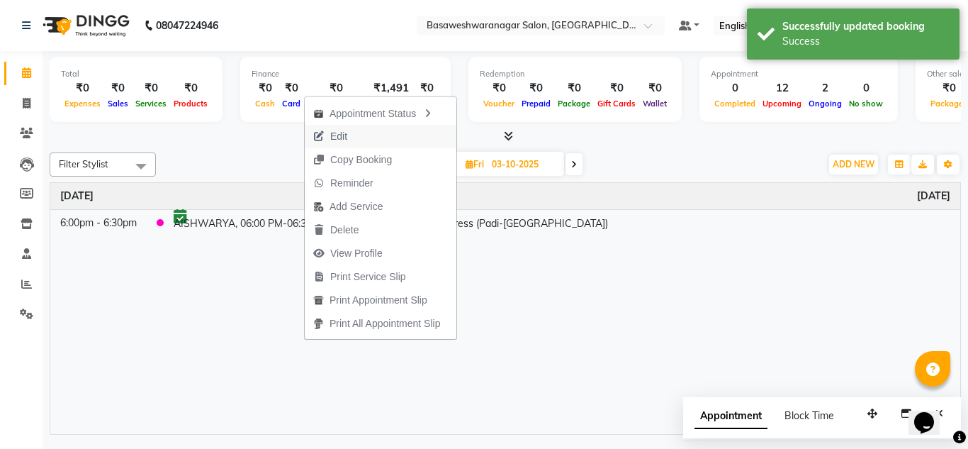
click at [340, 135] on span "Edit" at bounding box center [338, 136] width 17 height 15
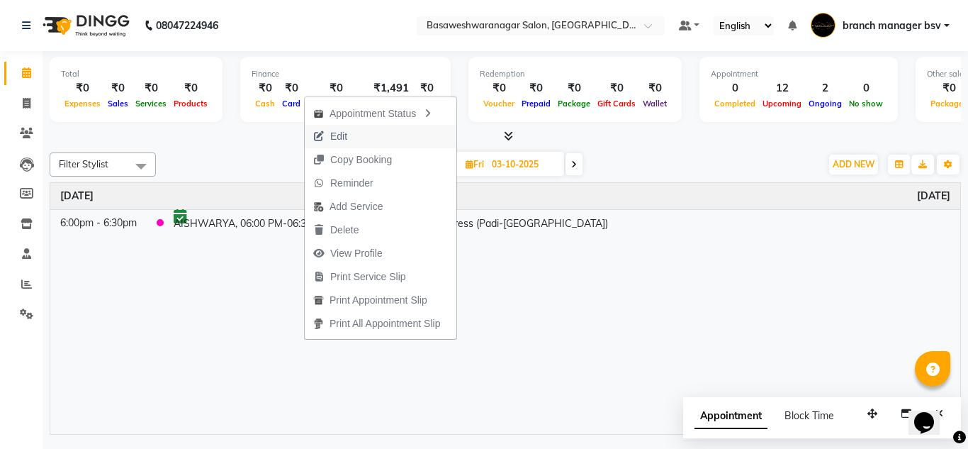
select select "tentative"
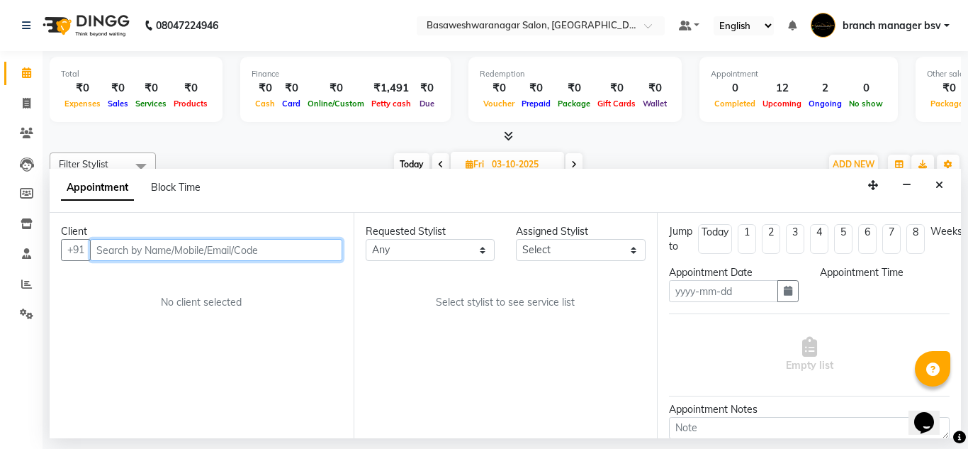
type input "03-10-2025"
select select "confirm booking"
select select "30333"
select select "1080"
select select "1239"
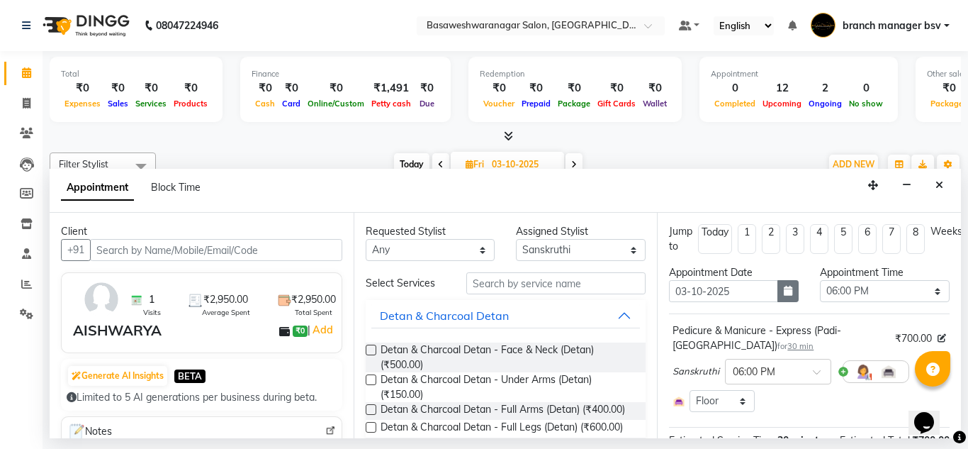
click at [777, 288] on button "button" at bounding box center [787, 291] width 21 height 22
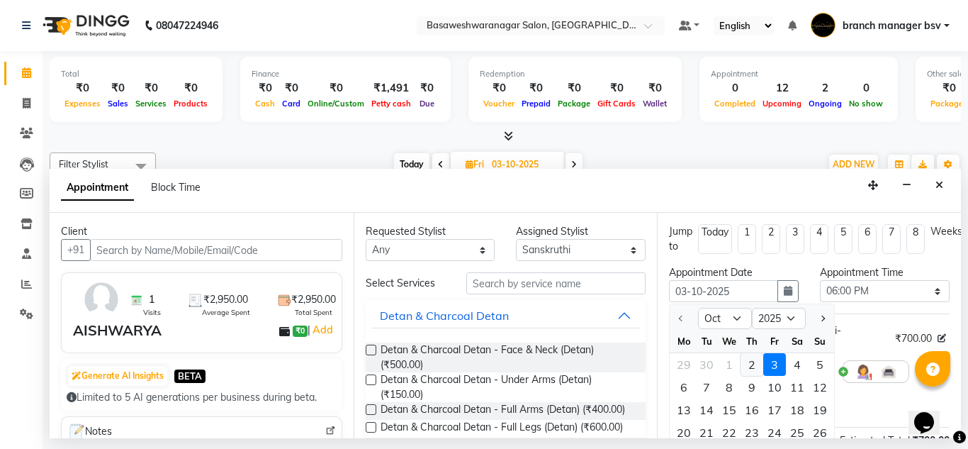
click at [745, 361] on div "2" at bounding box center [752, 364] width 23 height 23
type input "02-10-2025"
select select "1080"
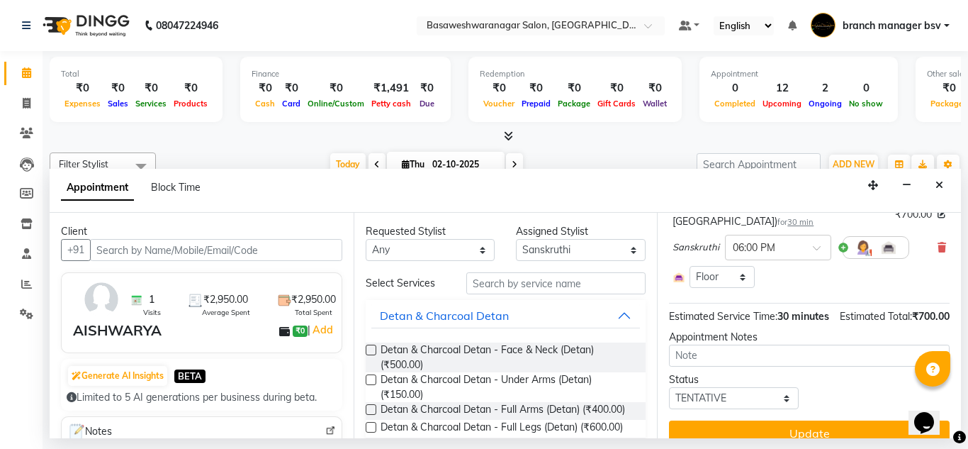
scroll to position [125, 0]
click at [711, 408] on select "Select TENTATIVE CONFIRM CHECK-IN UPCOMING" at bounding box center [734, 397] width 130 height 22
select select "confirm booking"
click at [669, 401] on select "Select TENTATIVE CONFIRM CHECK-IN UPCOMING" at bounding box center [734, 397] width 130 height 22
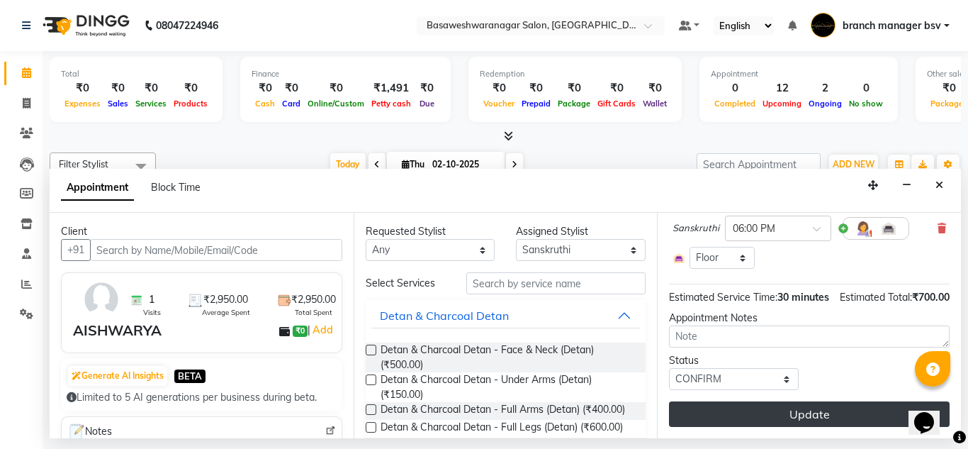
click at [756, 401] on button "Update" at bounding box center [809, 414] width 281 height 26
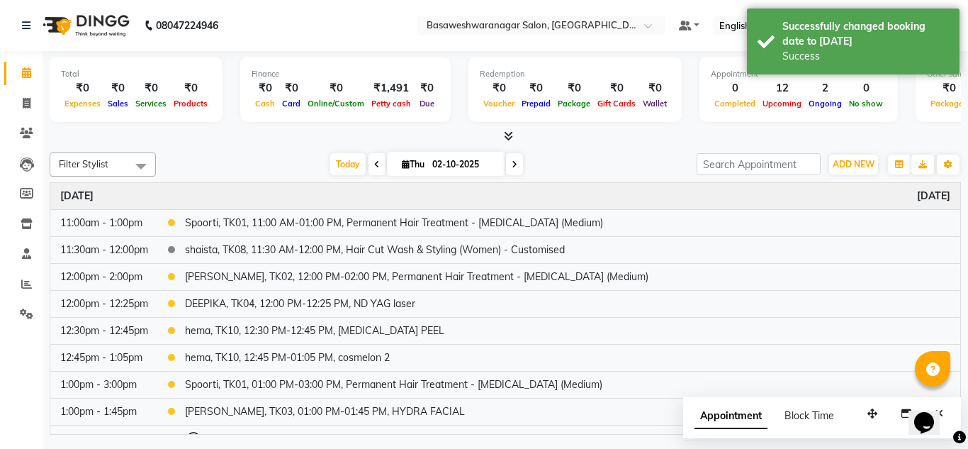
click at [516, 162] on span at bounding box center [514, 164] width 17 height 22
type input "03-10-2025"
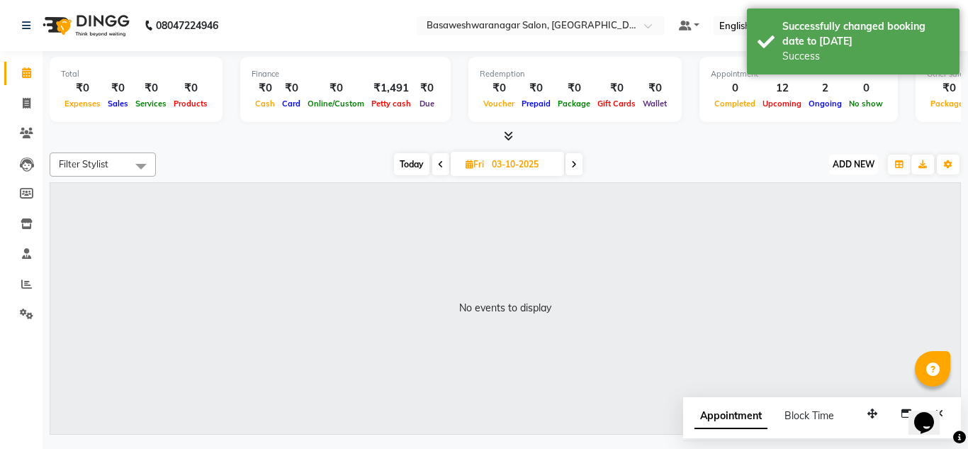
click at [847, 159] on span "ADD NEW" at bounding box center [854, 164] width 42 height 11
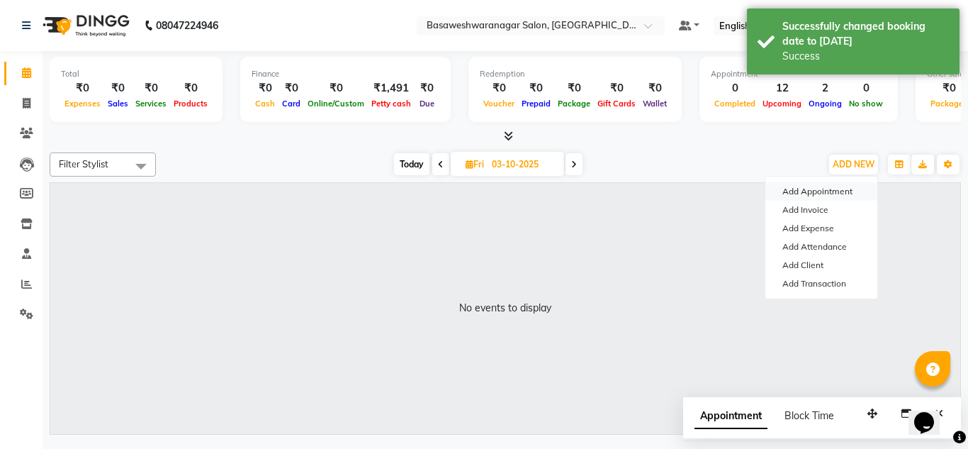
click at [825, 200] on button "Add Appointment" at bounding box center [821, 191] width 112 height 18
select select "540"
select select "tentative"
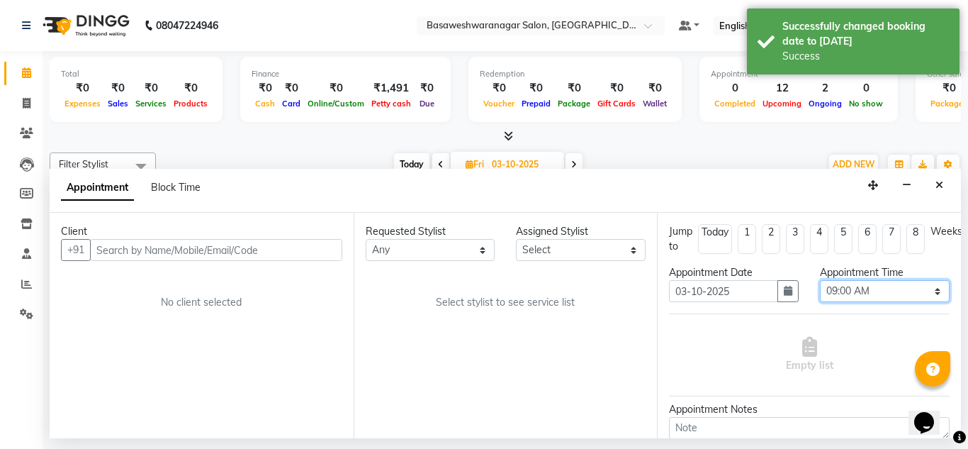
click at [851, 291] on select "Select 09:00 AM 09:15 AM 09:30 AM 09:45 AM 10:00 AM 10:15 AM 10:30 AM 10:45 AM …" at bounding box center [885, 291] width 130 height 22
select select "960"
click at [820, 280] on select "Select 09:00 AM 09:15 AM 09:30 AM 09:45 AM 10:00 AM 10:15 AM 10:30 AM 10:45 AM …" at bounding box center [885, 291] width 130 height 22
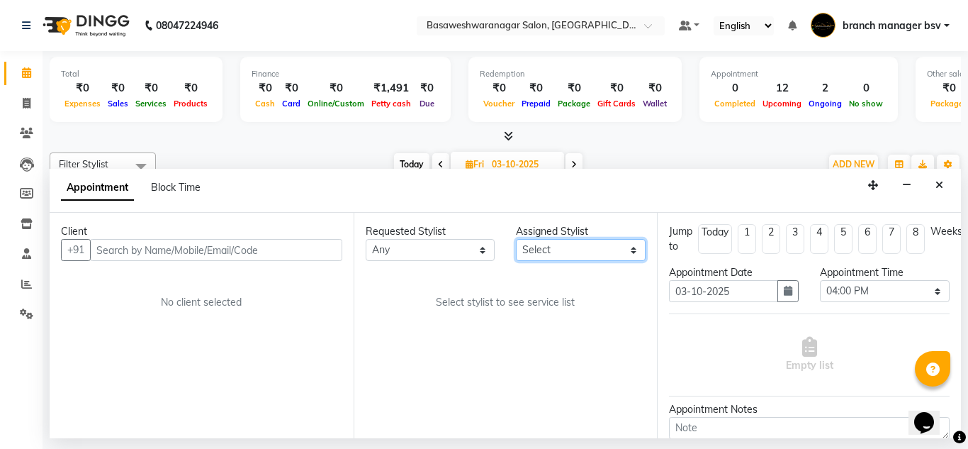
click at [528, 248] on select "Select branch manager bsv [PERSON_NAME] Dr [PERSON_NAME] [PERSON_NAME] [PERSON_…" at bounding box center [581, 250] width 130 height 22
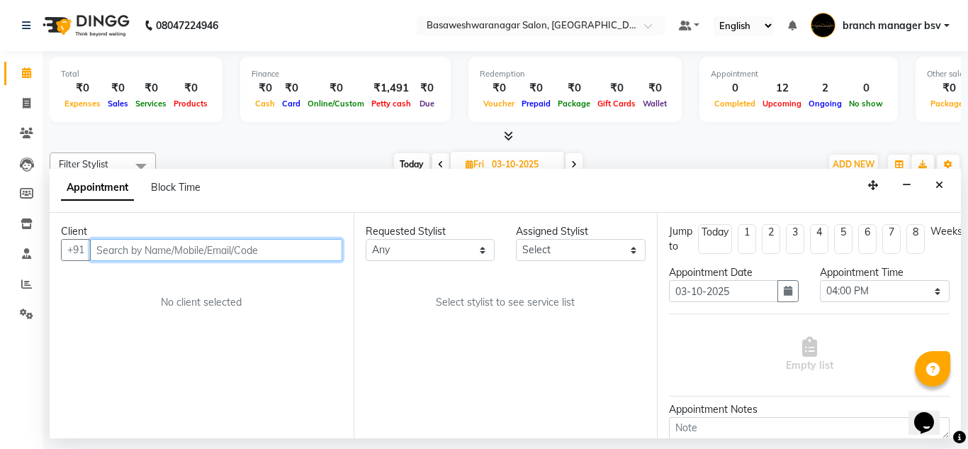
click at [218, 244] on input "text" at bounding box center [216, 250] width 252 height 22
type input "9902625626"
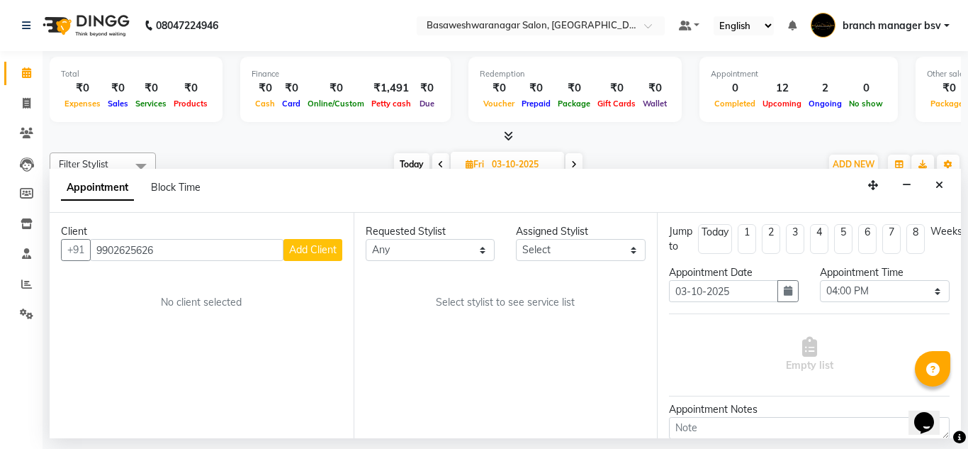
click at [332, 252] on span "Add Client" at bounding box center [312, 249] width 47 height 13
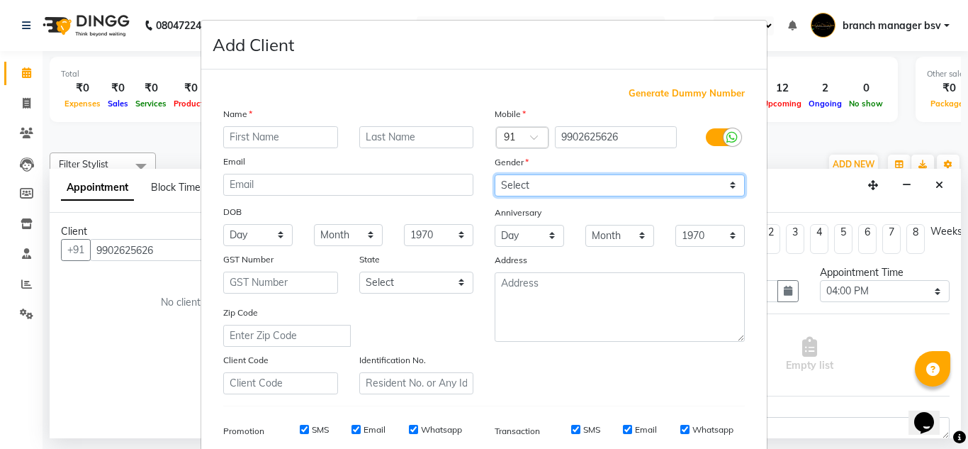
click at [555, 189] on select "Select [DEMOGRAPHIC_DATA] [DEMOGRAPHIC_DATA] Other Prefer Not To Say" at bounding box center [620, 185] width 250 height 22
select select "[DEMOGRAPHIC_DATA]"
click at [495, 174] on select "Select [DEMOGRAPHIC_DATA] [DEMOGRAPHIC_DATA] Other Prefer Not To Say" at bounding box center [620, 185] width 250 height 22
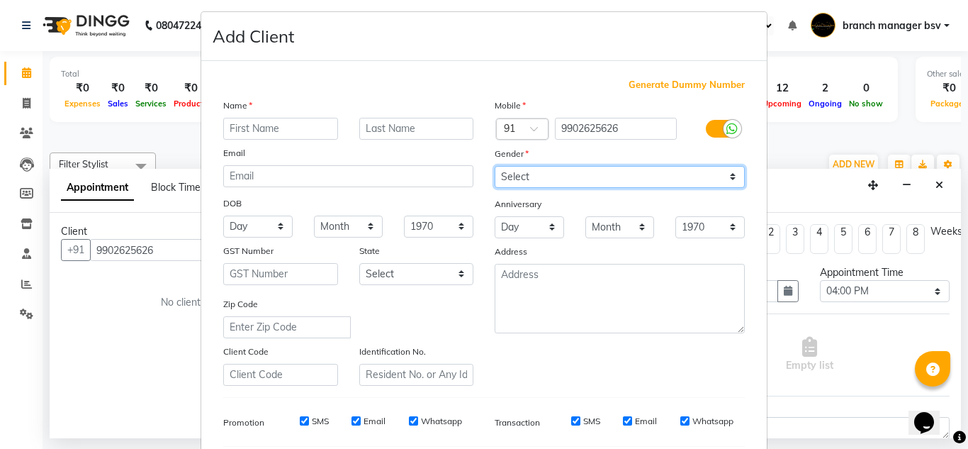
scroll to position [0, 0]
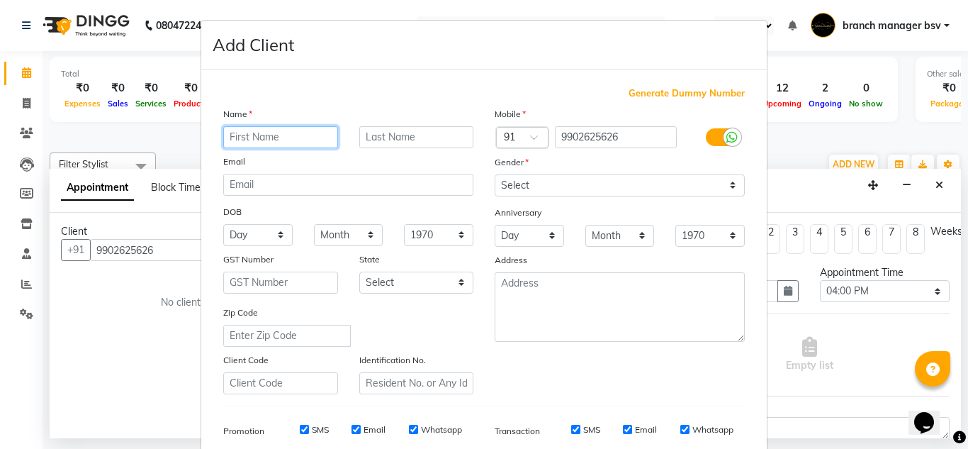
click at [295, 136] on input "text" at bounding box center [280, 137] width 115 height 22
drag, startPoint x: 260, startPoint y: 140, endPoint x: 337, endPoint y: 144, distance: 76.6
click at [337, 144] on div "SAKSHISAKSHI" at bounding box center [281, 137] width 136 height 22
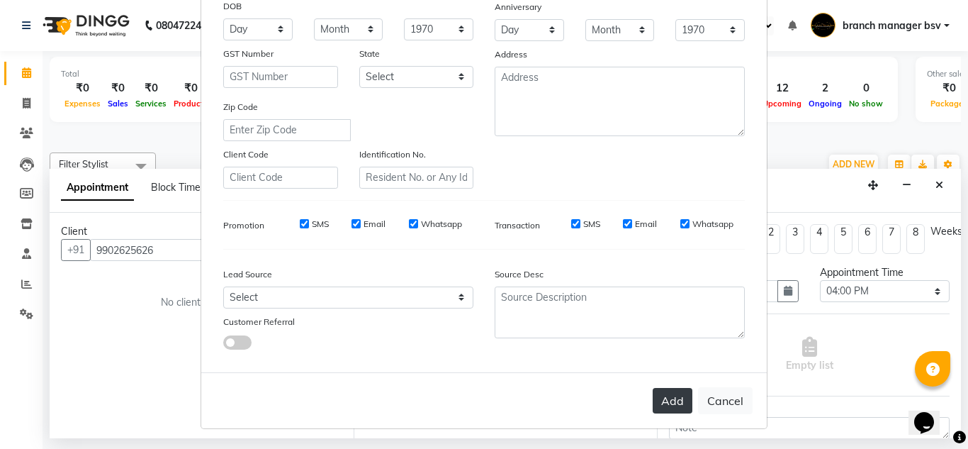
type input "[PERSON_NAME]"
click at [654, 389] on button "Add" at bounding box center [673, 401] width 40 height 26
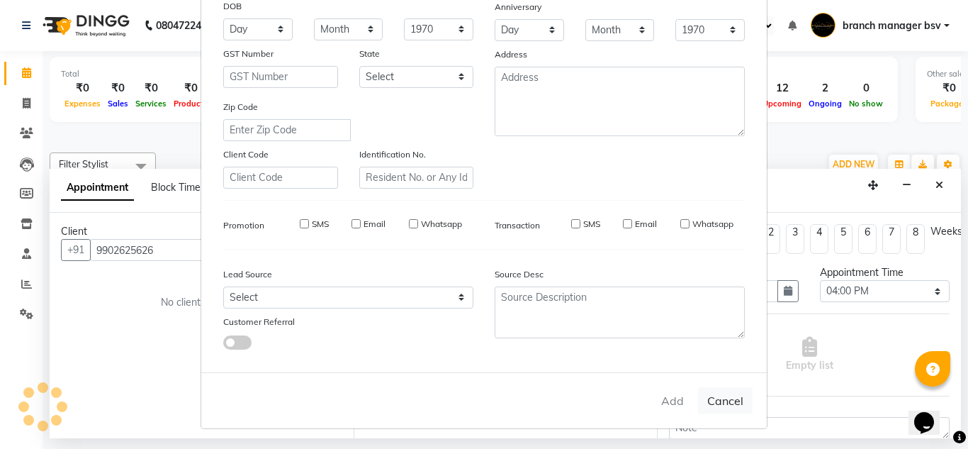
select select
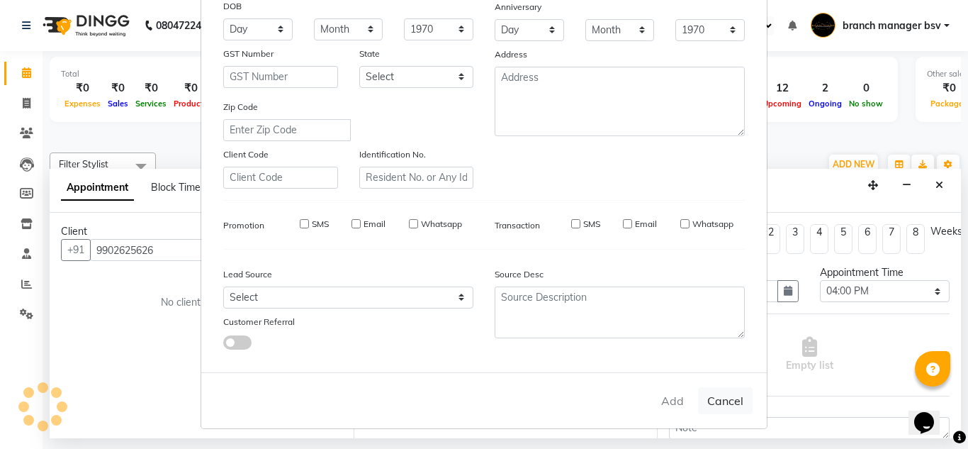
select select
checkbox input "false"
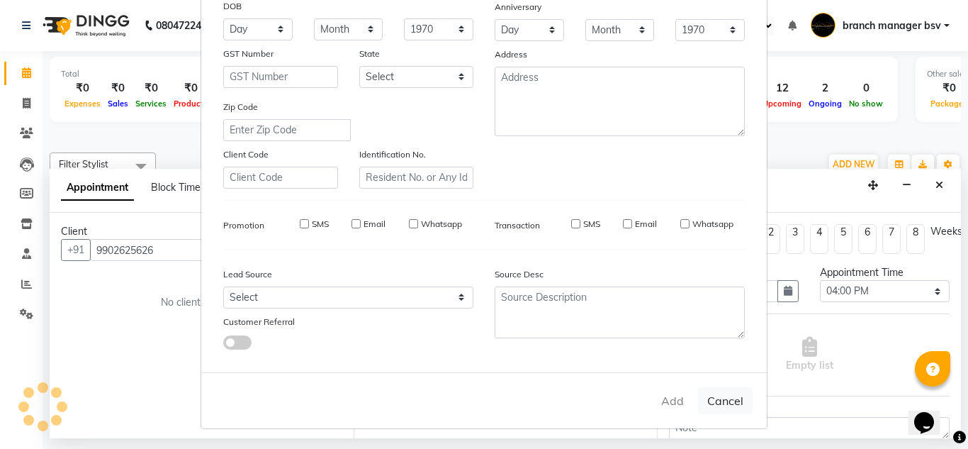
checkbox input "false"
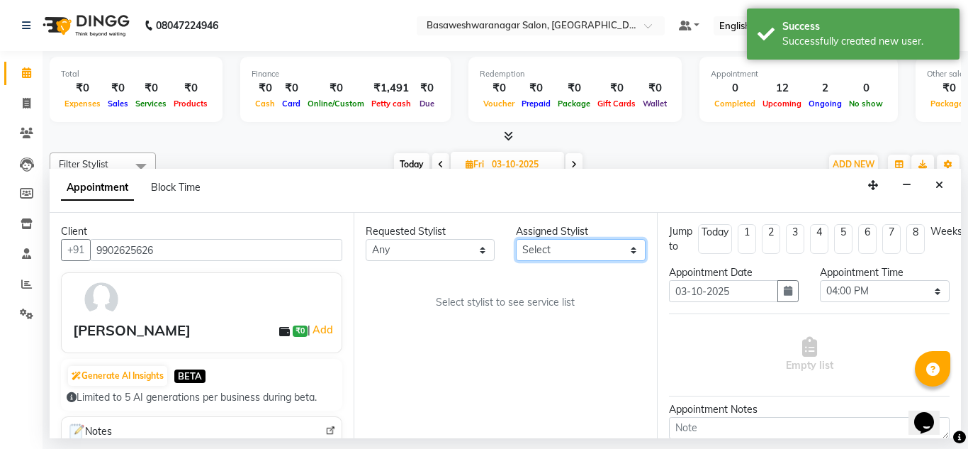
click at [541, 245] on select "Select branch manager bsv [PERSON_NAME] Dr [PERSON_NAME] [PERSON_NAME] [PERSON_…" at bounding box center [581, 250] width 130 height 22
select select "47930"
click at [516, 239] on select "Select branch manager bsv [PERSON_NAME] Dr [PERSON_NAME] [PERSON_NAME] [PERSON_…" at bounding box center [581, 250] width 130 height 22
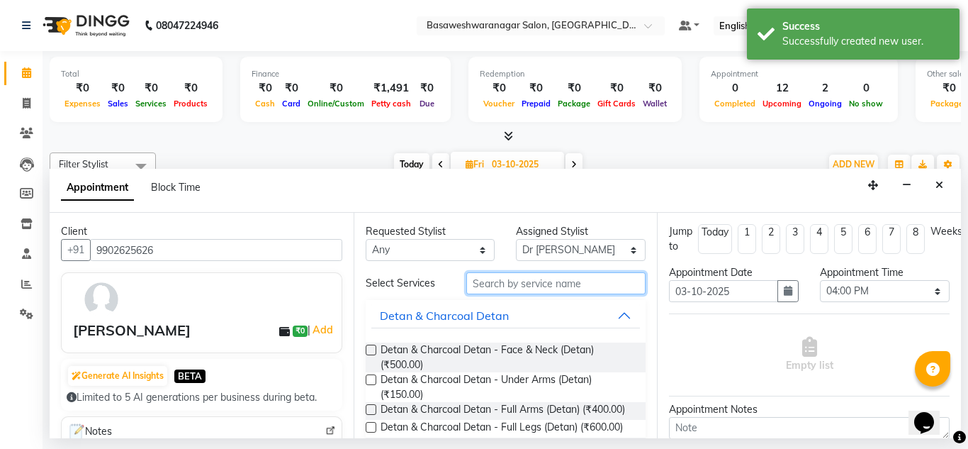
click at [490, 288] on input "text" at bounding box center [556, 283] width 180 height 22
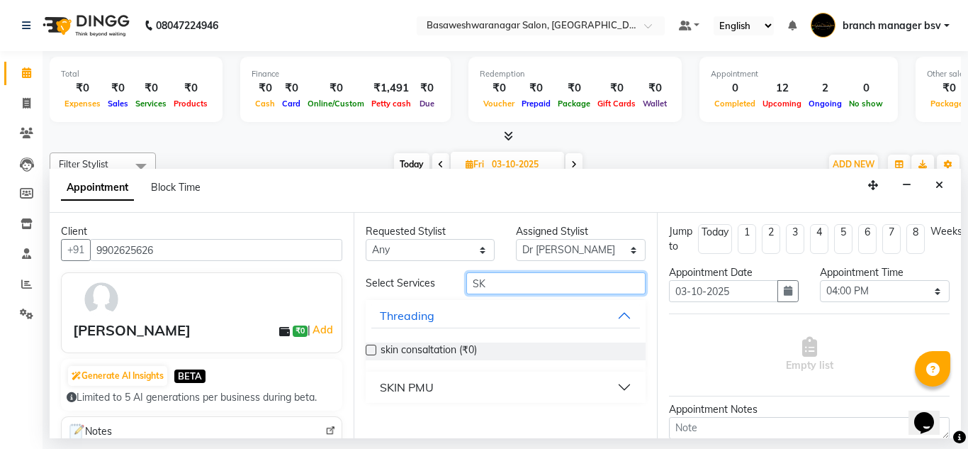
type input "S"
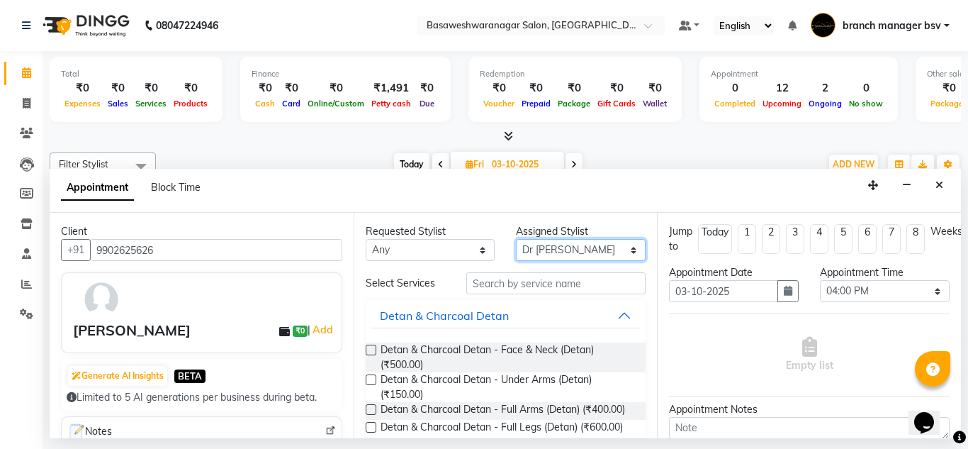
click at [551, 252] on select "Select branch manager bsv [PERSON_NAME] Dr [PERSON_NAME] [PERSON_NAME] [PERSON_…" at bounding box center [581, 250] width 130 height 22
select select "64363"
click at [516, 239] on select "Select branch manager bsv [PERSON_NAME] Dr [PERSON_NAME] [PERSON_NAME] [PERSON_…" at bounding box center [581, 250] width 130 height 22
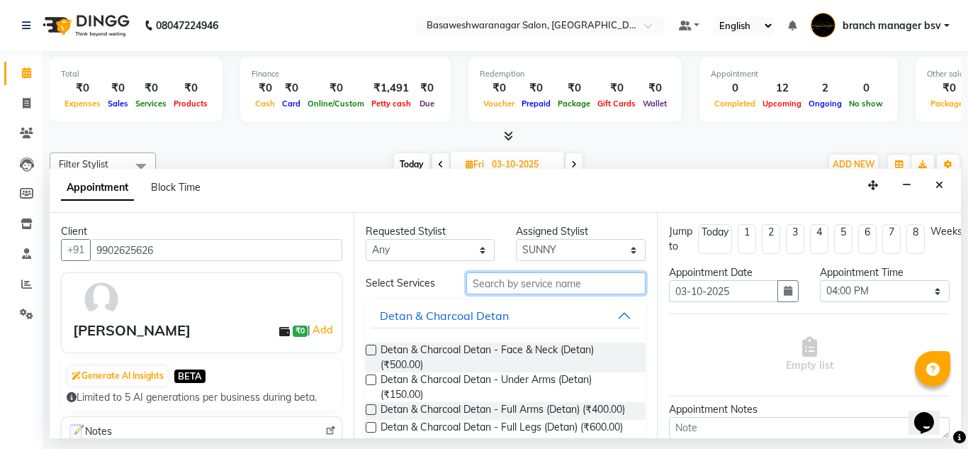
click at [486, 276] on input "text" at bounding box center [556, 283] width 180 height 22
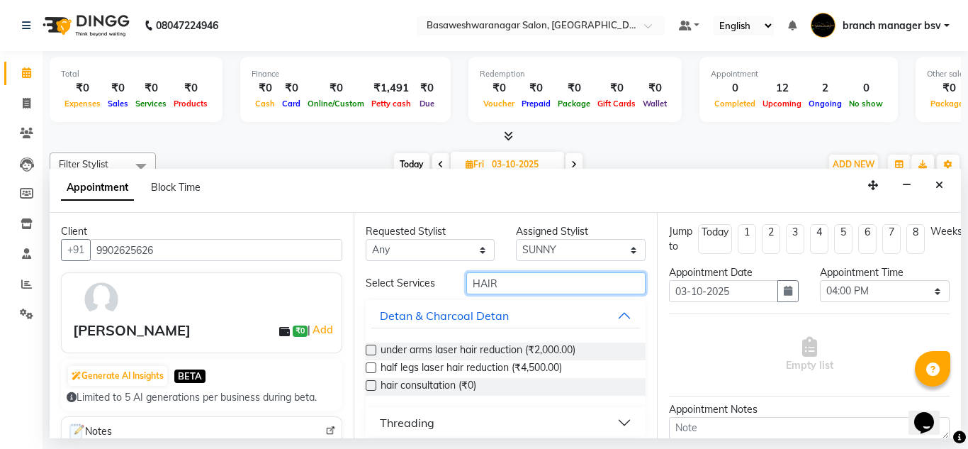
type input "HAIR"
click at [369, 388] on label at bounding box center [371, 385] width 11 height 11
click at [369, 388] on input "checkbox" at bounding box center [370, 386] width 9 height 9
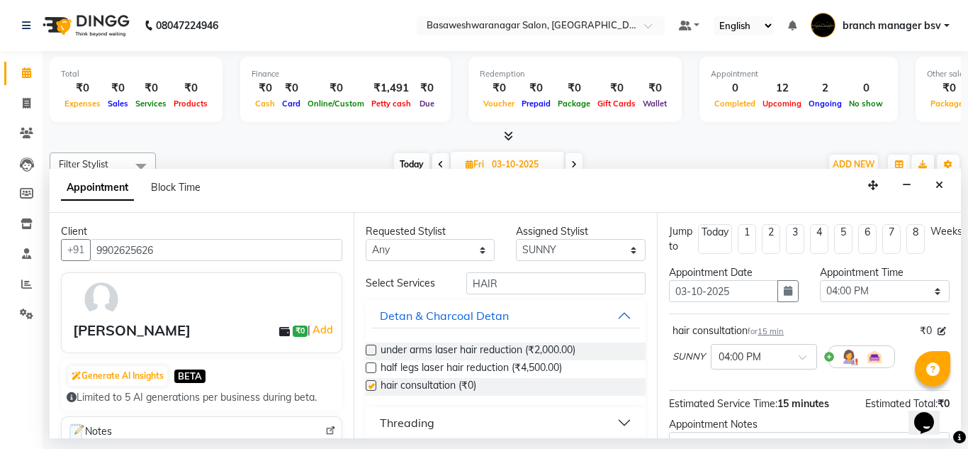
checkbox input "false"
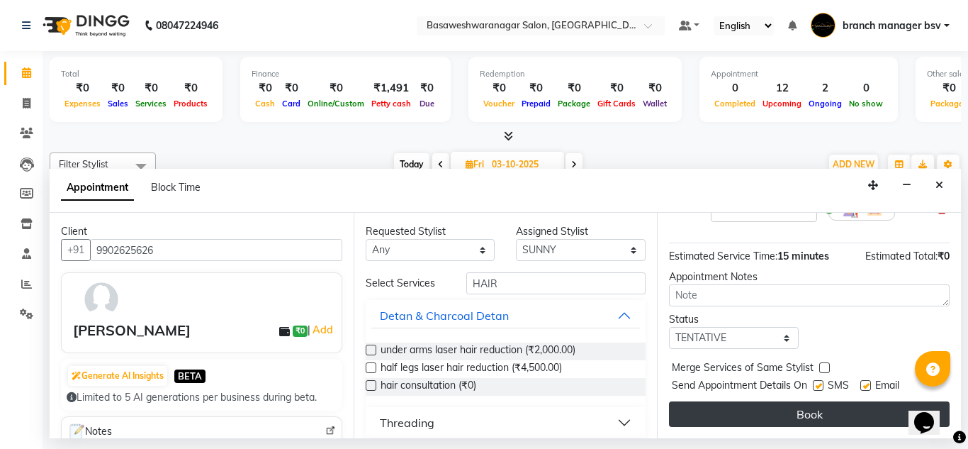
click at [734, 401] on button "Book" at bounding box center [809, 414] width 281 height 26
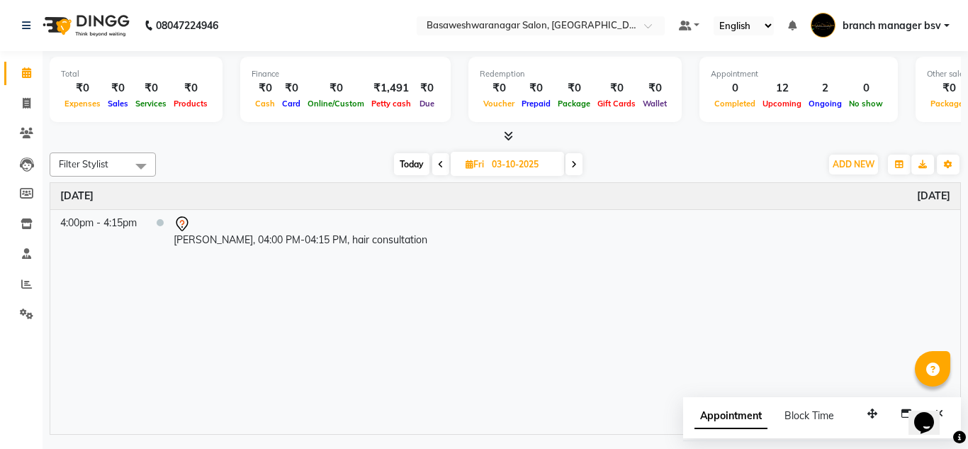
click at [406, 157] on span "Today" at bounding box center [411, 164] width 35 height 22
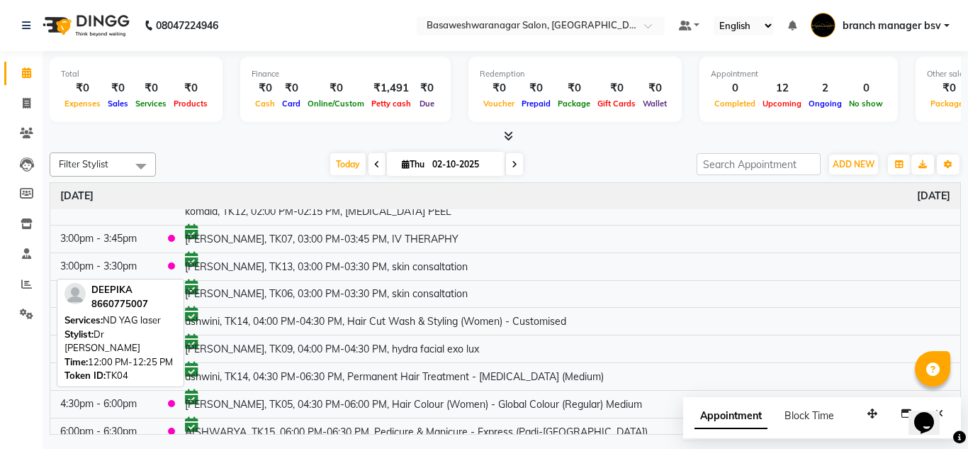
scroll to position [255, 0]
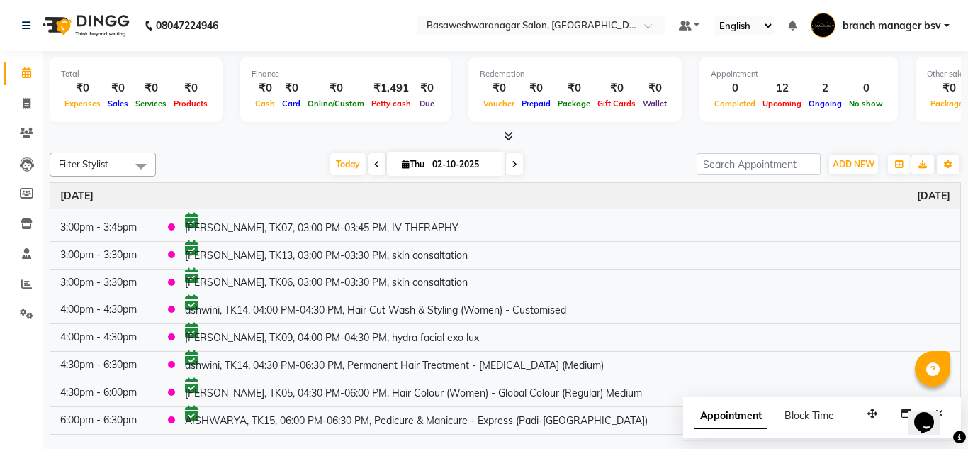
click at [511, 172] on span at bounding box center [514, 164] width 17 height 22
type input "03-10-2025"
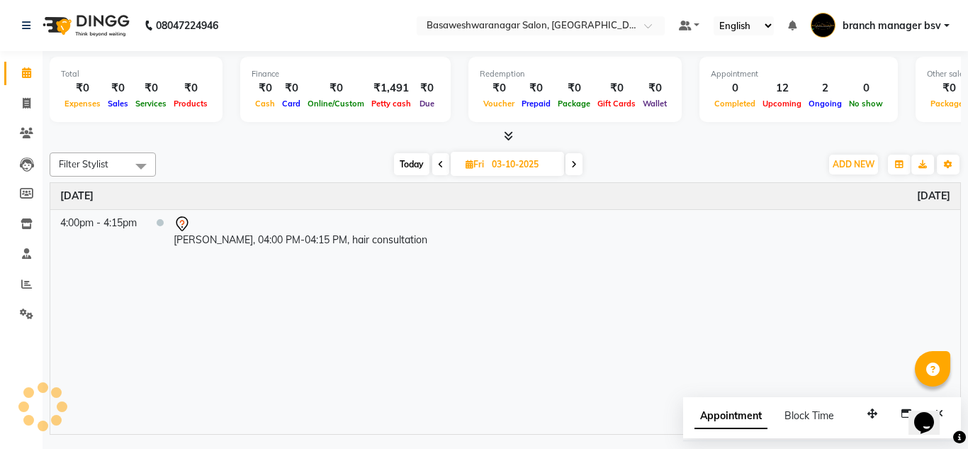
scroll to position [0, 0]
click at [866, 174] on button "ADD NEW Toggle Dropdown" at bounding box center [853, 165] width 49 height 20
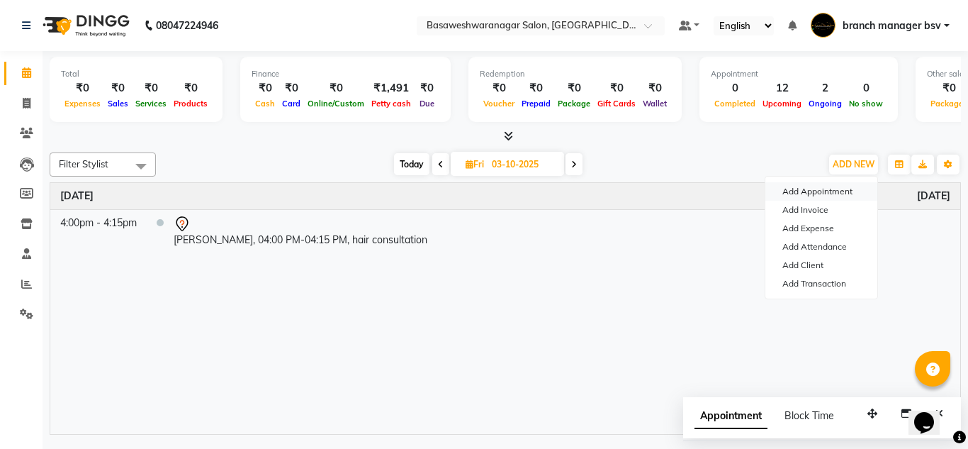
click at [828, 190] on button "Add Appointment" at bounding box center [821, 191] width 112 height 18
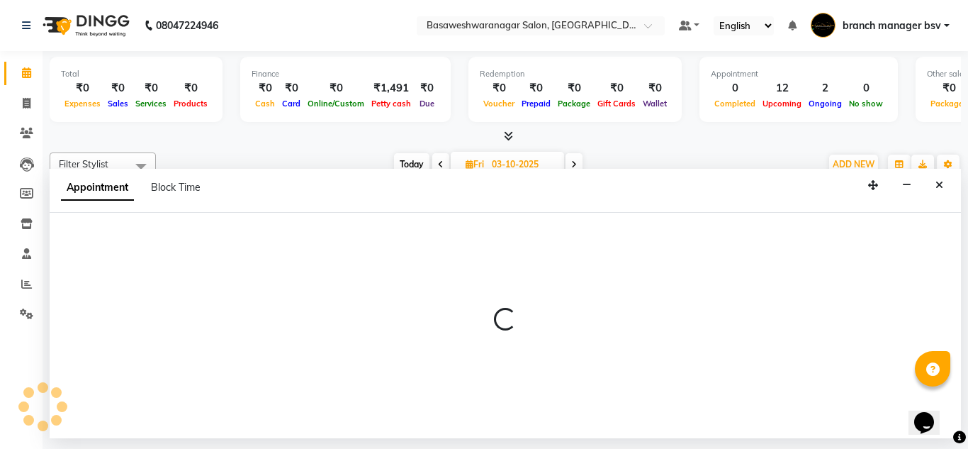
select select "tentative"
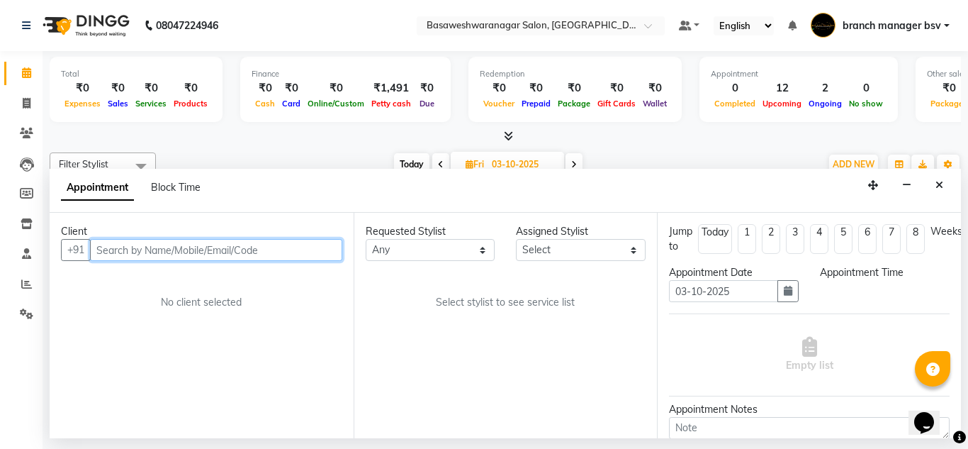
select select "540"
type input "6"
type input "9108207513"
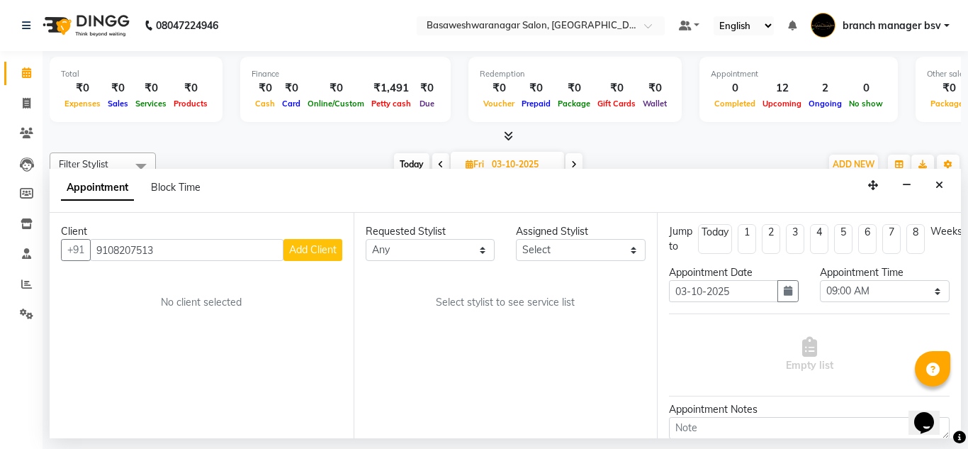
click at [328, 241] on button "Add Client" at bounding box center [312, 250] width 59 height 22
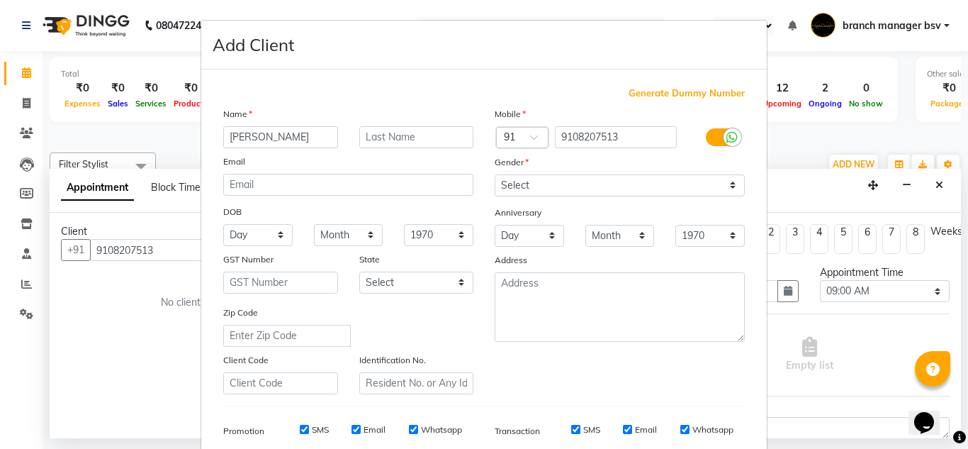
type input "[PERSON_NAME]"
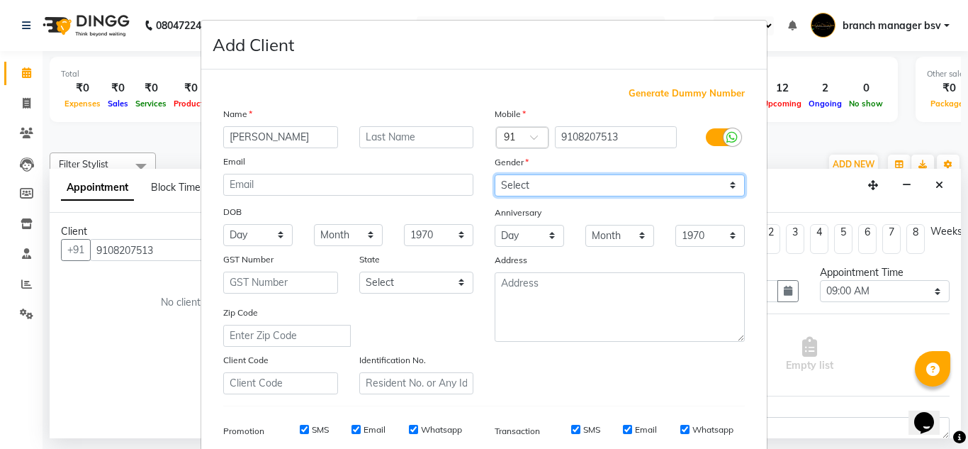
click at [513, 183] on select "Select [DEMOGRAPHIC_DATA] [DEMOGRAPHIC_DATA] Other Prefer Not To Say" at bounding box center [620, 185] width 250 height 22
select select "[DEMOGRAPHIC_DATA]"
click at [495, 174] on select "Select [DEMOGRAPHIC_DATA] [DEMOGRAPHIC_DATA] Other Prefer Not To Say" at bounding box center [620, 185] width 250 height 22
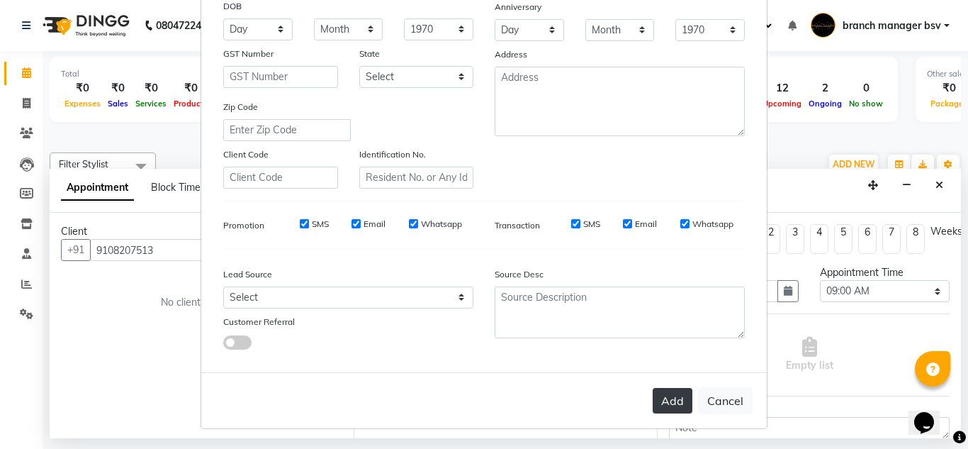
click at [666, 410] on button "Add" at bounding box center [673, 401] width 40 height 26
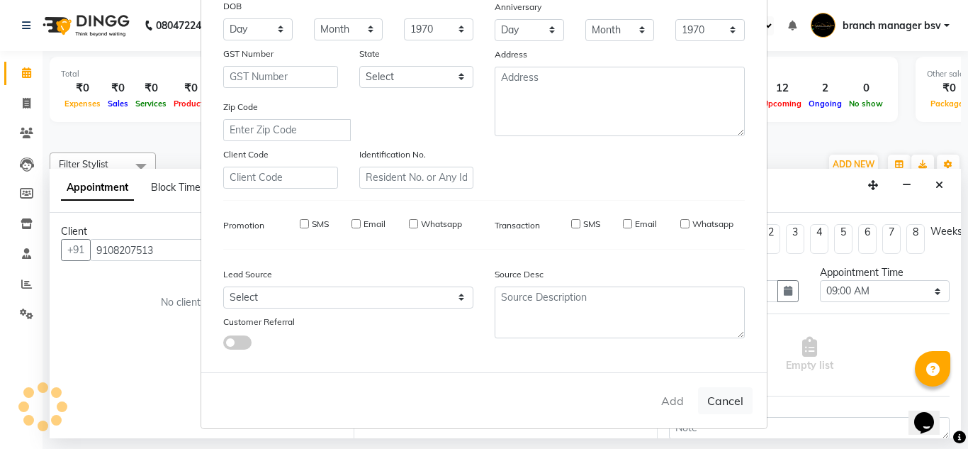
select select
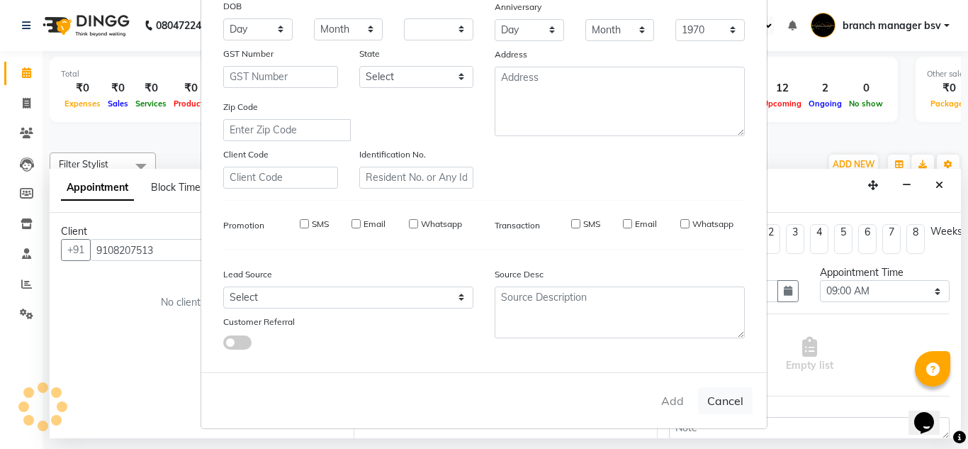
select select
checkbox input "false"
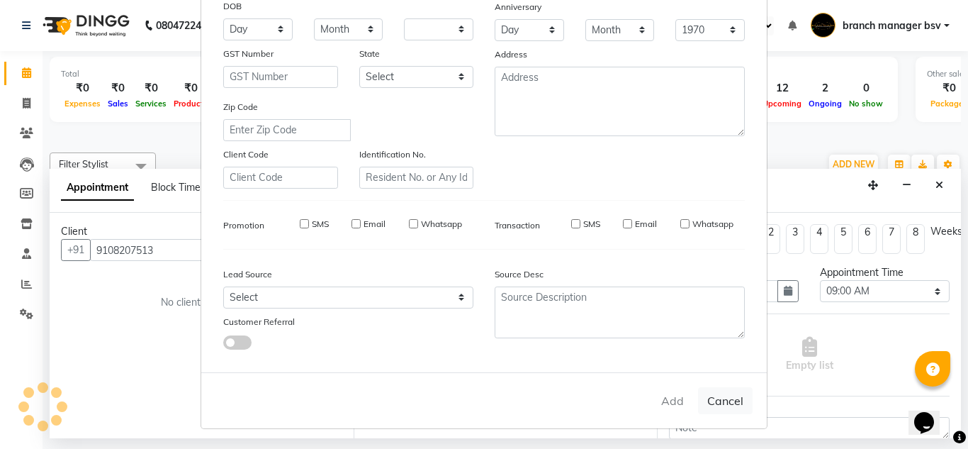
checkbox input "false"
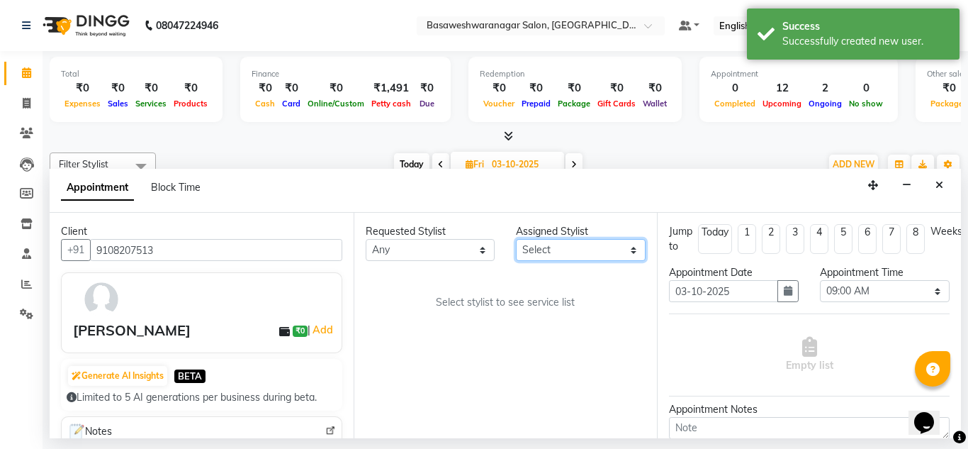
click at [564, 245] on select "Select branch manager bsv [PERSON_NAME] Dr [PERSON_NAME] [PERSON_NAME] [PERSON_…" at bounding box center [581, 250] width 130 height 22
select select "47930"
click at [516, 239] on select "Select branch manager bsv [PERSON_NAME] Dr [PERSON_NAME] [PERSON_NAME] [PERSON_…" at bounding box center [581, 250] width 130 height 22
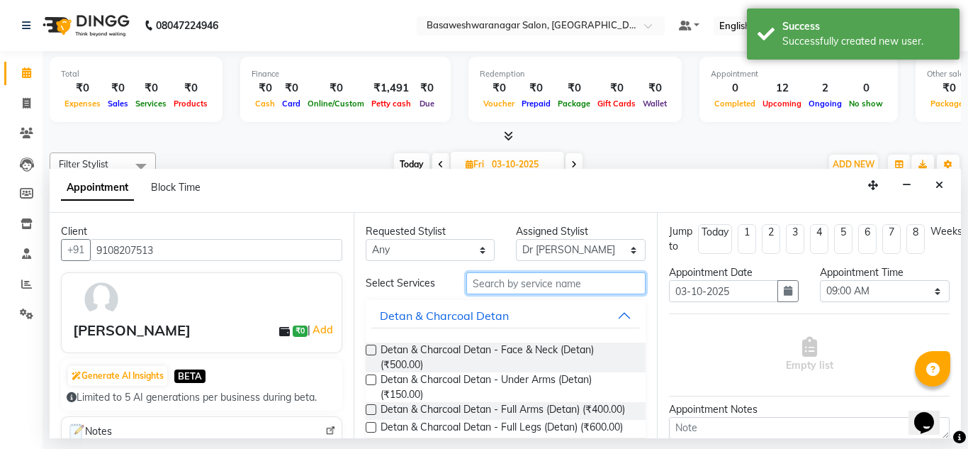
click at [481, 285] on input "text" at bounding box center [556, 283] width 180 height 22
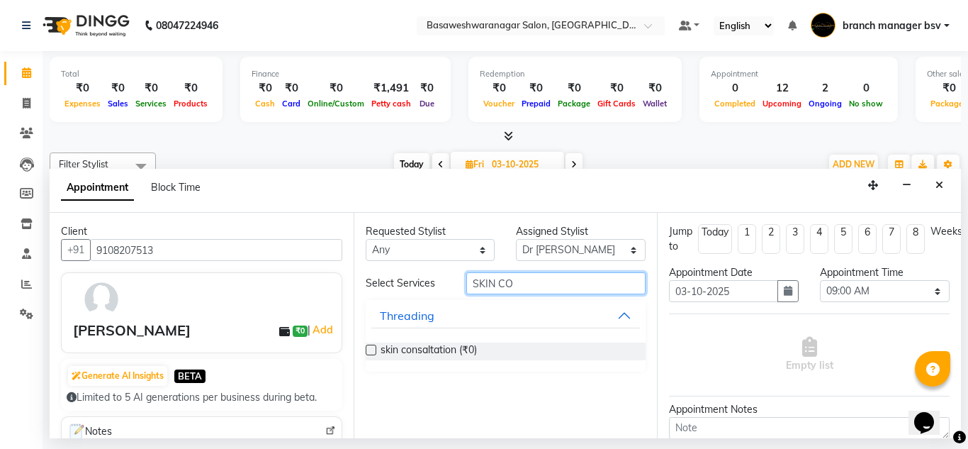
type input "SKIN CO"
click at [371, 350] on label at bounding box center [371, 349] width 11 height 11
click at [371, 350] on input "checkbox" at bounding box center [370, 351] width 9 height 9
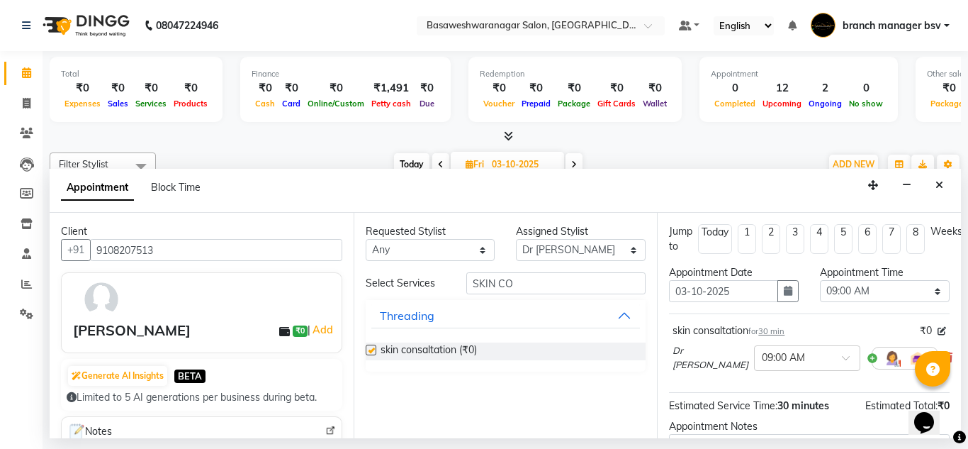
checkbox input "false"
click at [865, 288] on select "Select 09:00 AM 09:15 AM 09:30 AM 09:45 AM 10:00 AM 10:15 AM 10:30 AM 10:45 AM …" at bounding box center [885, 291] width 130 height 22
select select "780"
click at [820, 280] on select "Select 09:00 AM 09:15 AM 09:30 AM 09:45 AM 10:00 AM 10:15 AM 10:30 AM 10:45 AM …" at bounding box center [885, 291] width 130 height 22
click at [860, 249] on ul "Jump to [DATE] 1 2 3 4 5 6 7 8 Weeks" at bounding box center [809, 239] width 281 height 30
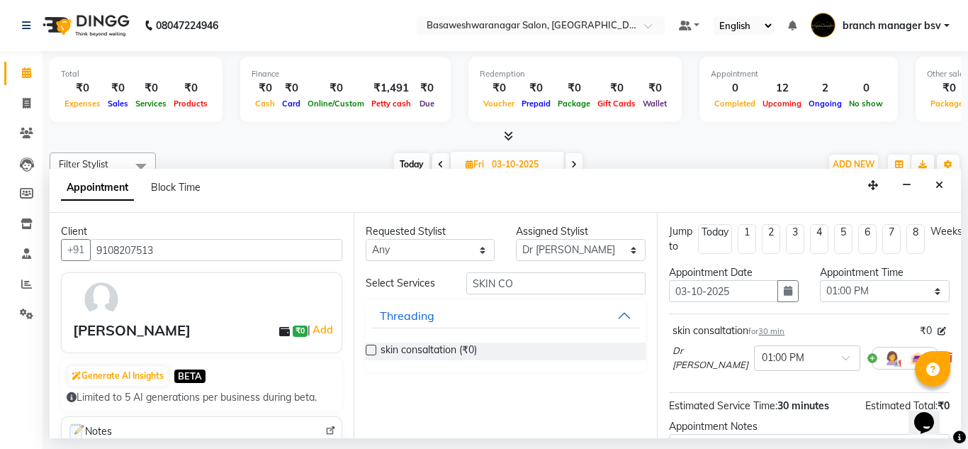
scroll to position [158, 0]
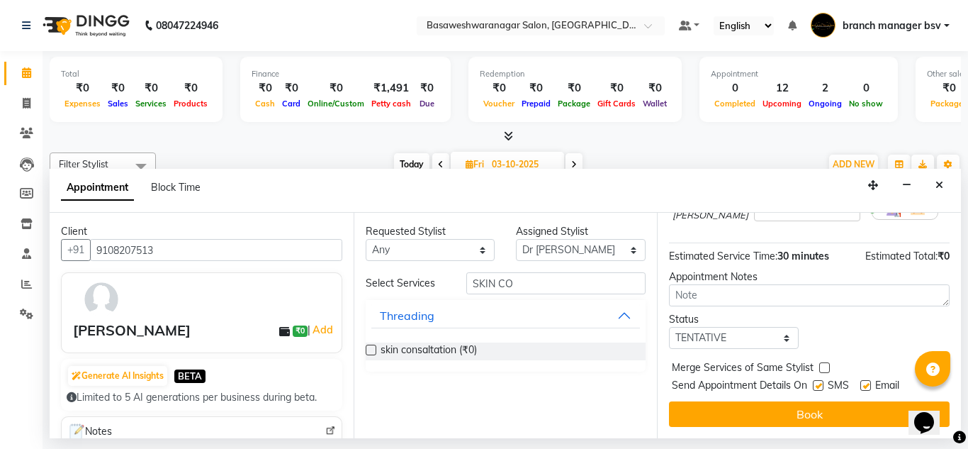
click at [710, 315] on div "Status" at bounding box center [734, 319] width 130 height 15
click at [683, 327] on select "Select TENTATIVE CONFIRM UPCOMING" at bounding box center [734, 338] width 130 height 22
select select "confirm booking"
click at [669, 327] on select "Select TENTATIVE CONFIRM UPCOMING" at bounding box center [734, 338] width 130 height 22
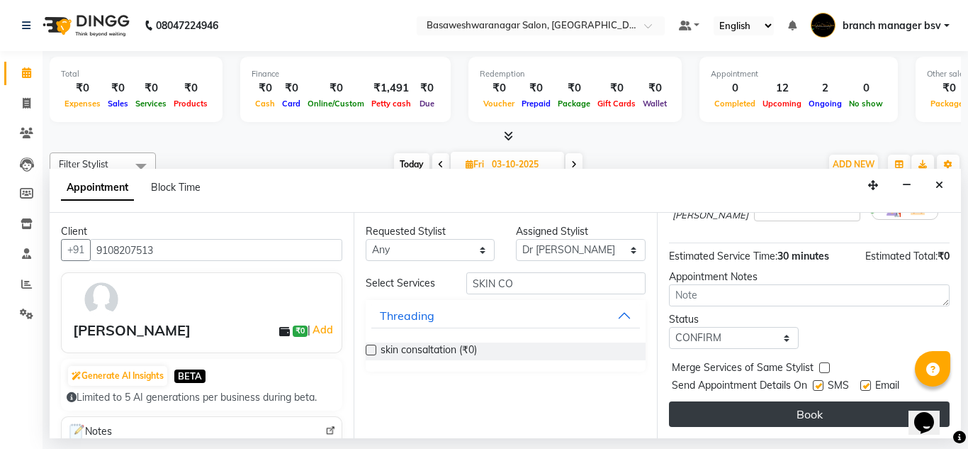
click at [776, 401] on button "Book" at bounding box center [809, 414] width 281 height 26
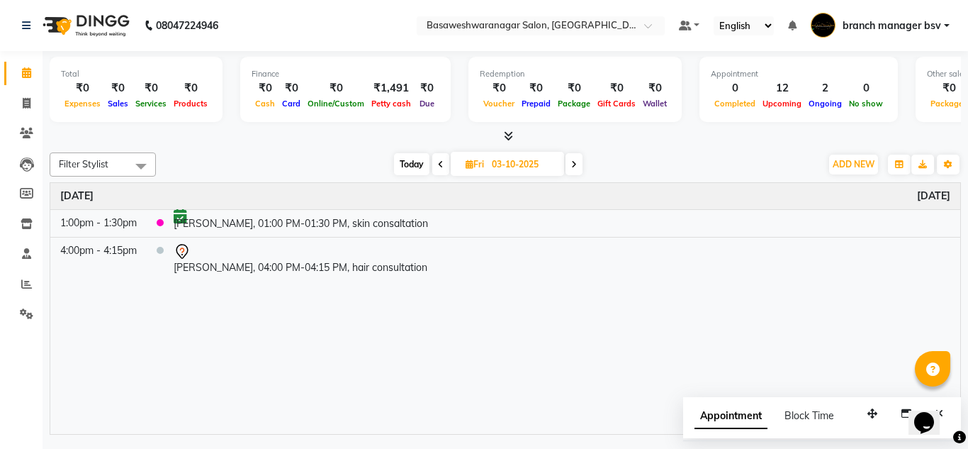
click at [423, 161] on span "Today" at bounding box center [411, 164] width 35 height 22
type input "02-10-2025"
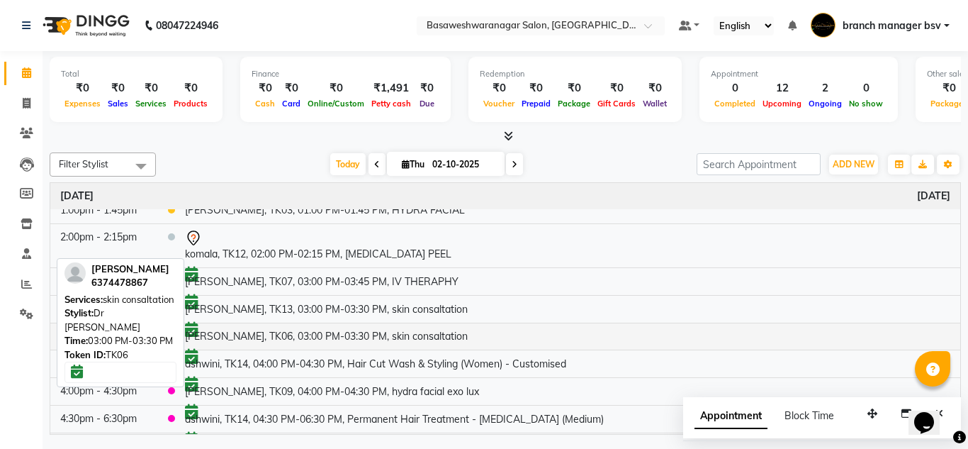
scroll to position [255, 0]
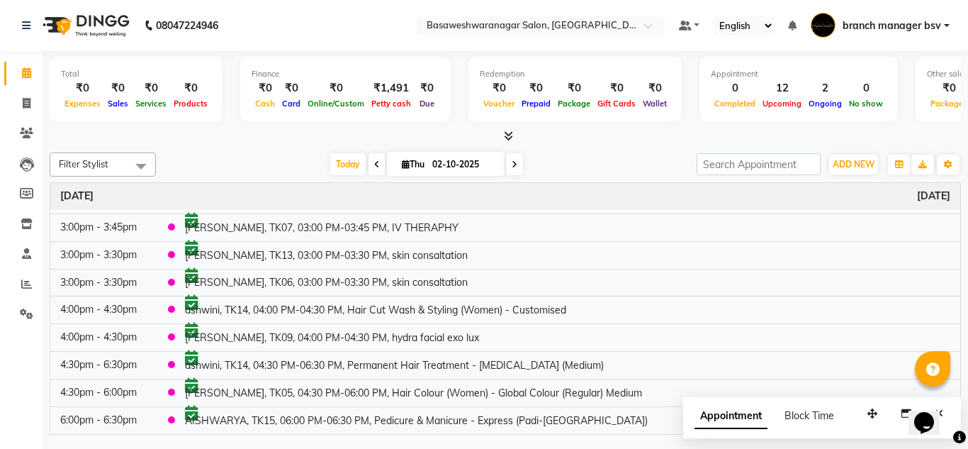
click at [480, 163] on input "02-10-2025" at bounding box center [463, 164] width 71 height 21
select select "10"
select select "2025"
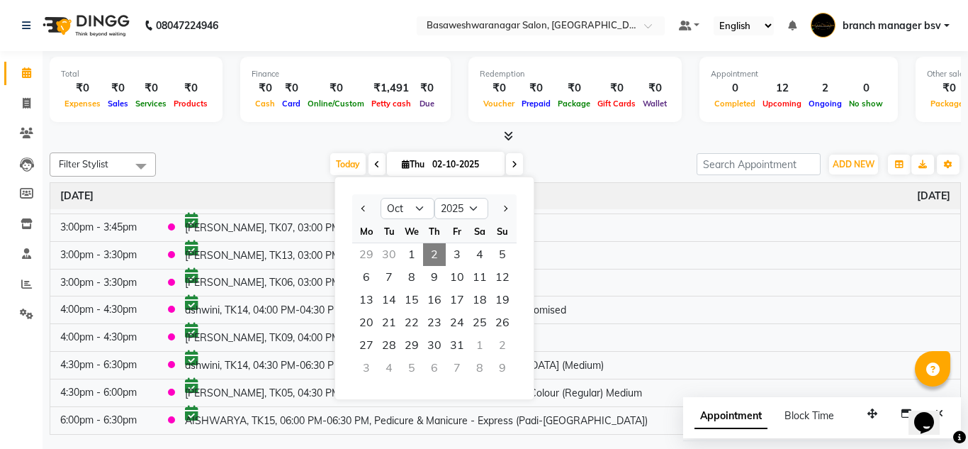
click at [600, 128] on div "Total ₹0 Expenses ₹0 Sales ₹0 Services ₹0 Products Finance ₹0 Cash ₹0 Card ₹0 O…" at bounding box center [505, 97] width 911 height 93
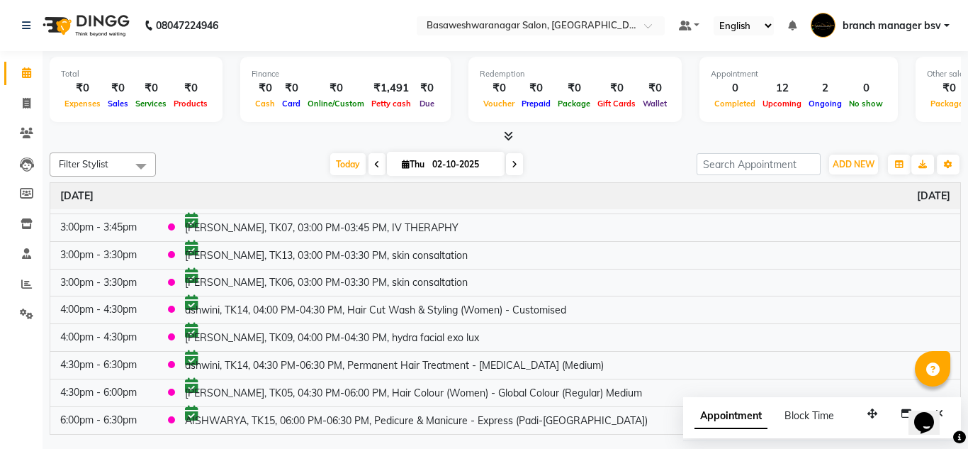
click at [518, 167] on span at bounding box center [514, 164] width 17 height 22
type input "03-10-2025"
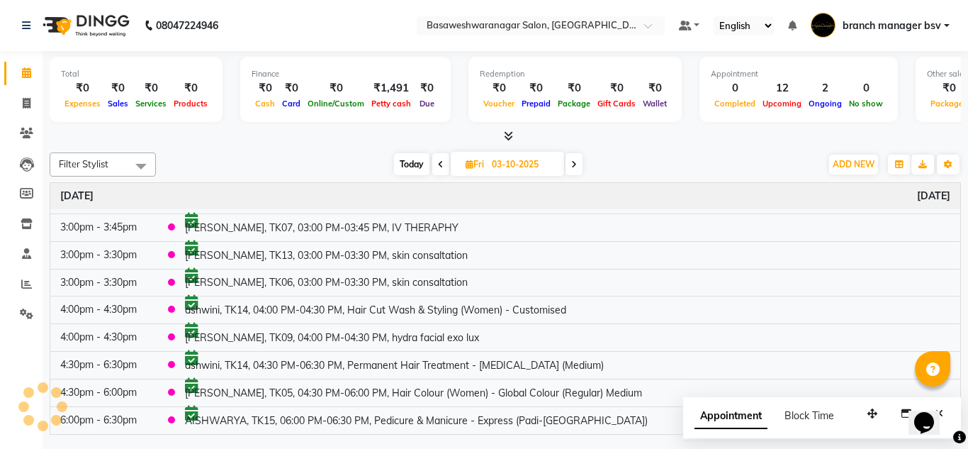
scroll to position [0, 0]
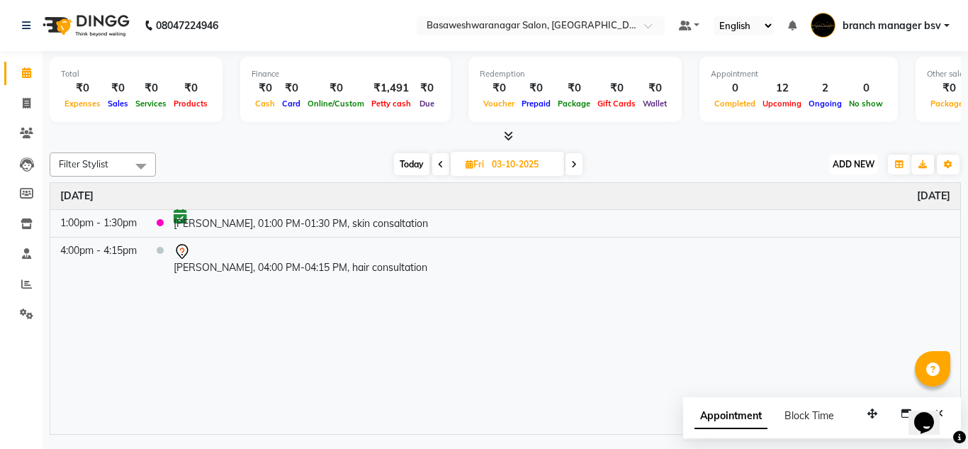
click at [841, 163] on span "ADD NEW" at bounding box center [854, 164] width 42 height 11
click at [814, 198] on button "Add Appointment" at bounding box center [821, 191] width 112 height 18
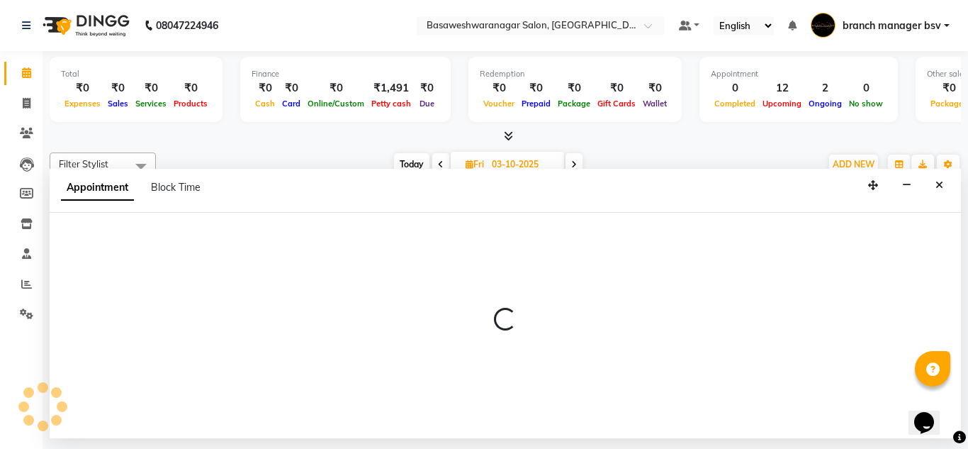
select select "540"
select select "tentative"
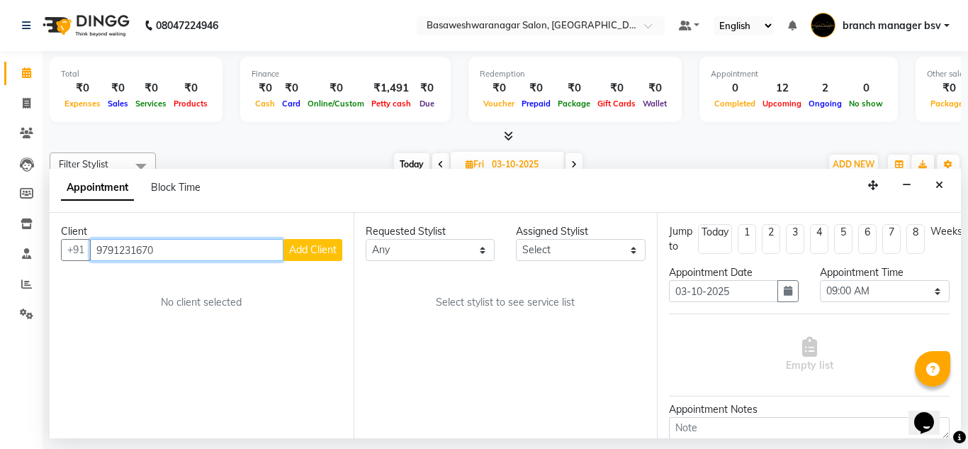
type input "9791231670"
click at [310, 252] on span "Add Client" at bounding box center [312, 249] width 47 height 13
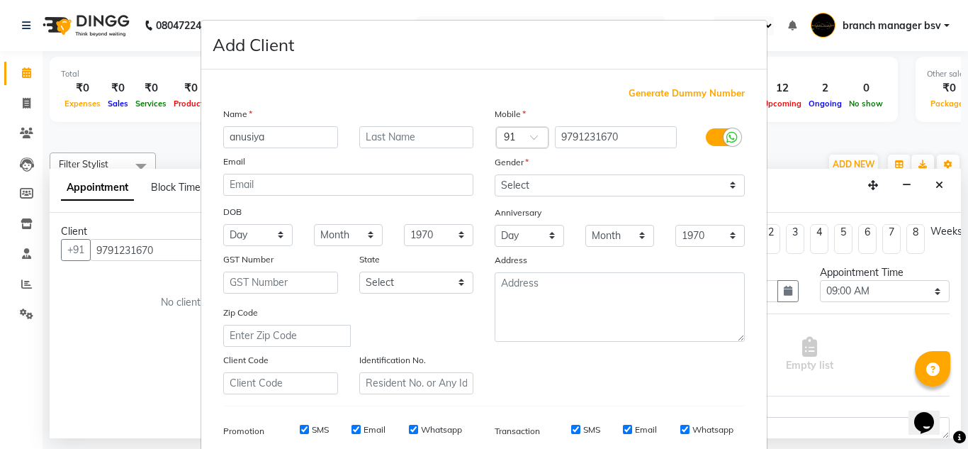
type input "anusiya"
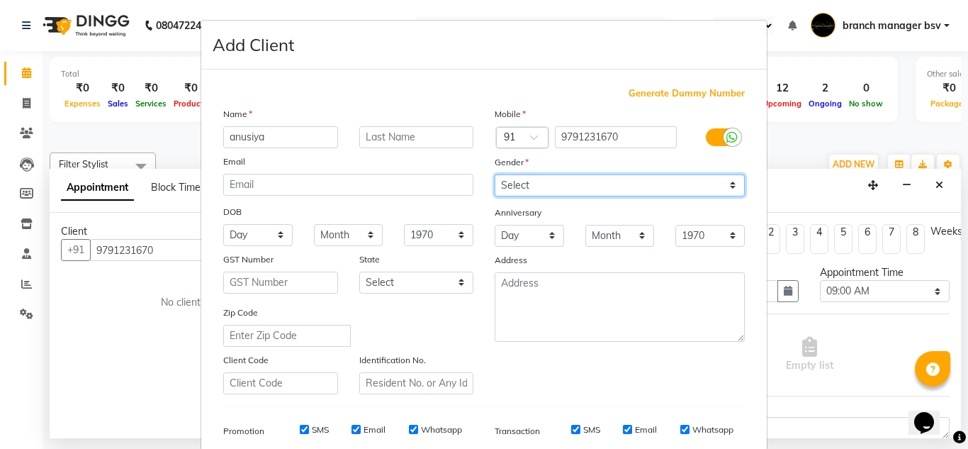
click at [561, 180] on select "Select [DEMOGRAPHIC_DATA] [DEMOGRAPHIC_DATA] Other Prefer Not To Say" at bounding box center [620, 185] width 250 height 22
select select "[DEMOGRAPHIC_DATA]"
click at [495, 174] on select "Select [DEMOGRAPHIC_DATA] [DEMOGRAPHIC_DATA] Other Prefer Not To Say" at bounding box center [620, 185] width 250 height 22
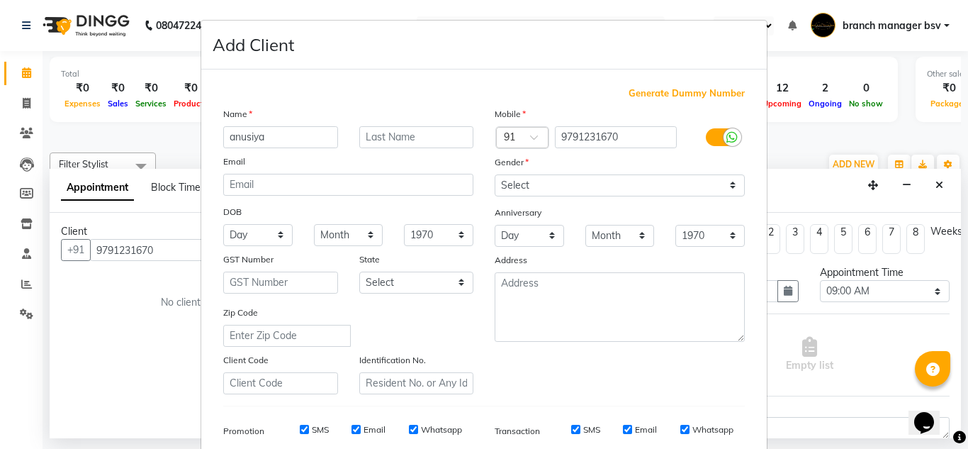
click at [174, 125] on ngb-modal-window "Add Client Generate Dummy Number Name anusiya Email DOB Day 01 02 03 04 05 06 0…" at bounding box center [484, 224] width 968 height 449
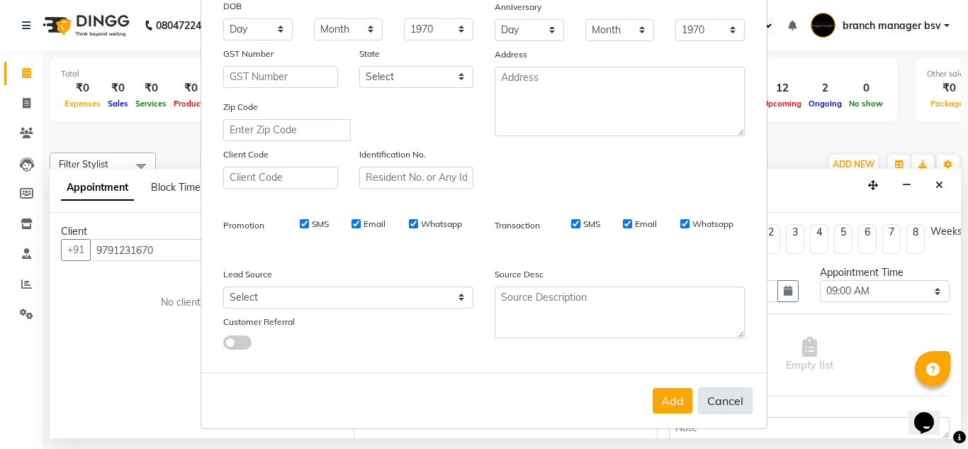
click at [722, 400] on button "Cancel" at bounding box center [725, 400] width 55 height 27
select select
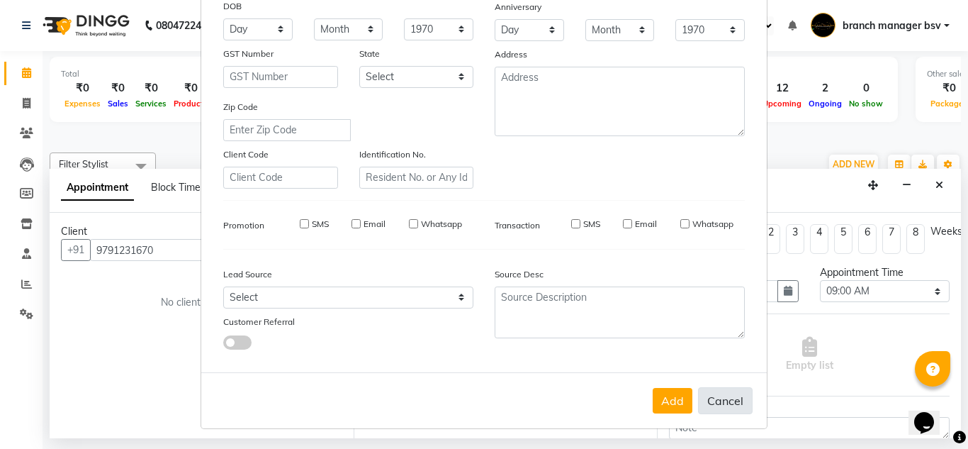
select select
checkbox input "false"
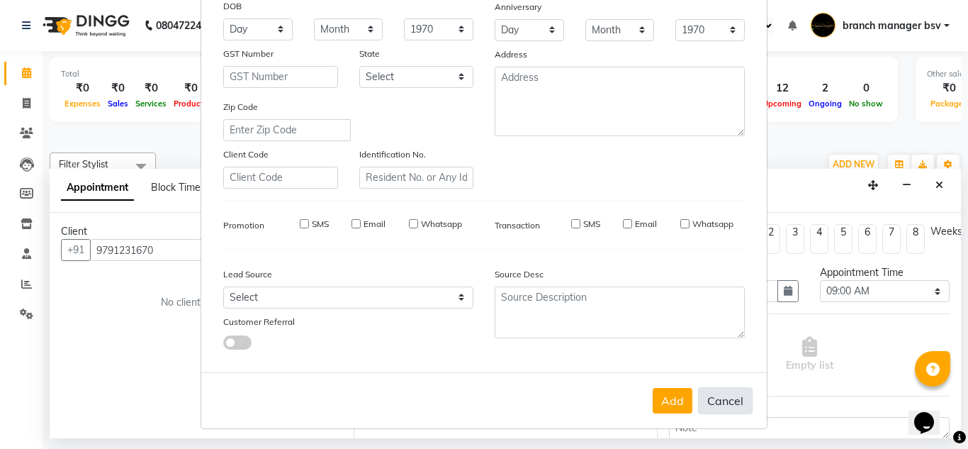
checkbox input "false"
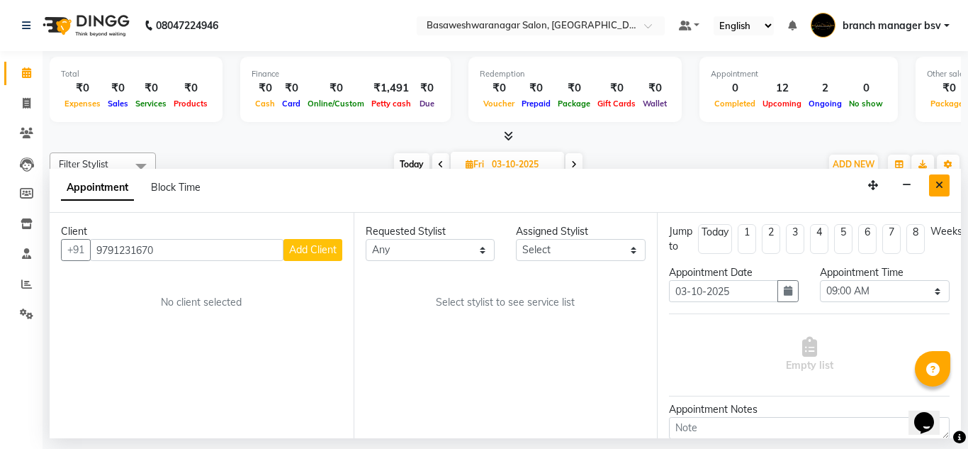
click at [940, 184] on icon "Close" at bounding box center [940, 185] width 8 height 10
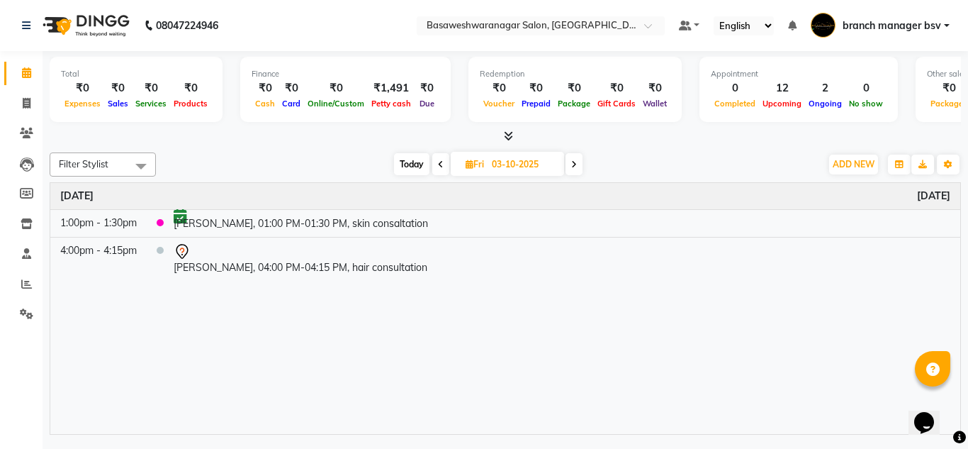
click at [403, 177] on div "Filter Stylist Select All branch manager bsv Dr [PERSON_NAME] [PERSON_NAME] [PE…" at bounding box center [505, 291] width 911 height 288
click at [404, 167] on span "Today" at bounding box center [411, 164] width 35 height 22
type input "02-10-2025"
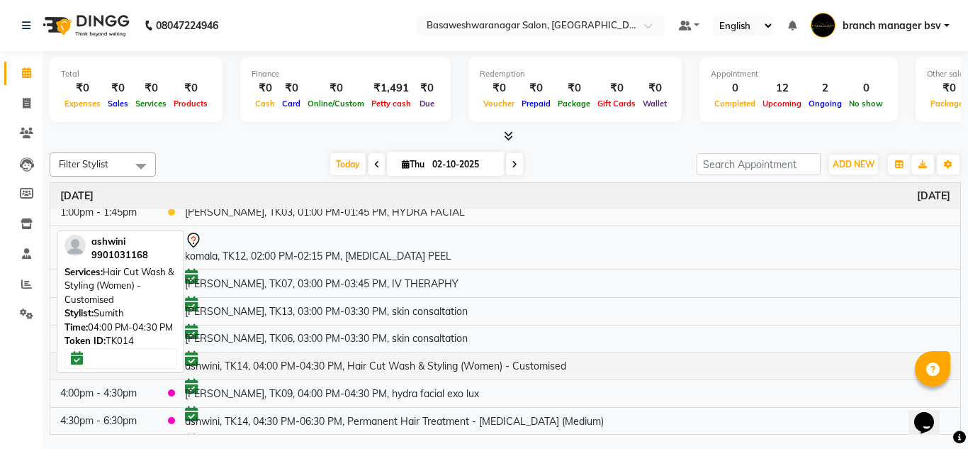
scroll to position [255, 0]
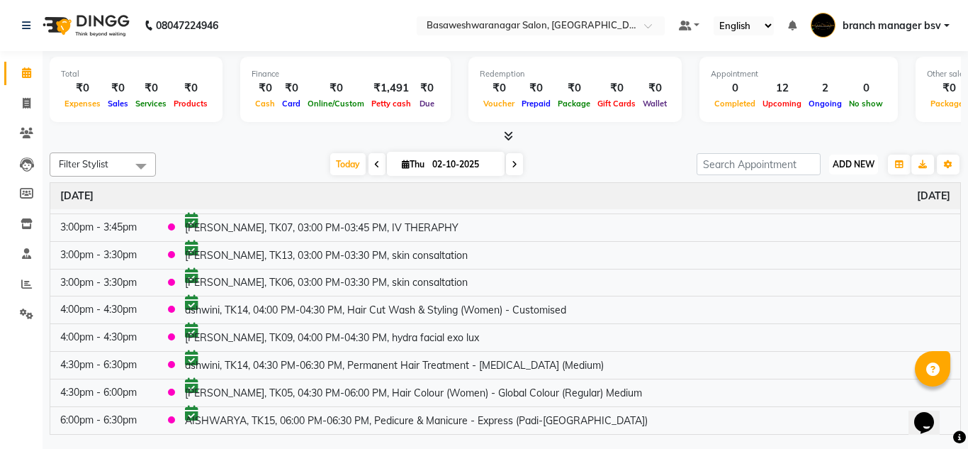
click at [846, 168] on span "ADD NEW" at bounding box center [854, 164] width 42 height 11
click at [799, 138] on div at bounding box center [505, 136] width 911 height 15
click at [774, 100] on span "Upcoming" at bounding box center [782, 104] width 46 height 10
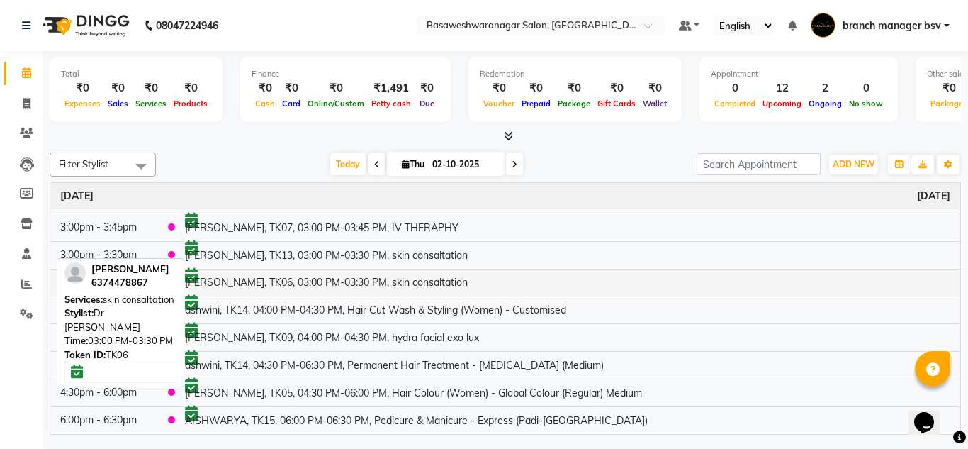
click at [266, 281] on td "[PERSON_NAME], TK06, 03:00 PM-03:30 PM, skin consaltation" at bounding box center [567, 283] width 785 height 28
select select "6"
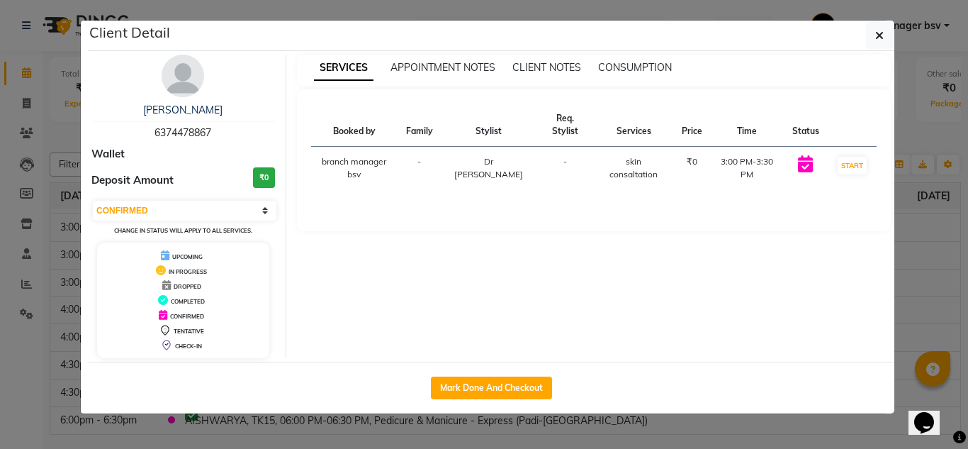
click at [940, 212] on ngb-modal-window "Client Detail [PERSON_NAME] 6374478867 Wallet Deposit Amount ₹0 Select IN SERVI…" at bounding box center [484, 224] width 968 height 449
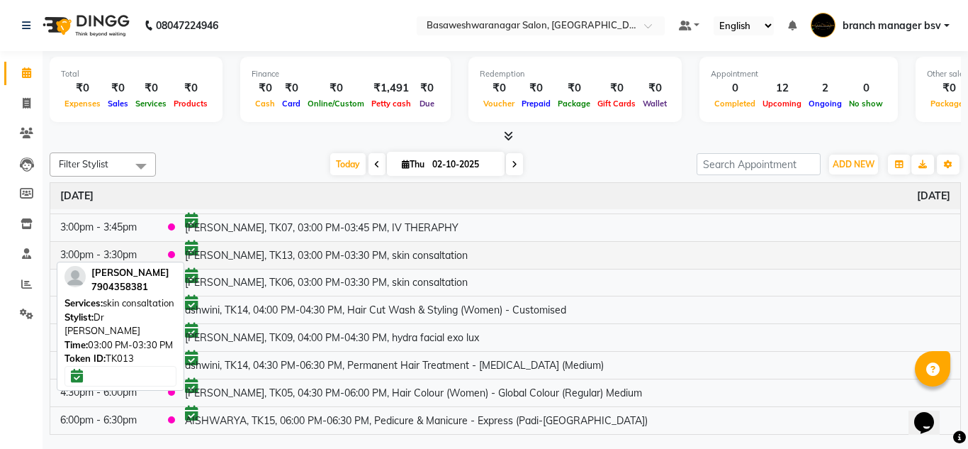
click at [393, 262] on td "[PERSON_NAME], TK13, 03:00 PM-03:30 PM, skin consaltation" at bounding box center [567, 255] width 785 height 28
select select "6"
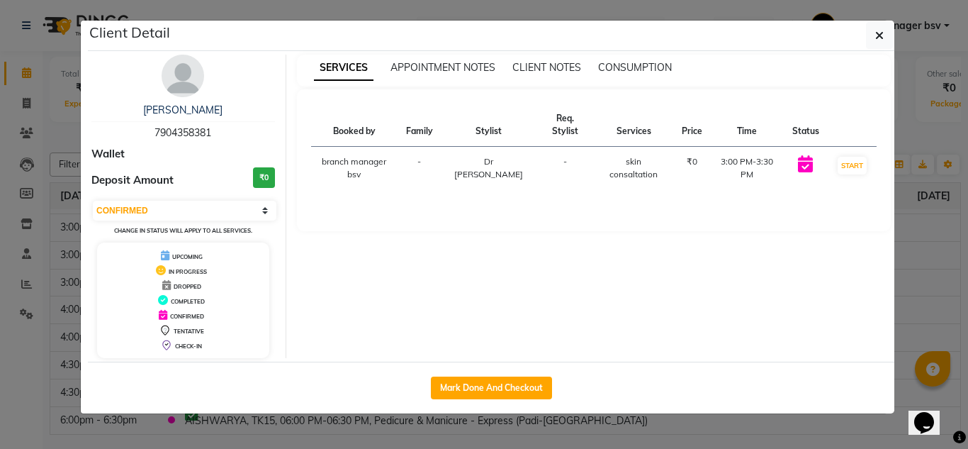
click at [924, 272] on ngb-modal-window "Client Detail [PERSON_NAME] 7904358381 Wallet Deposit Amount ₹0 Select IN SERVI…" at bounding box center [484, 224] width 968 height 449
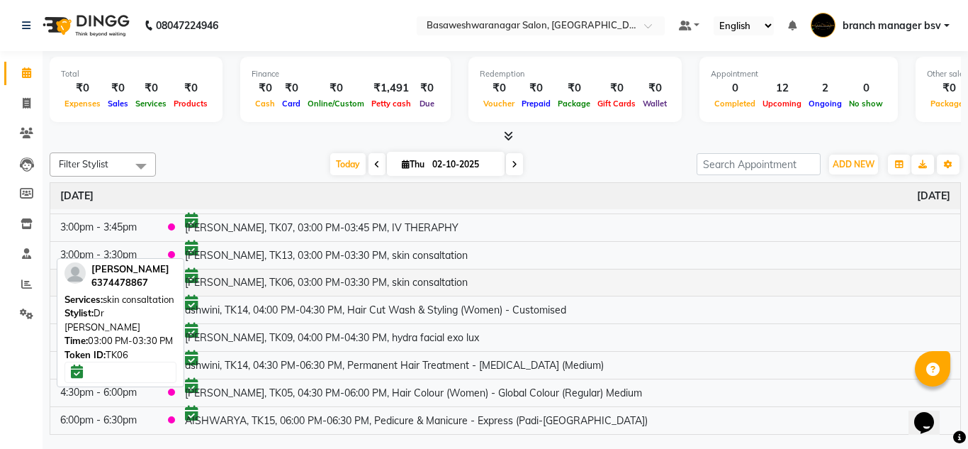
click at [387, 276] on td "[PERSON_NAME], TK06, 03:00 PM-03:30 PM, skin consaltation" at bounding box center [567, 283] width 785 height 28
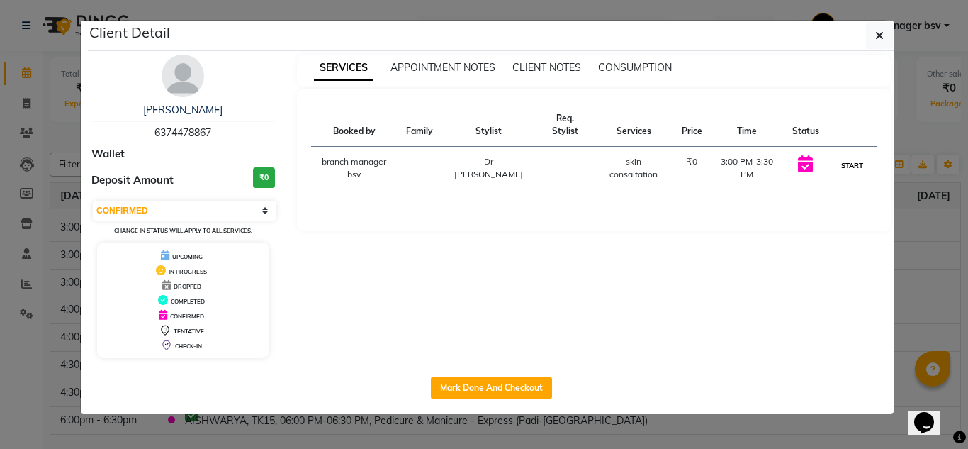
click at [843, 164] on button "START" at bounding box center [852, 166] width 29 height 18
select select "1"
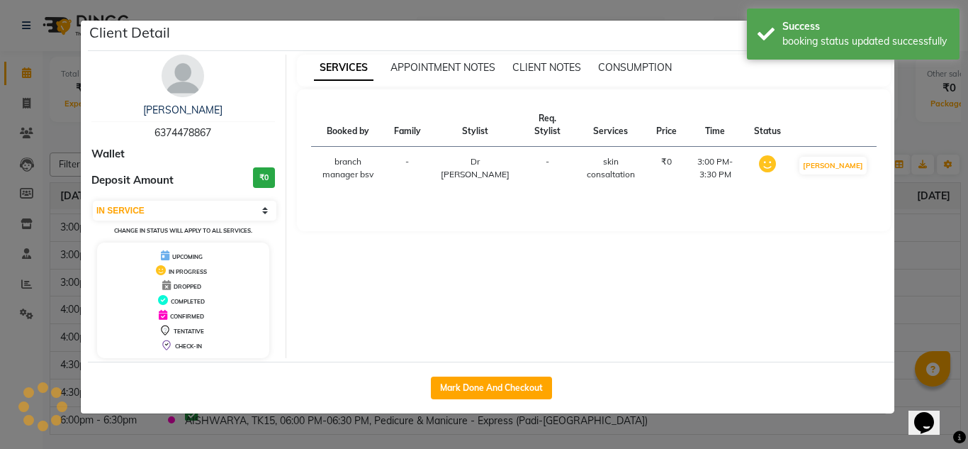
scroll to position [254, 0]
click at [940, 224] on ngb-modal-window "Client Detail [PERSON_NAME] 6374478867 Wallet Deposit Amount ₹0 Select IN SERVI…" at bounding box center [484, 224] width 968 height 449
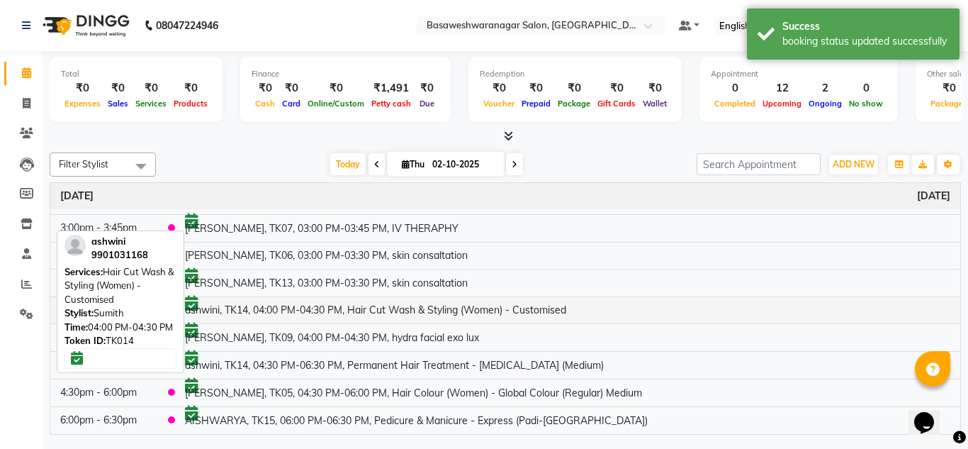
click at [437, 301] on td "ashwini, TK14, 04:00 PM-04:30 PM, Hair Cut Wash & Styling (Women) - Customised" at bounding box center [567, 310] width 785 height 28
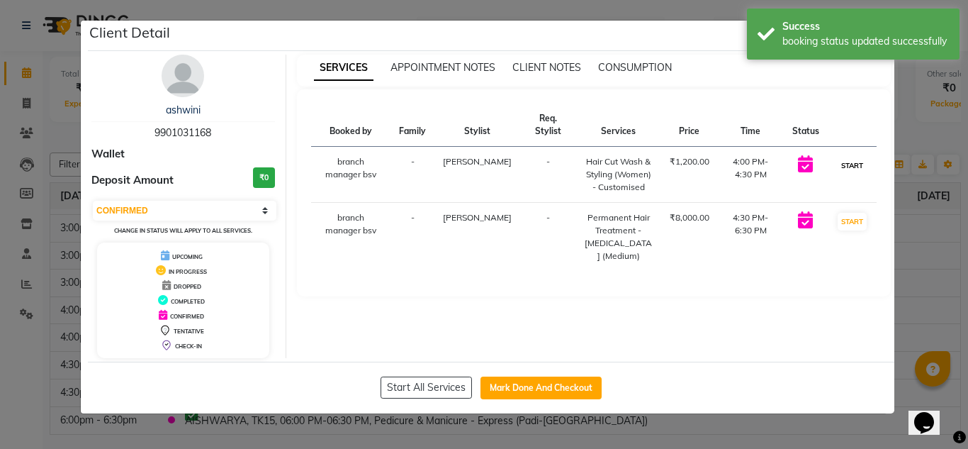
click at [848, 163] on button "START" at bounding box center [852, 166] width 29 height 18
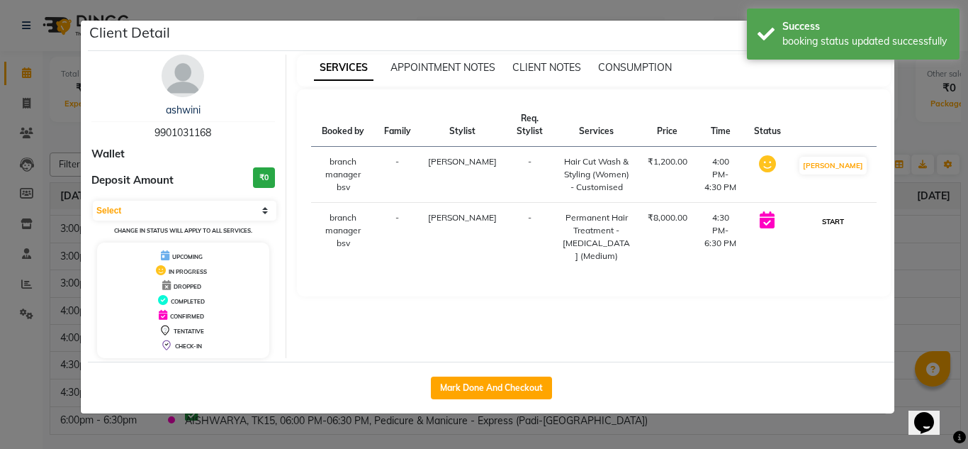
click at [843, 230] on button "START" at bounding box center [833, 222] width 29 height 18
select select "1"
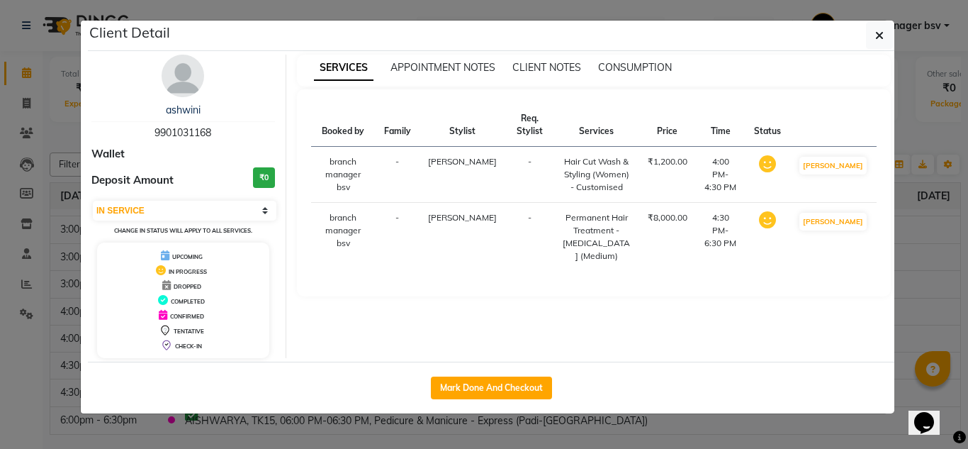
click at [940, 142] on ngb-modal-window "Client Detail ashwini 9901031168 Wallet Deposit Amount ₹0 Select IN SERVICE CON…" at bounding box center [484, 224] width 968 height 449
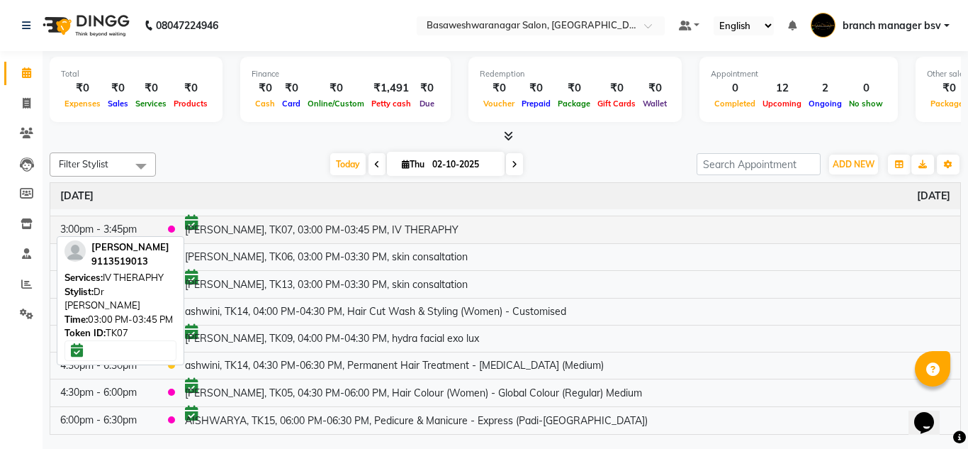
click at [375, 236] on td "[PERSON_NAME], TK07, 03:00 PM-03:45 PM, IV THERAPHY" at bounding box center [567, 229] width 785 height 28
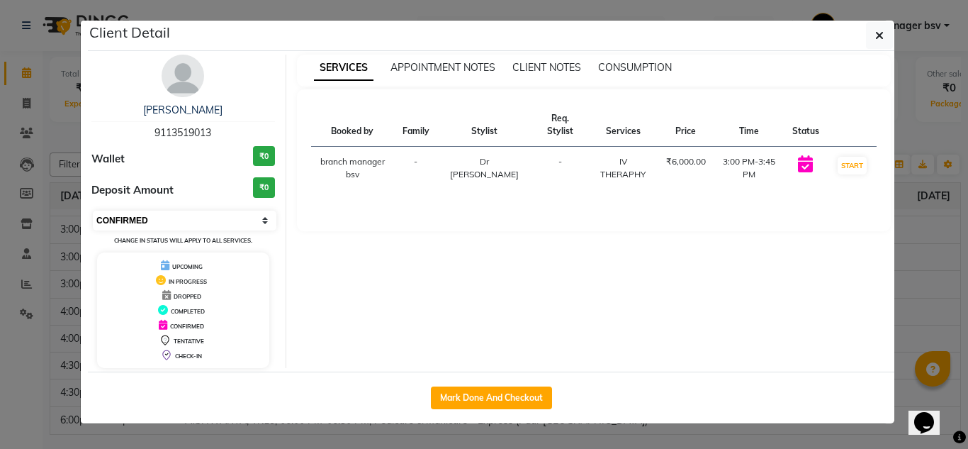
click at [162, 224] on select "Select IN SERVICE CONFIRMED TENTATIVE CHECK IN MARK DONE DROPPED UPCOMING" at bounding box center [185, 220] width 184 height 20
click at [93, 210] on select "Select IN SERVICE CONFIRMED TENTATIVE CHECK IN MARK DONE DROPPED UPCOMING" at bounding box center [185, 220] width 184 height 20
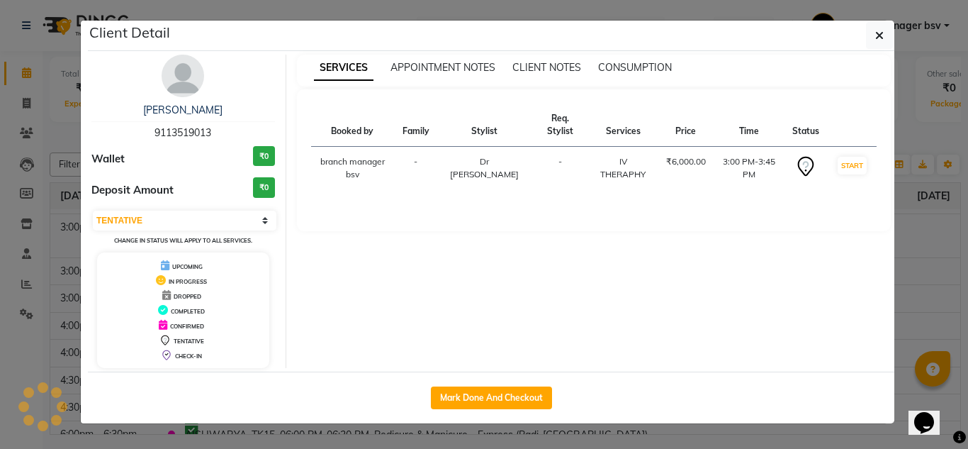
click at [11, 339] on ngb-modal-window "Client Detail [PERSON_NAME] 9113519013 Wallet ₹0 Deposit Amount ₹0 Select IN SE…" at bounding box center [484, 224] width 968 height 449
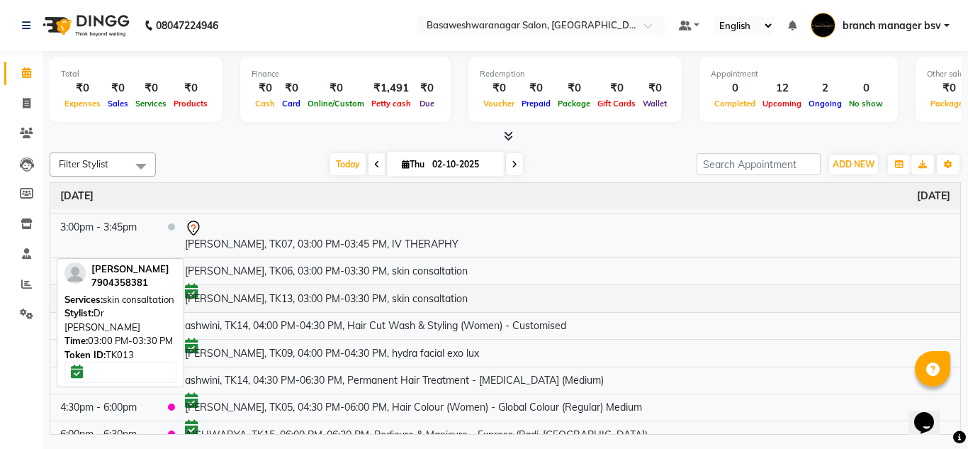
click at [404, 297] on td "[PERSON_NAME], TK13, 03:00 PM-03:30 PM, skin consaltation" at bounding box center [567, 298] width 785 height 28
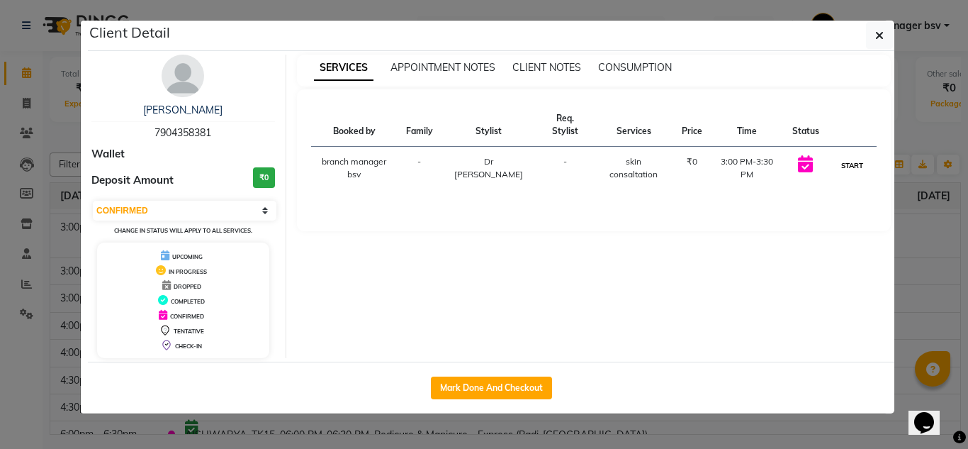
click at [853, 169] on button "START" at bounding box center [852, 166] width 29 height 18
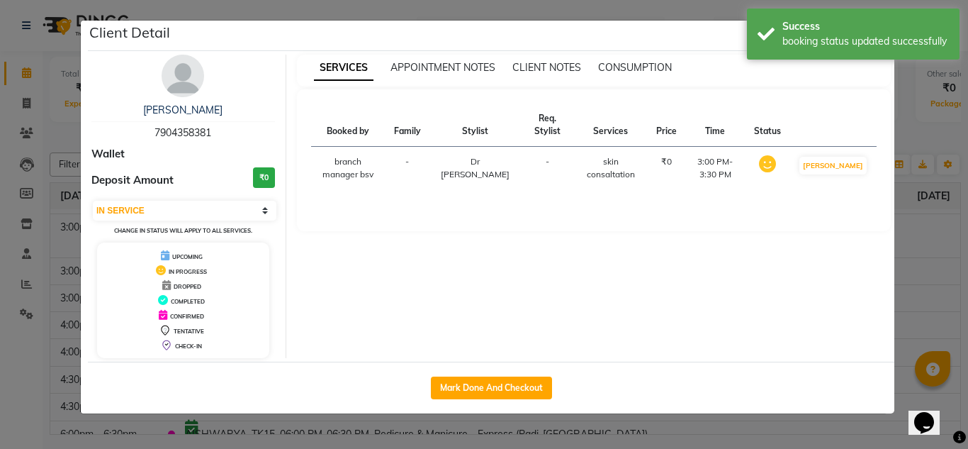
click at [923, 219] on ngb-modal-window "Client Detail [PERSON_NAME] 7904358381 Wallet Deposit Amount ₹0 Select IN SERVI…" at bounding box center [484, 224] width 968 height 449
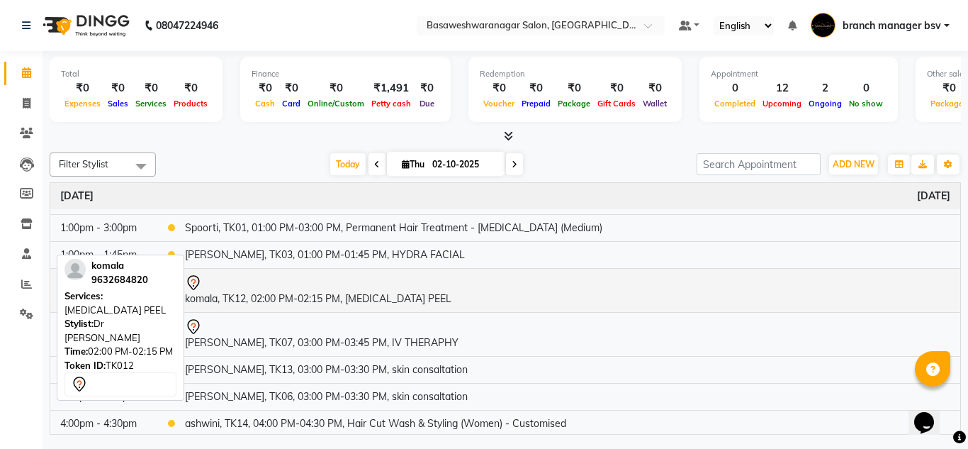
scroll to position [269, 0]
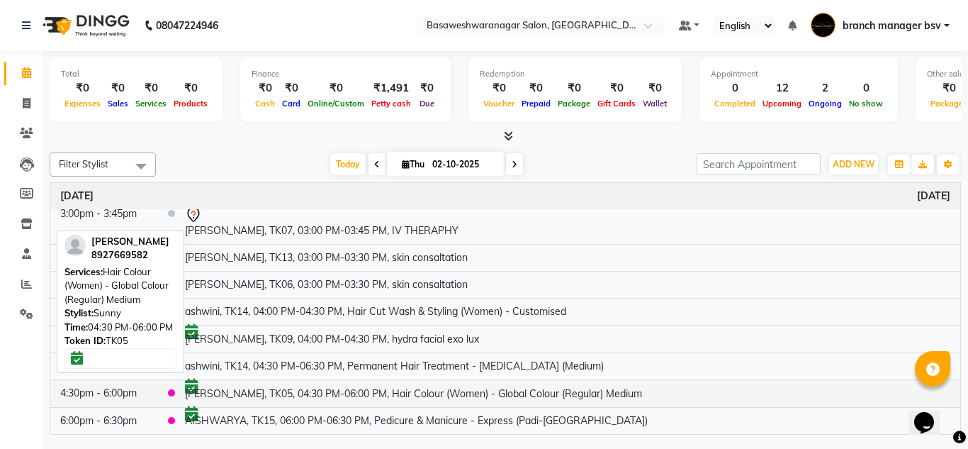
click at [292, 391] on td "[PERSON_NAME], TK05, 04:30 PM-06:00 PM, Hair Colour (Women) - Global Colour (Re…" at bounding box center [567, 393] width 785 height 28
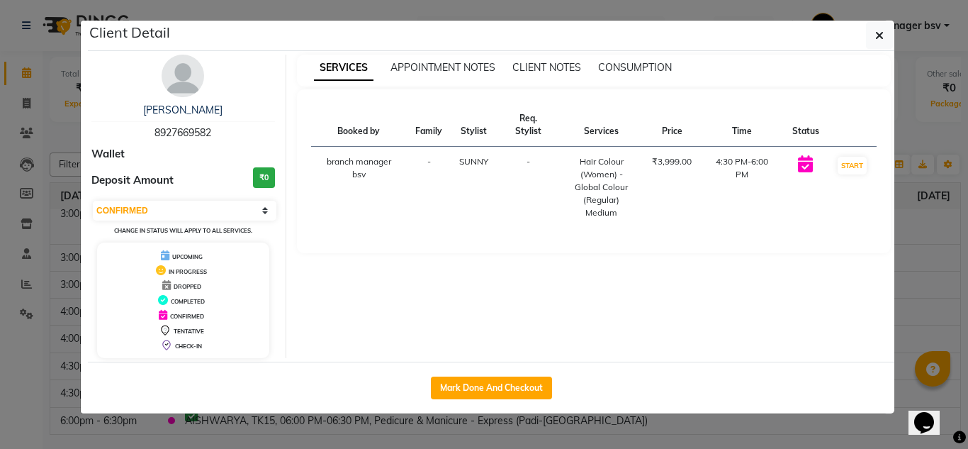
click at [176, 133] on span "8927669582" at bounding box center [183, 132] width 57 height 13
copy span "8927669582"
click at [45, 89] on ngb-modal-window "Client Detail [PERSON_NAME] 8927669582 Wallet Deposit Amount ₹0 Select IN SERVI…" at bounding box center [484, 224] width 968 height 449
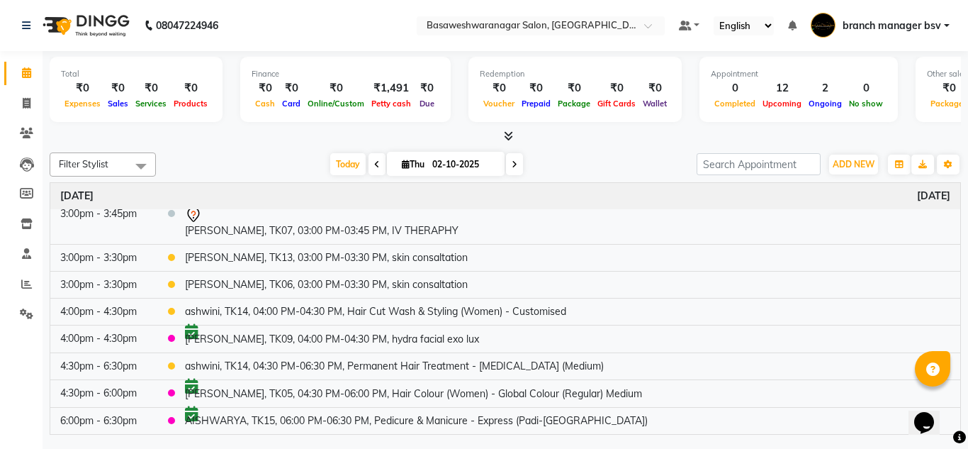
click at [516, 174] on span at bounding box center [514, 164] width 17 height 22
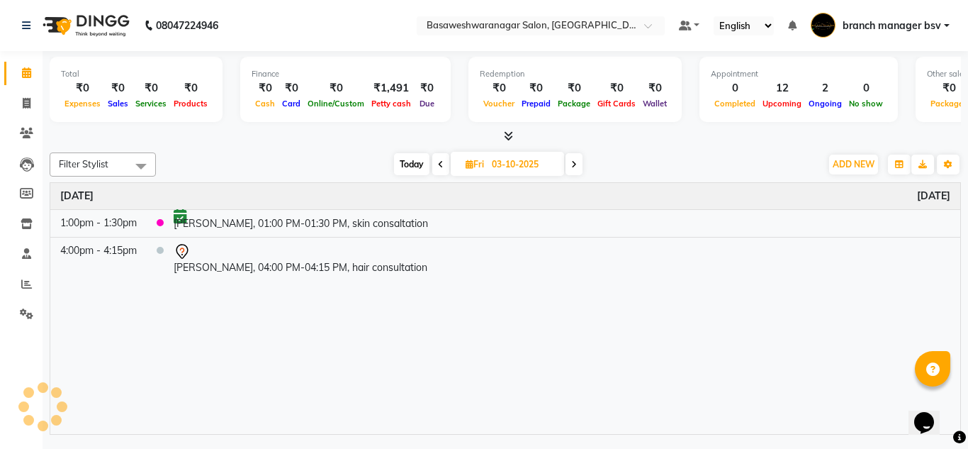
scroll to position [0, 0]
click at [858, 167] on span "ADD NEW" at bounding box center [854, 164] width 42 height 11
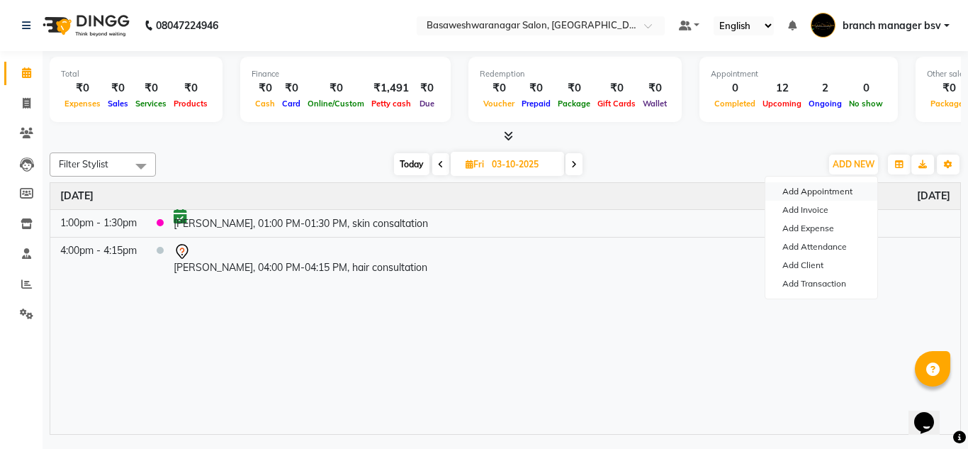
click at [807, 195] on button "Add Appointment" at bounding box center [821, 191] width 112 height 18
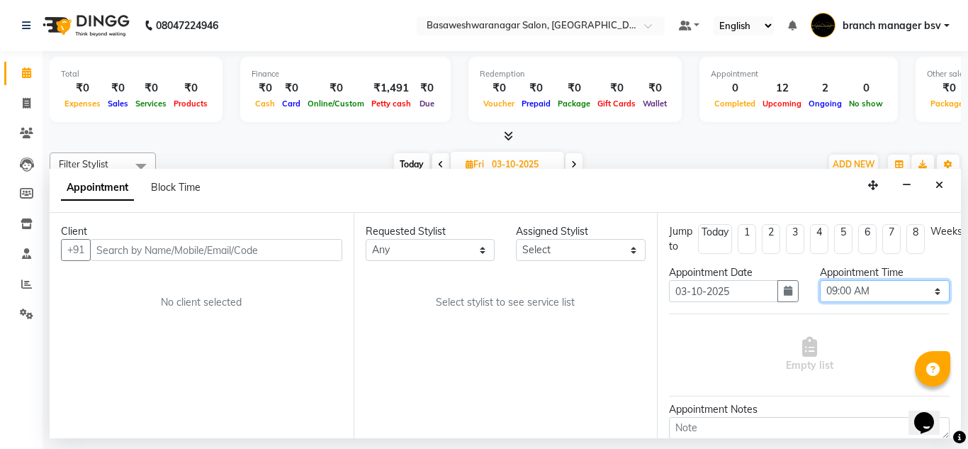
click at [885, 296] on select "Select 09:00 AM 09:15 AM 09:30 AM 09:45 AM 10:00 AM 10:15 AM 10:30 AM 10:45 AM …" at bounding box center [885, 291] width 130 height 22
click at [820, 280] on select "Select 09:00 AM 09:15 AM 09:30 AM 09:45 AM 10:00 AM 10:15 AM 10:30 AM 10:45 AM …" at bounding box center [885, 291] width 130 height 22
click at [597, 251] on select "Select branch manager bsv [PERSON_NAME] Dr [PERSON_NAME] [PERSON_NAME] [PERSON_…" at bounding box center [581, 250] width 130 height 22
click at [516, 239] on select "Select branch manager bsv [PERSON_NAME] Dr [PERSON_NAME] [PERSON_NAME] [PERSON_…" at bounding box center [581, 250] width 130 height 22
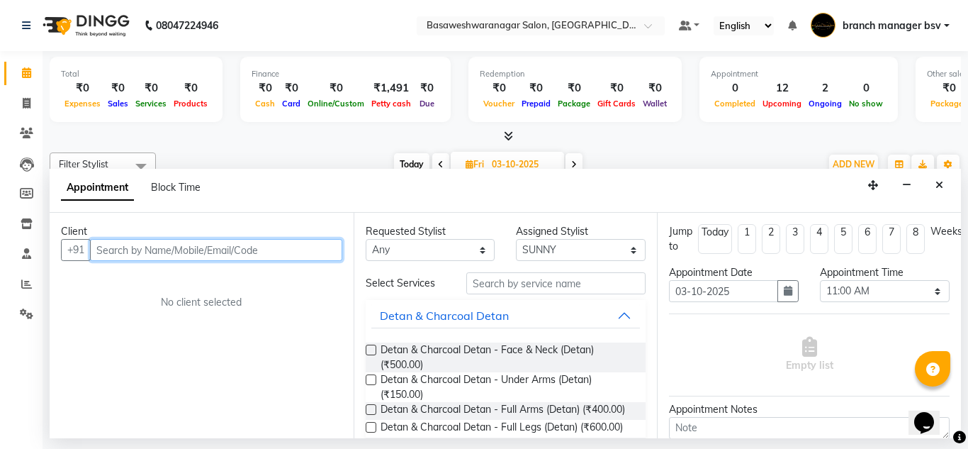
click at [292, 250] on input "text" at bounding box center [216, 250] width 252 height 22
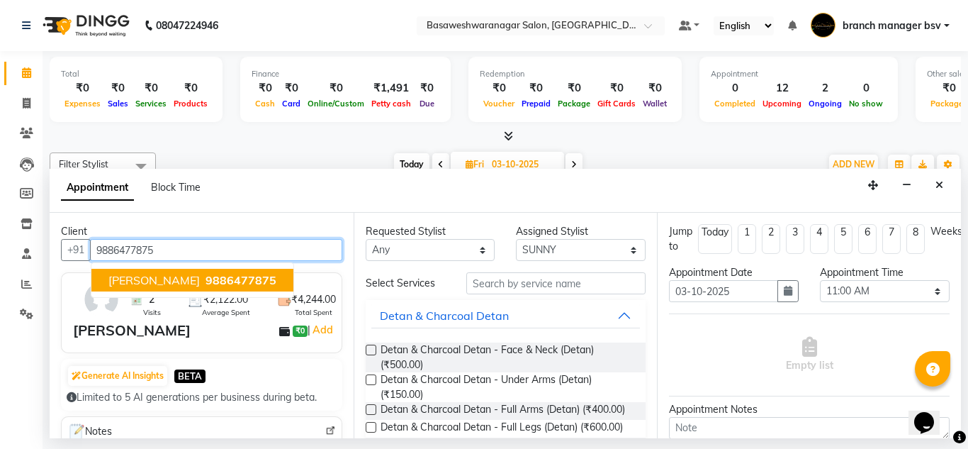
click at [237, 277] on button "[PERSON_NAME] 9886477875" at bounding box center [192, 280] width 202 height 23
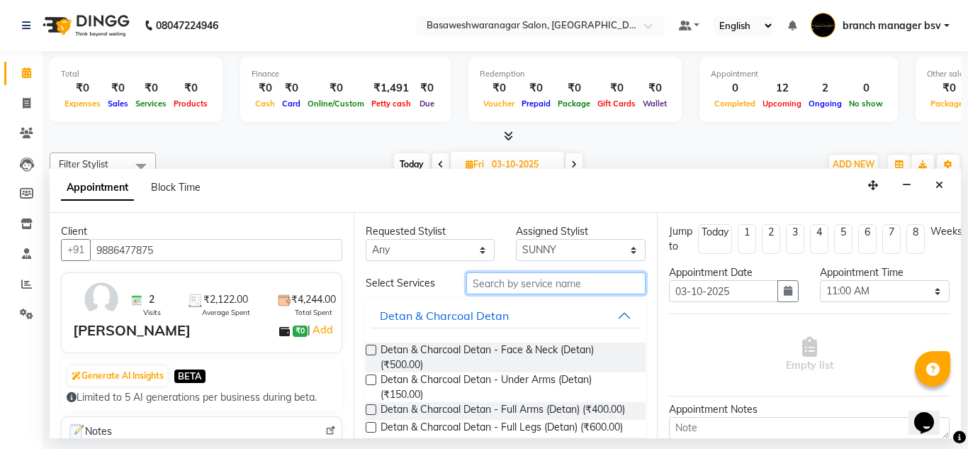
click at [552, 287] on input "text" at bounding box center [556, 283] width 180 height 22
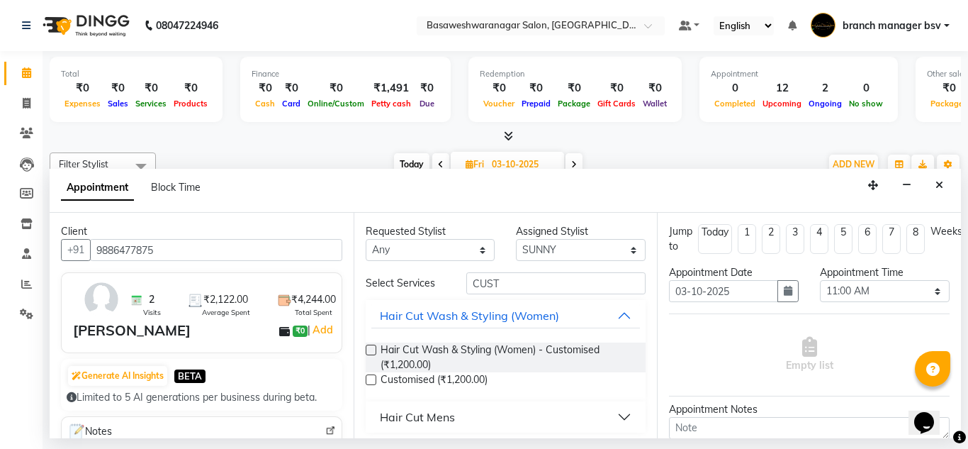
click at [369, 351] on label at bounding box center [371, 349] width 11 height 11
click at [369, 351] on input "checkbox" at bounding box center [370, 351] width 9 height 9
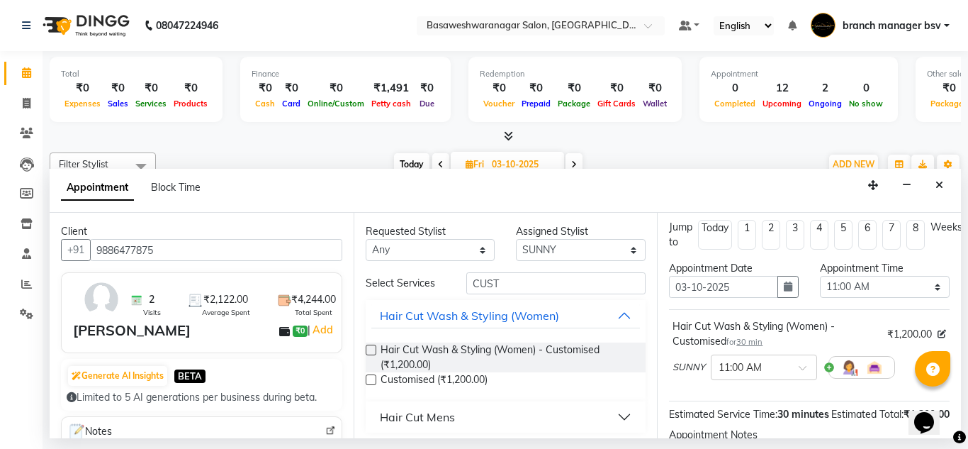
scroll to position [188, 0]
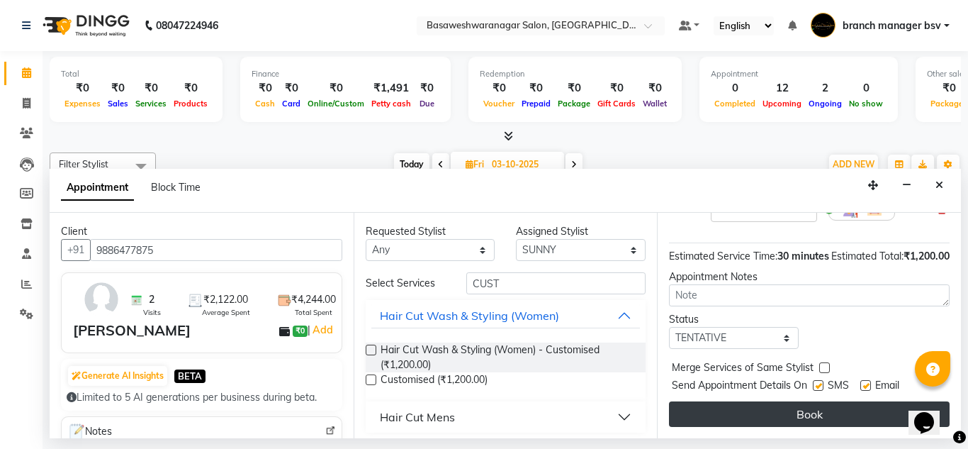
click at [775, 403] on button "Book" at bounding box center [809, 414] width 281 height 26
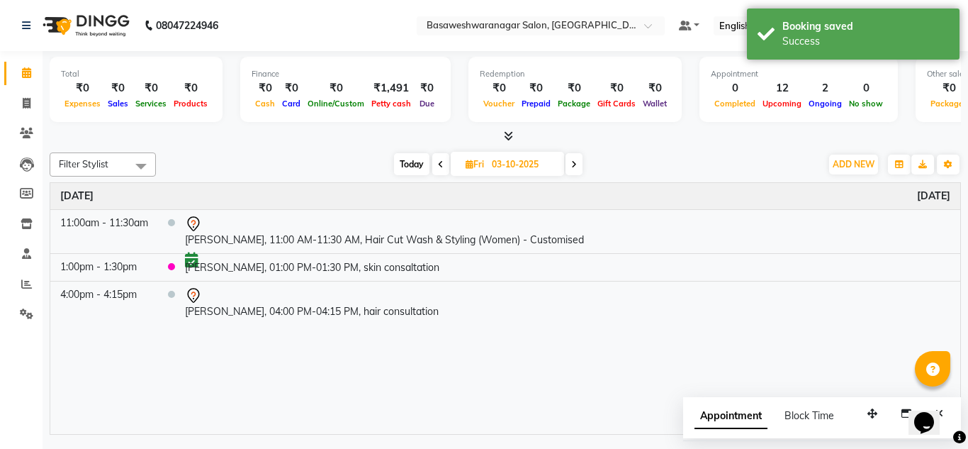
click at [408, 164] on span "Today" at bounding box center [411, 164] width 35 height 22
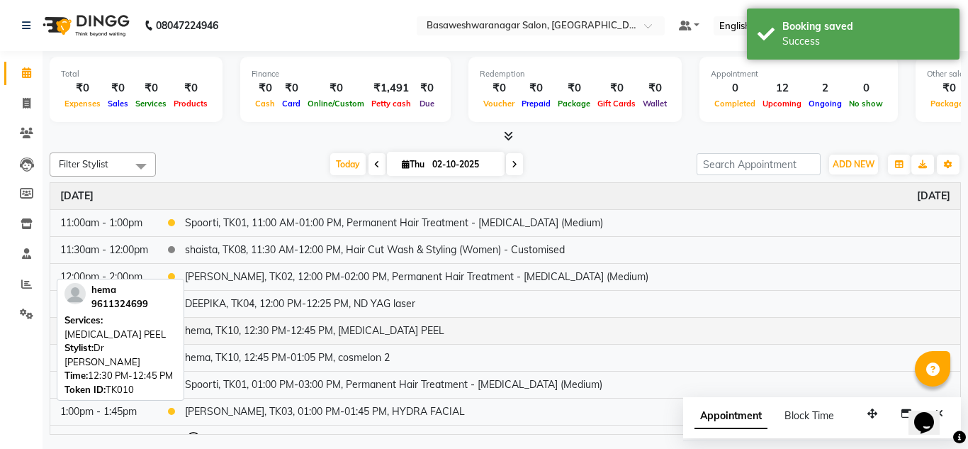
scroll to position [269, 0]
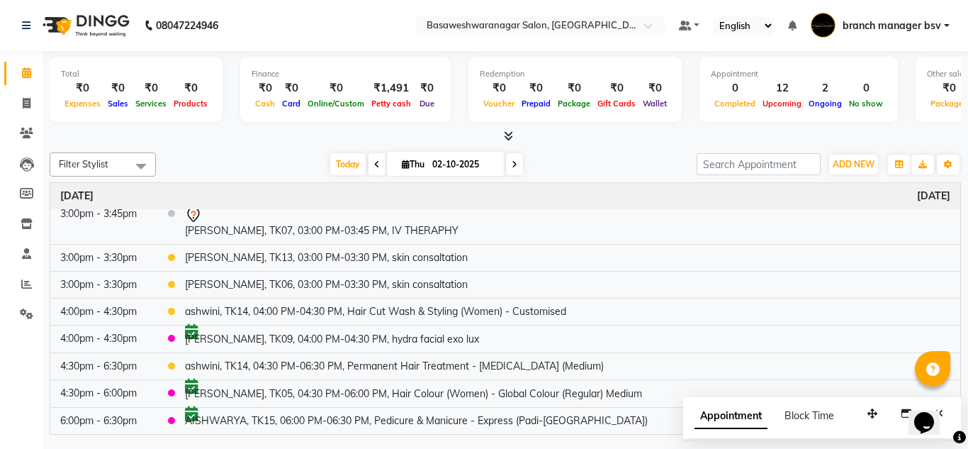
click at [489, 167] on input "02-10-2025" at bounding box center [463, 164] width 71 height 21
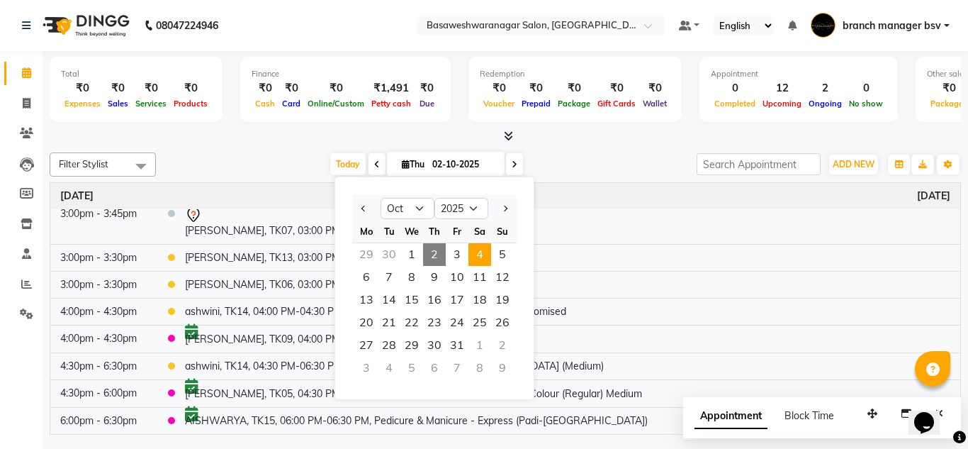
click at [478, 258] on span "4" at bounding box center [479, 254] width 23 height 23
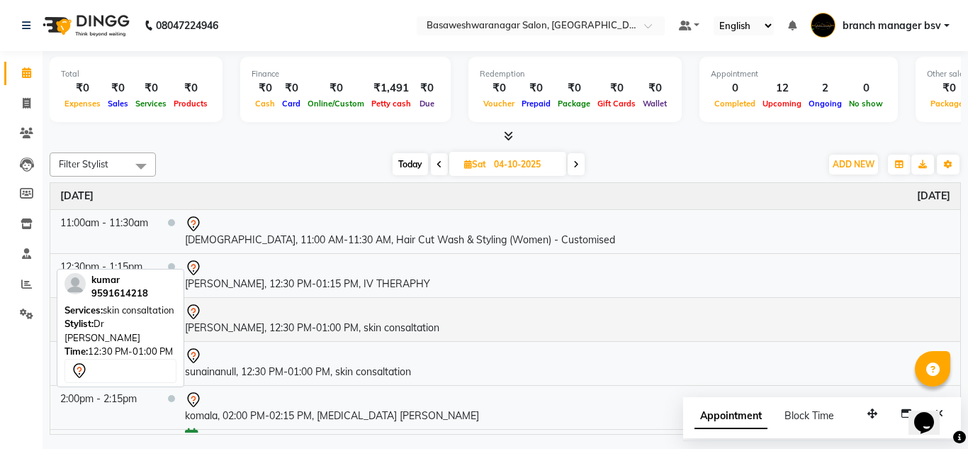
scroll to position [23, 0]
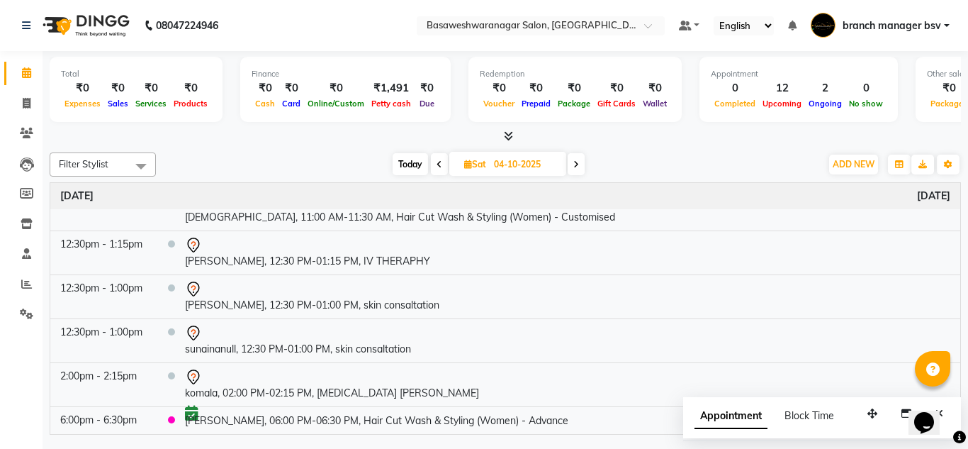
click at [415, 157] on span "Today" at bounding box center [410, 164] width 35 height 22
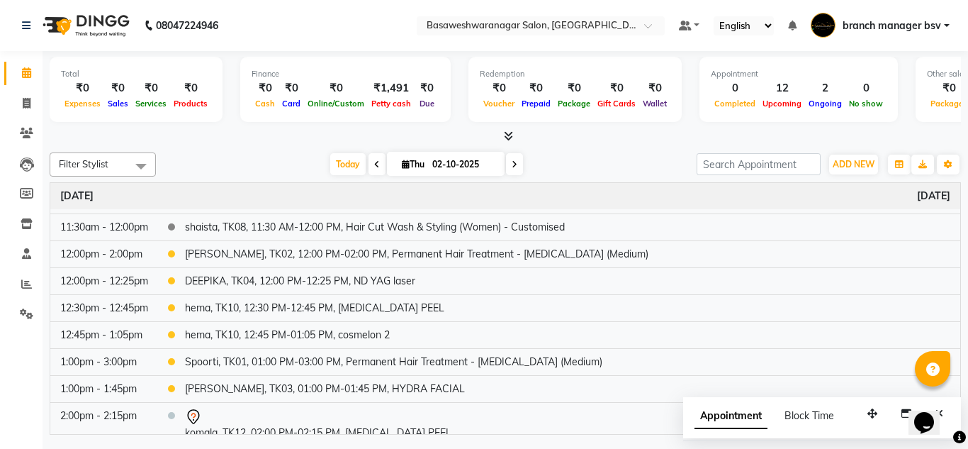
click at [520, 164] on span at bounding box center [514, 164] width 17 height 22
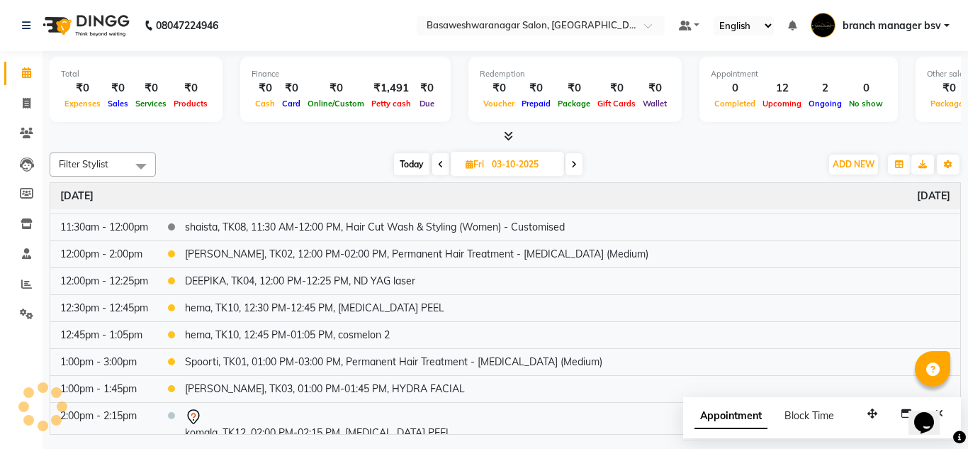
scroll to position [0, 0]
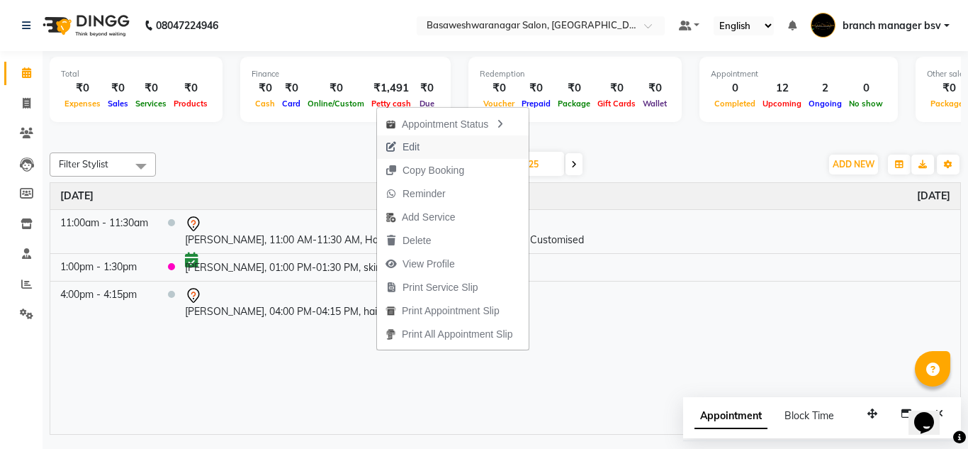
click at [433, 138] on button "Edit" at bounding box center [453, 146] width 152 height 23
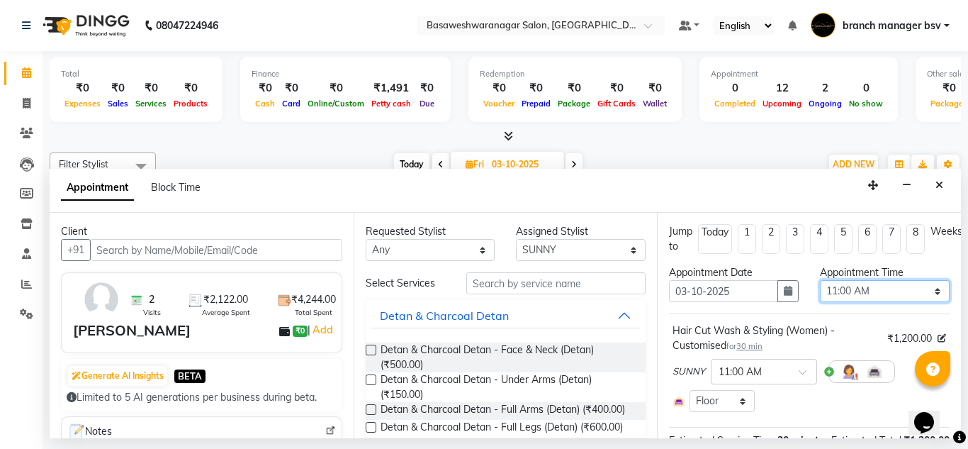
click at [865, 289] on select "Select 09:00 AM 09:15 AM 09:30 AM 09:45 AM 10:00 AM 10:15 AM 10:30 AM 10:45 AM …" at bounding box center [885, 291] width 130 height 22
click at [790, 287] on button "button" at bounding box center [787, 291] width 21 height 22
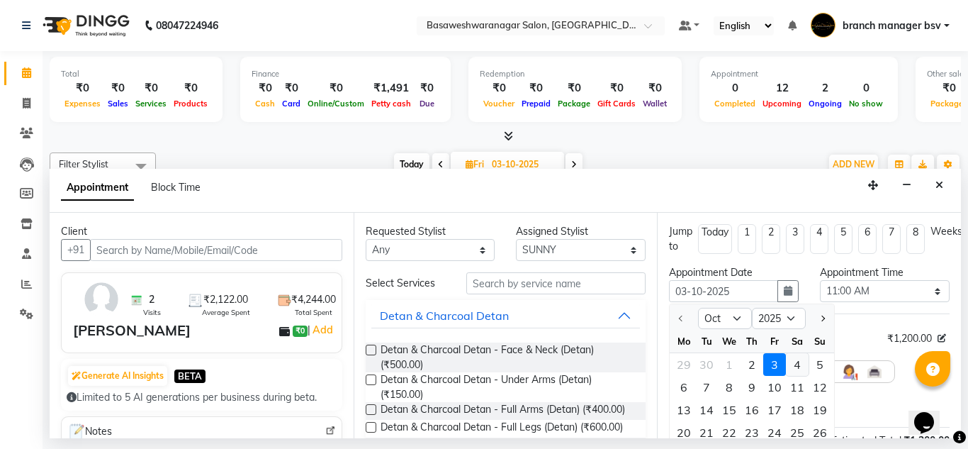
click at [804, 369] on div "4" at bounding box center [797, 364] width 23 height 23
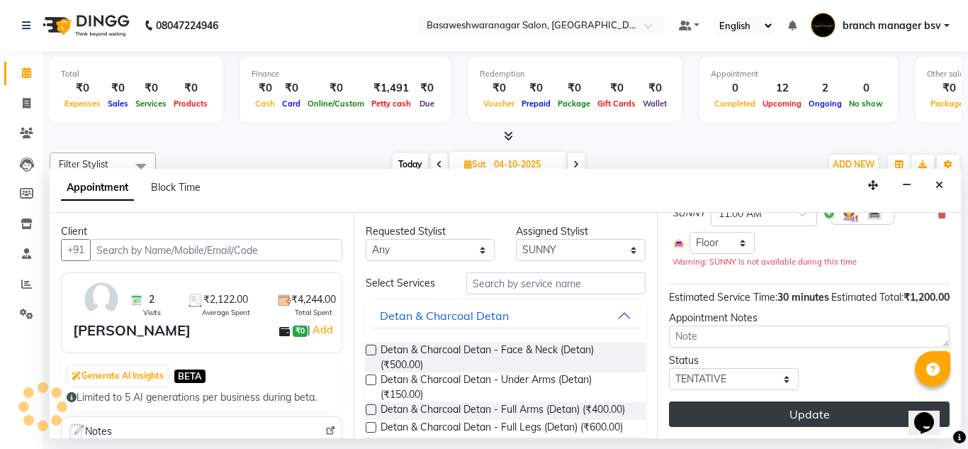
scroll to position [169, 0]
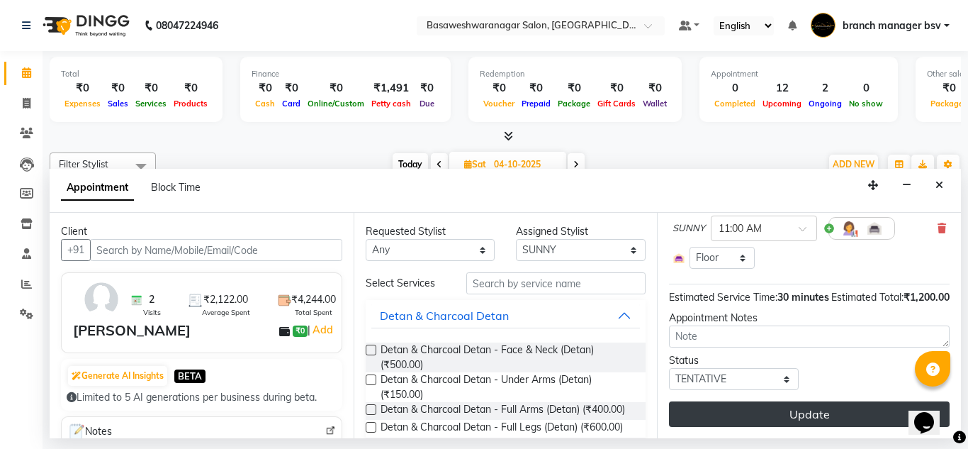
click at [763, 401] on button "Update" at bounding box center [809, 414] width 281 height 26
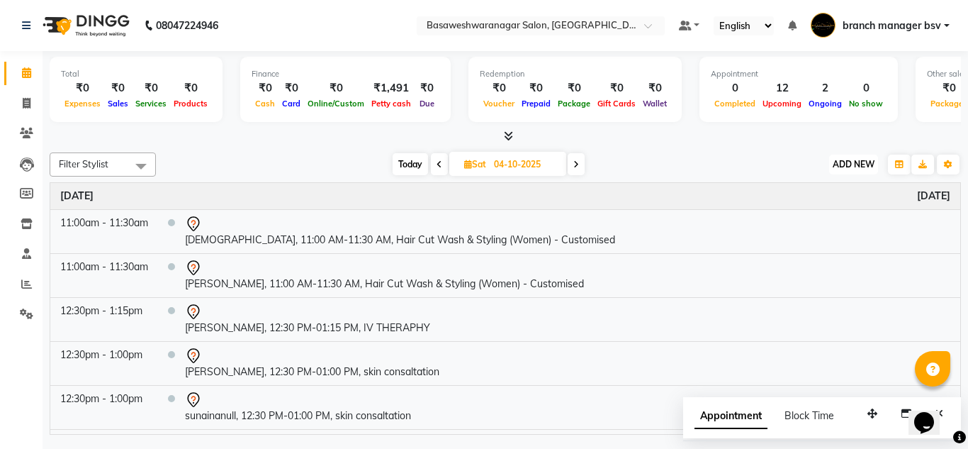
click at [858, 169] on button "ADD NEW Toggle Dropdown" at bounding box center [853, 165] width 49 height 20
click at [833, 186] on button "Add Appointment" at bounding box center [821, 191] width 112 height 18
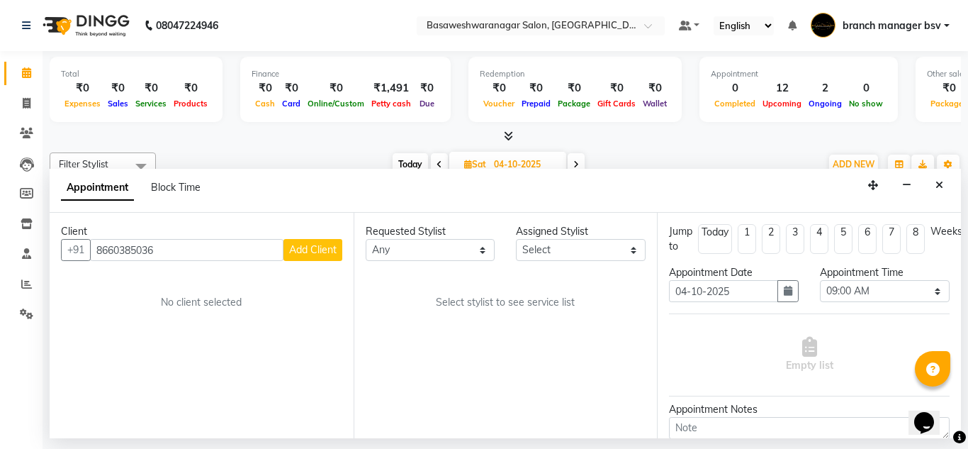
click at [307, 256] on span "Add Client" at bounding box center [312, 249] width 47 height 13
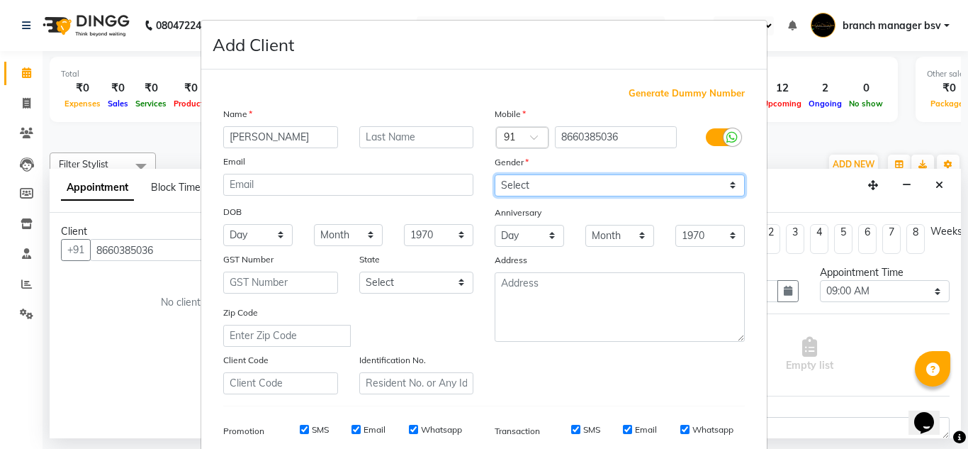
click at [542, 187] on select "Select [DEMOGRAPHIC_DATA] [DEMOGRAPHIC_DATA] Other Prefer Not To Say" at bounding box center [620, 185] width 250 height 22
click at [495, 174] on select "Select [DEMOGRAPHIC_DATA] [DEMOGRAPHIC_DATA] Other Prefer Not To Say" at bounding box center [620, 185] width 250 height 22
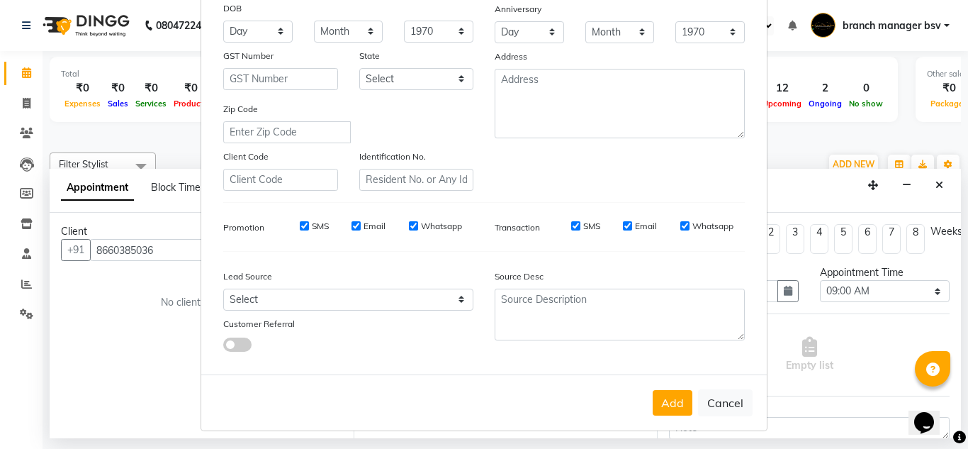
scroll to position [206, 0]
click at [668, 406] on button "Add" at bounding box center [673, 401] width 40 height 26
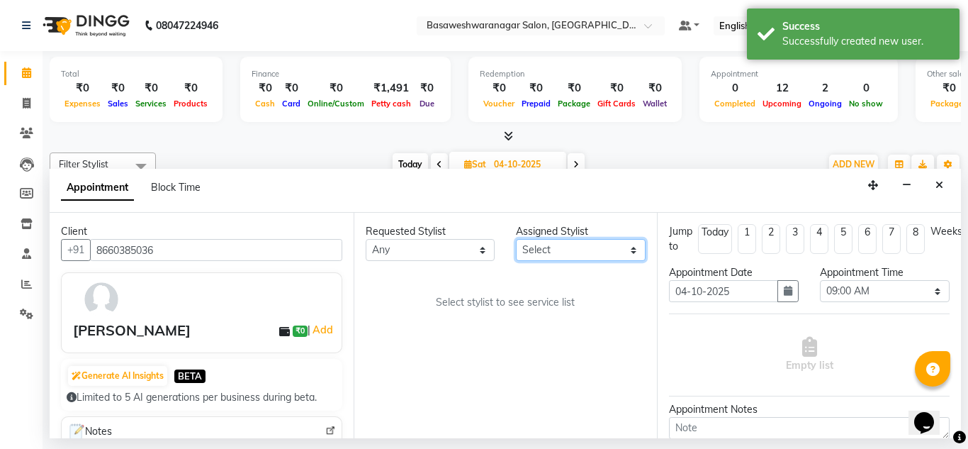
click at [569, 244] on select "Select branch manager bsv [PERSON_NAME] Dr [PERSON_NAME] [PERSON_NAME] [PERSON_…" at bounding box center [581, 250] width 130 height 22
click at [516, 239] on select "Select branch manager bsv [PERSON_NAME] Dr [PERSON_NAME] [PERSON_NAME] [PERSON_…" at bounding box center [581, 250] width 130 height 22
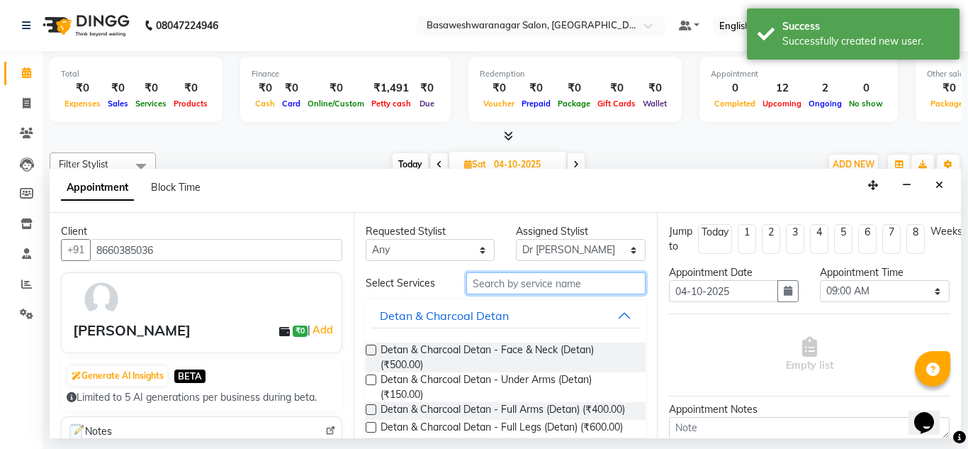
click at [485, 290] on input "text" at bounding box center [556, 283] width 180 height 22
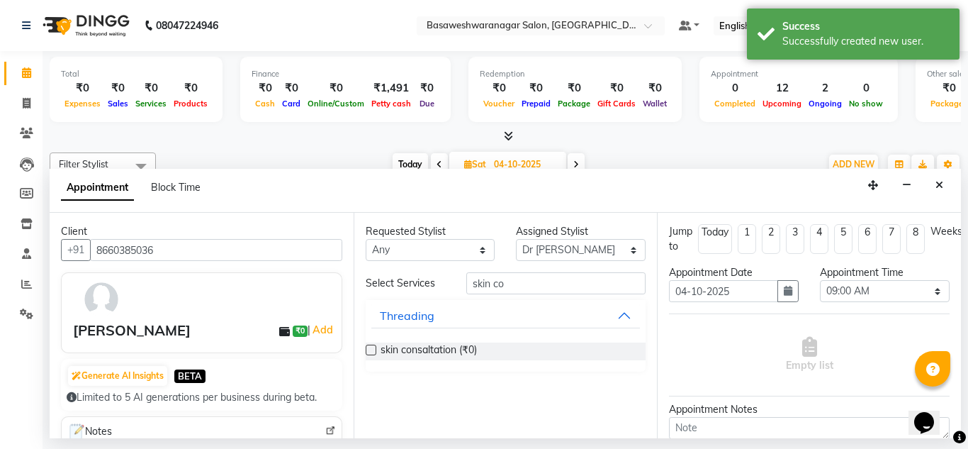
click at [371, 353] on label at bounding box center [371, 349] width 11 height 11
click at [371, 353] on input "checkbox" at bounding box center [370, 351] width 9 height 9
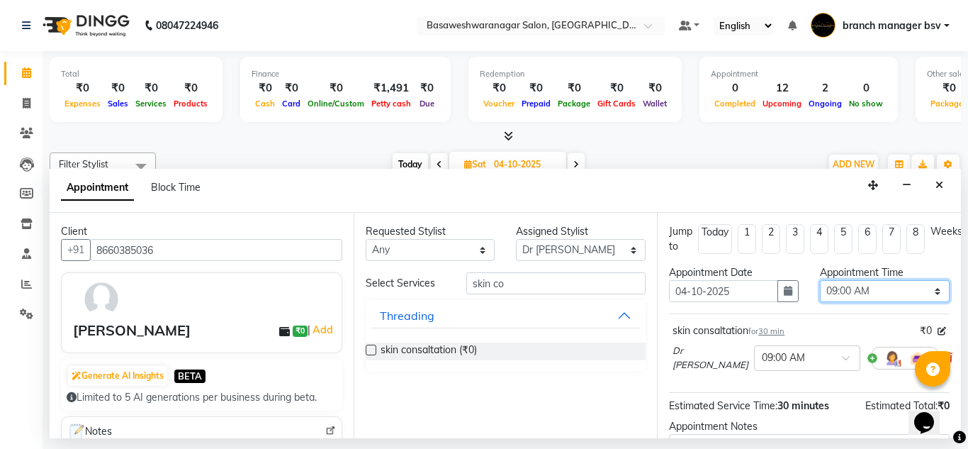
drag, startPoint x: 850, startPoint y: 288, endPoint x: 861, endPoint y: 215, distance: 73.9
click at [861, 215] on div "Jump to [DATE] 1 2 3 4 5 6 7 8 Weeks Appointment Date [DATE] Appointment Time S…" at bounding box center [809, 325] width 304 height 225
click at [820, 280] on select "Select 09:00 AM 09:15 AM 09:30 AM 09:45 AM 10:00 AM 10:15 AM 10:30 AM 10:45 AM …" at bounding box center [885, 291] width 130 height 22
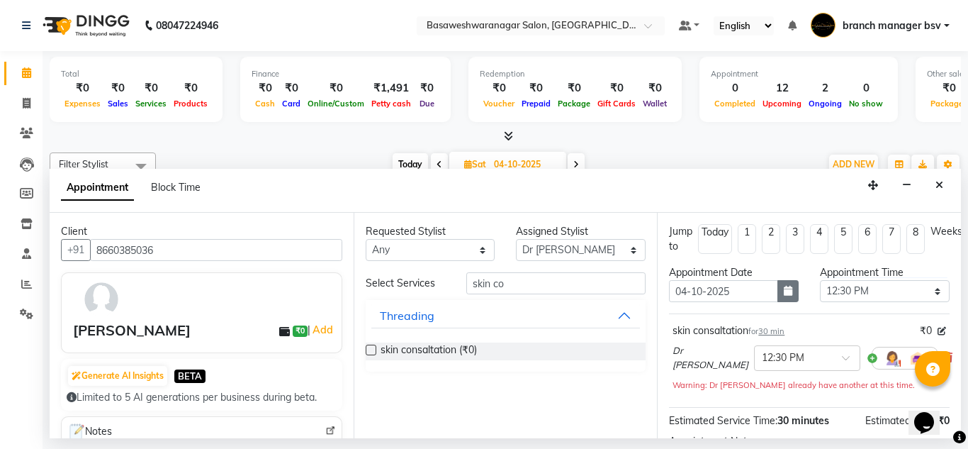
click at [784, 293] on icon "button" at bounding box center [788, 291] width 9 height 10
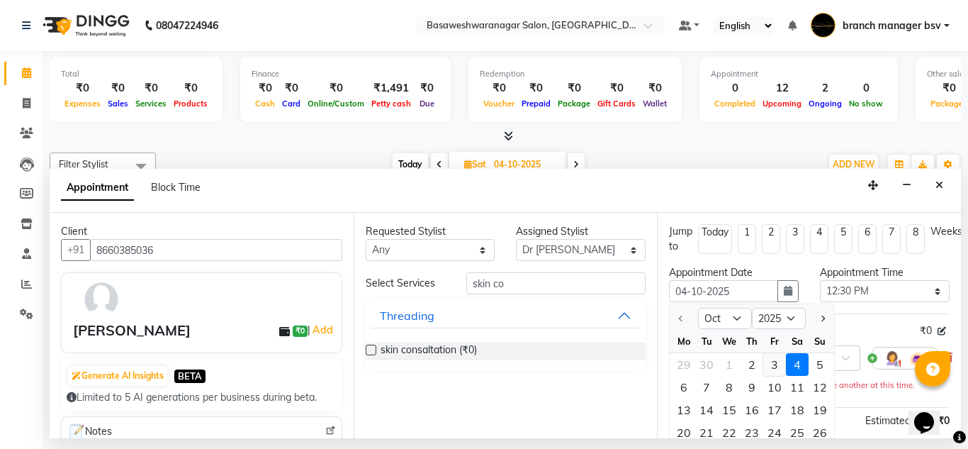
click at [768, 365] on div "3" at bounding box center [774, 364] width 23 height 23
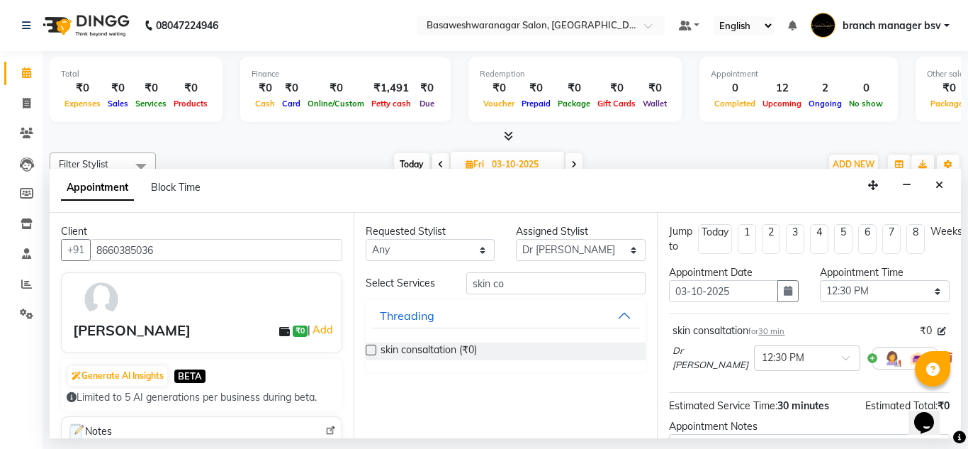
scroll to position [158, 0]
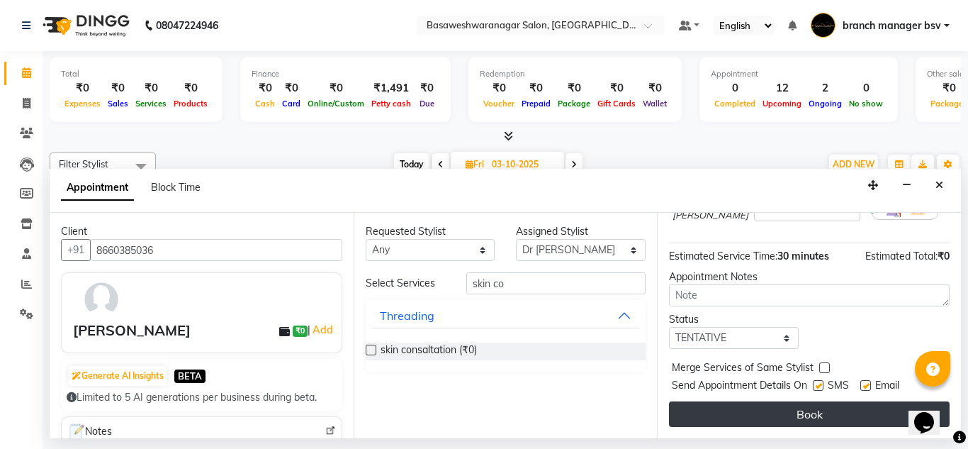
click at [732, 401] on button "Book" at bounding box center [809, 414] width 281 height 26
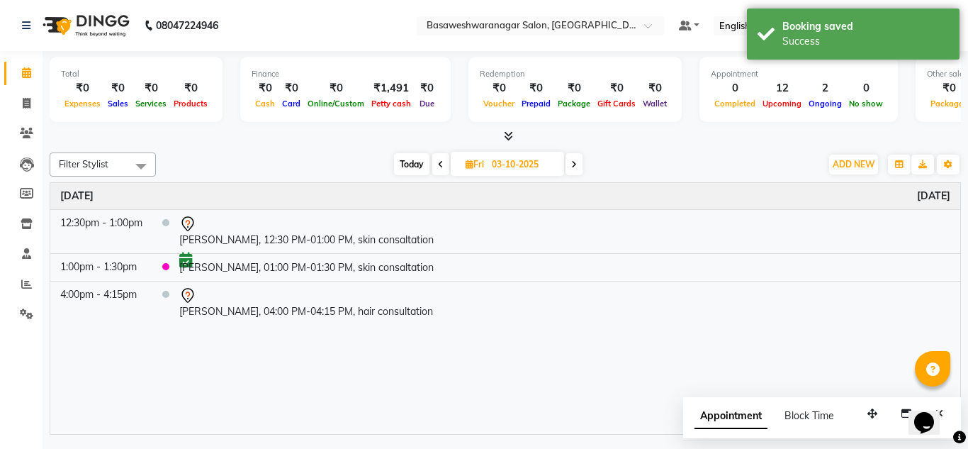
click at [415, 164] on span "Today" at bounding box center [411, 164] width 35 height 22
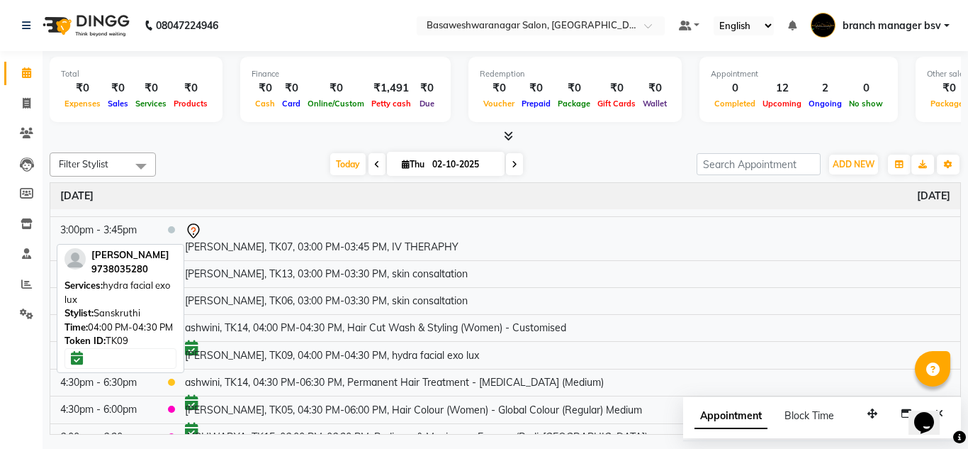
scroll to position [269, 0]
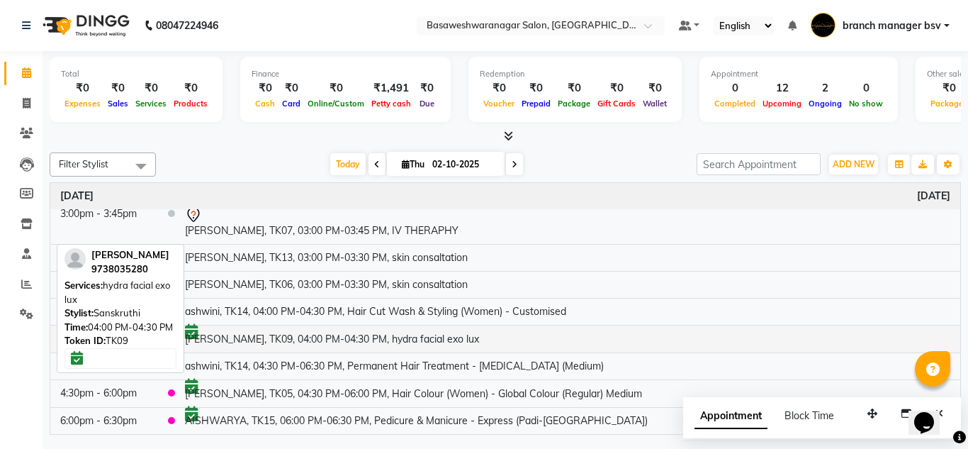
click at [408, 335] on td "[PERSON_NAME], TK09, 04:00 PM-04:30 PM, hydra facial exo lux" at bounding box center [567, 339] width 785 height 28
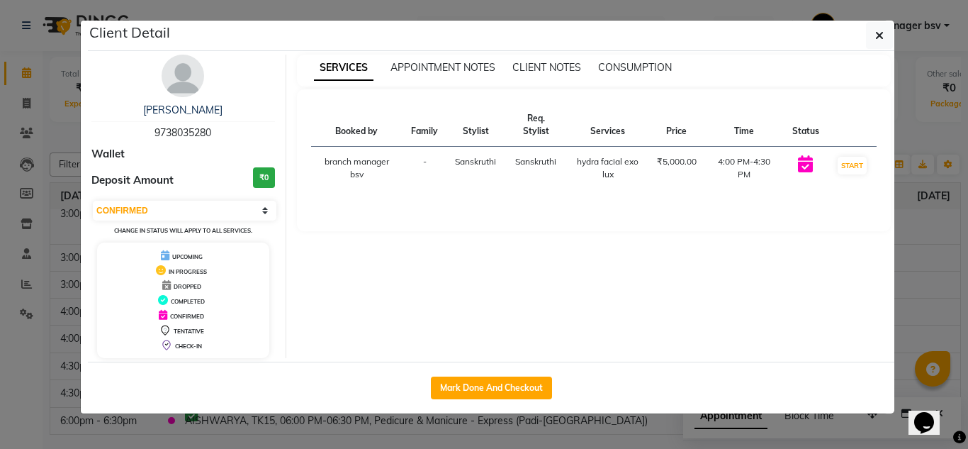
click at [953, 269] on ngb-modal-window "Client Detail [PERSON_NAME] 9738035280 Wallet Deposit Amount ₹0 Select IN SERVI…" at bounding box center [484, 224] width 968 height 449
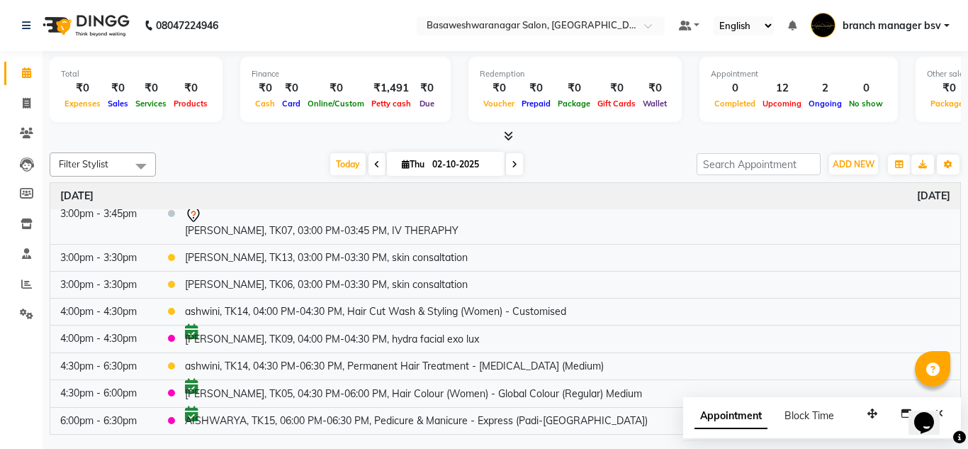
click at [510, 169] on span at bounding box center [514, 164] width 17 height 22
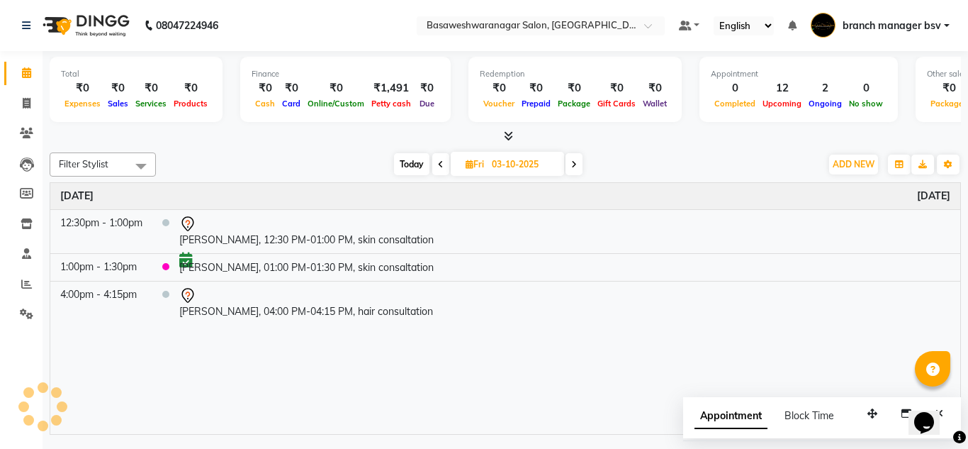
scroll to position [0, 0]
click at [442, 169] on span at bounding box center [440, 164] width 17 height 22
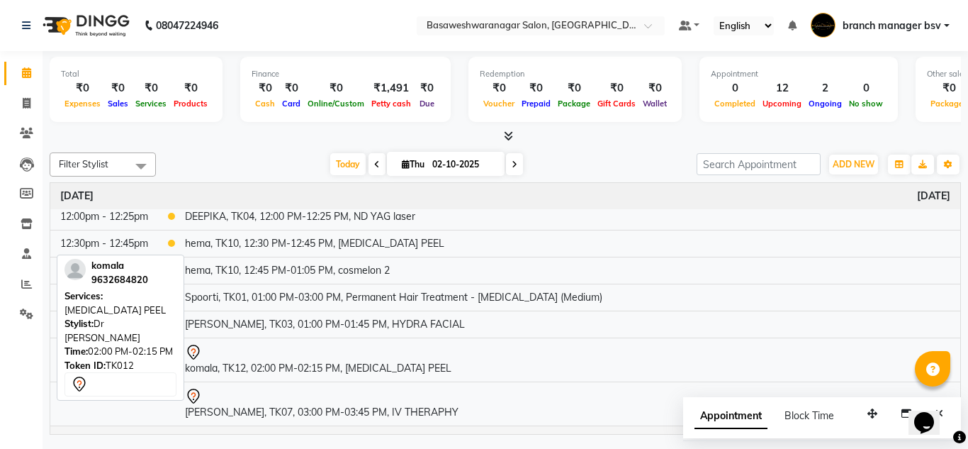
scroll to position [269, 0]
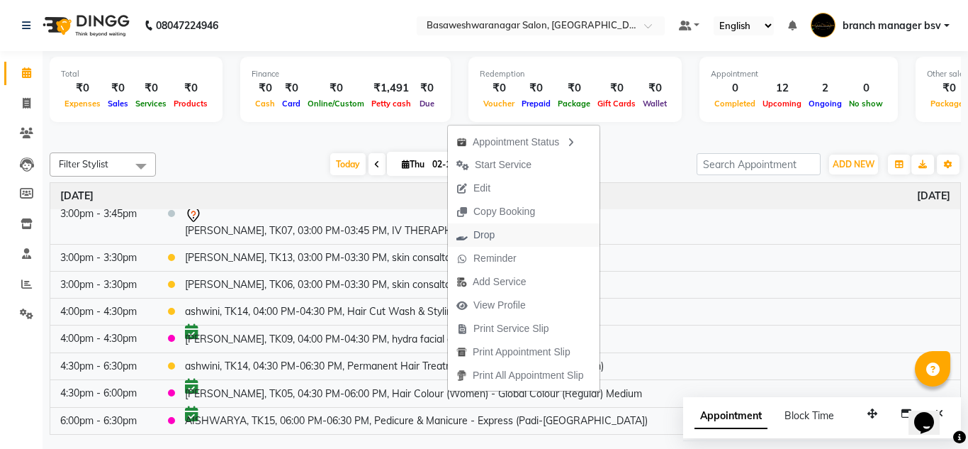
click at [499, 231] on span "Drop" at bounding box center [475, 234] width 55 height 23
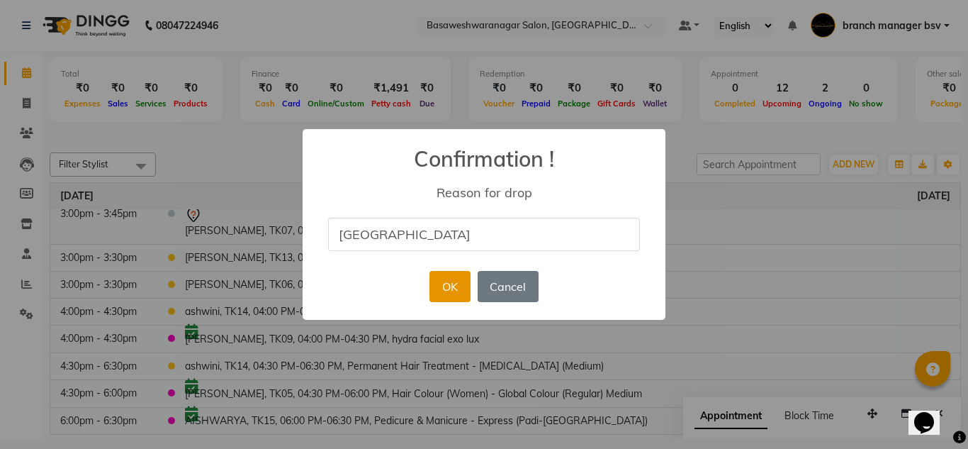
click at [449, 287] on button "OK" at bounding box center [449, 286] width 40 height 31
